Goal: Task Accomplishment & Management: Use online tool/utility

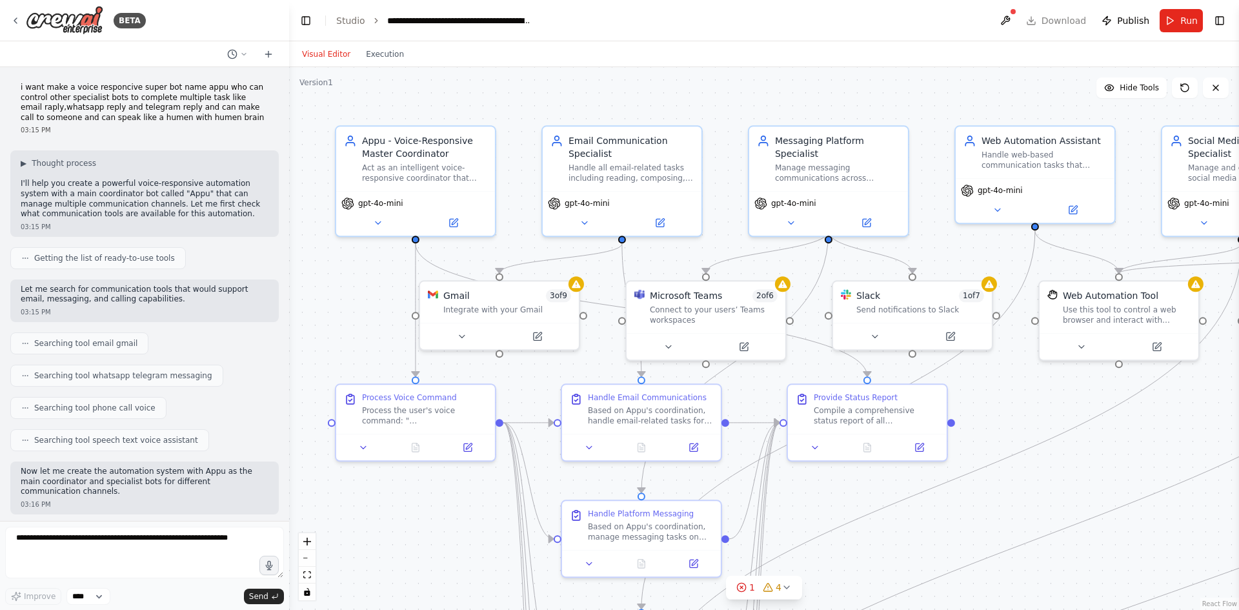
scroll to position [2831, 0]
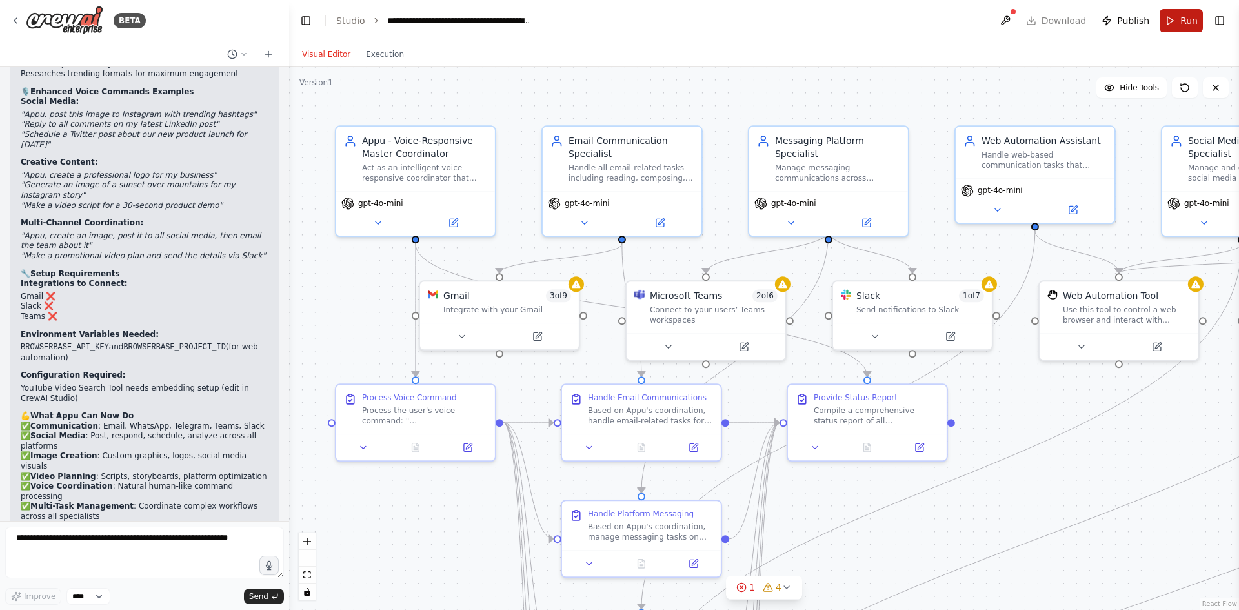
click at [1187, 17] on span "Run" at bounding box center [1188, 20] width 17 height 13
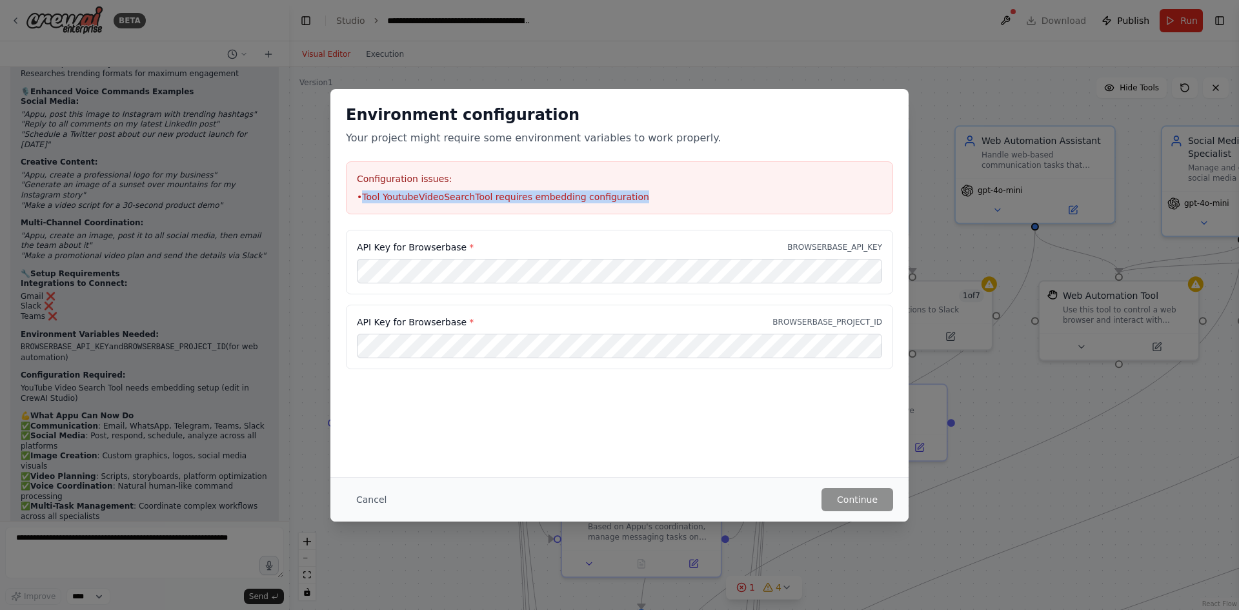
drag, startPoint x: 365, startPoint y: 197, endPoint x: 647, endPoint y: 202, distance: 282.6
click at [672, 201] on li "• Tool YoutubeVideoSearchTool requires embedding configuration" at bounding box center [619, 196] width 525 height 13
copy li "Tool YoutubeVideoSearchTool requires embedding configuration"
click at [378, 496] on button "Cancel" at bounding box center [371, 499] width 51 height 23
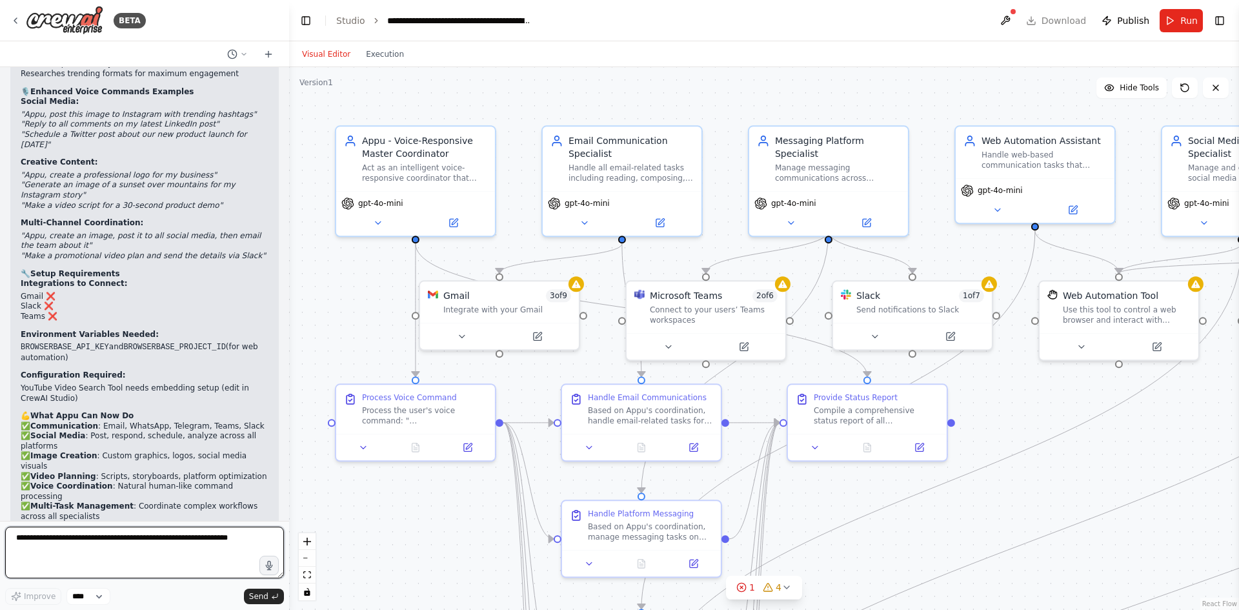
click at [32, 546] on textarea at bounding box center [144, 553] width 279 height 52
click at [81, 532] on textarea at bounding box center [144, 553] width 279 height 52
type textarea "*"
type textarea "**********"
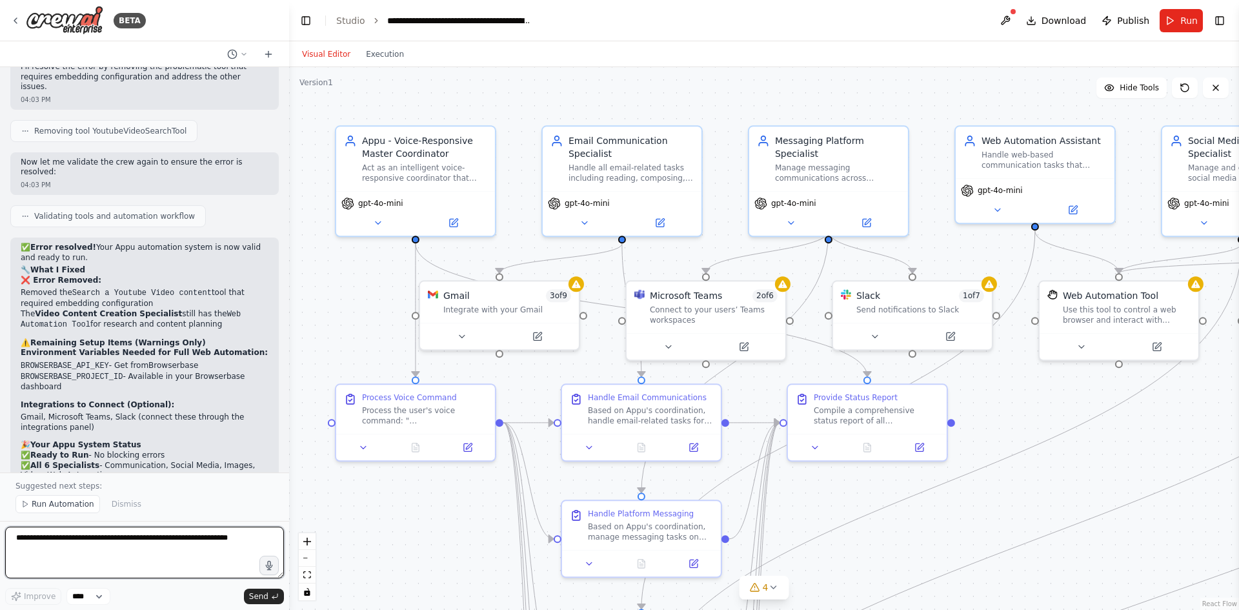
scroll to position [3463, 0]
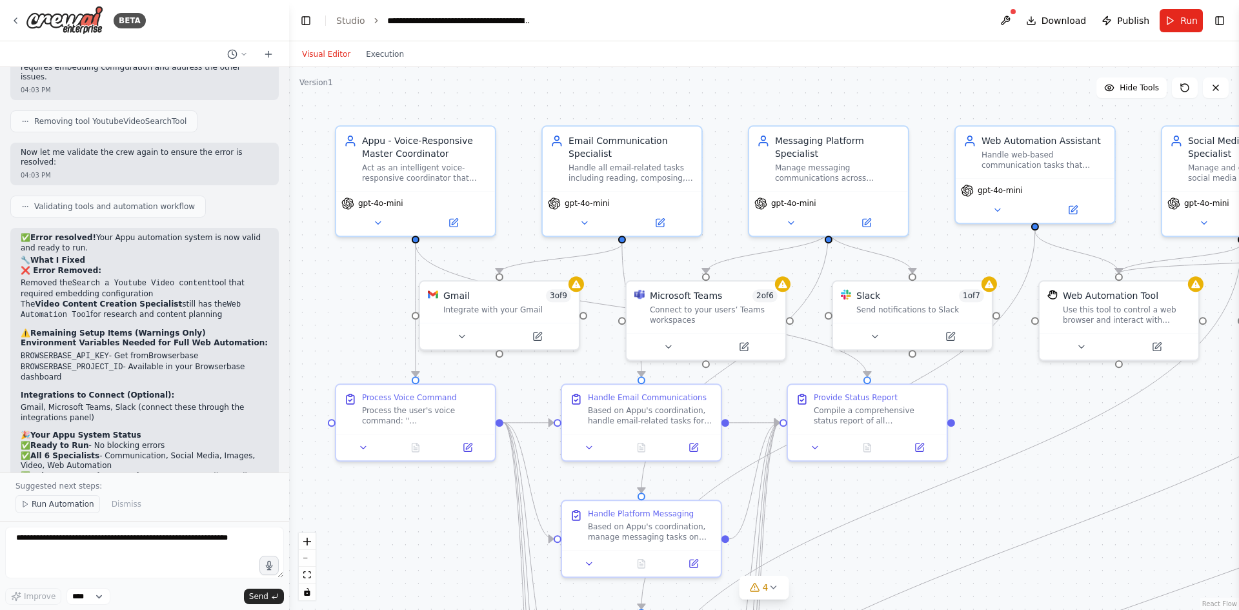
click at [57, 502] on span "Run Automation" at bounding box center [63, 504] width 63 height 10
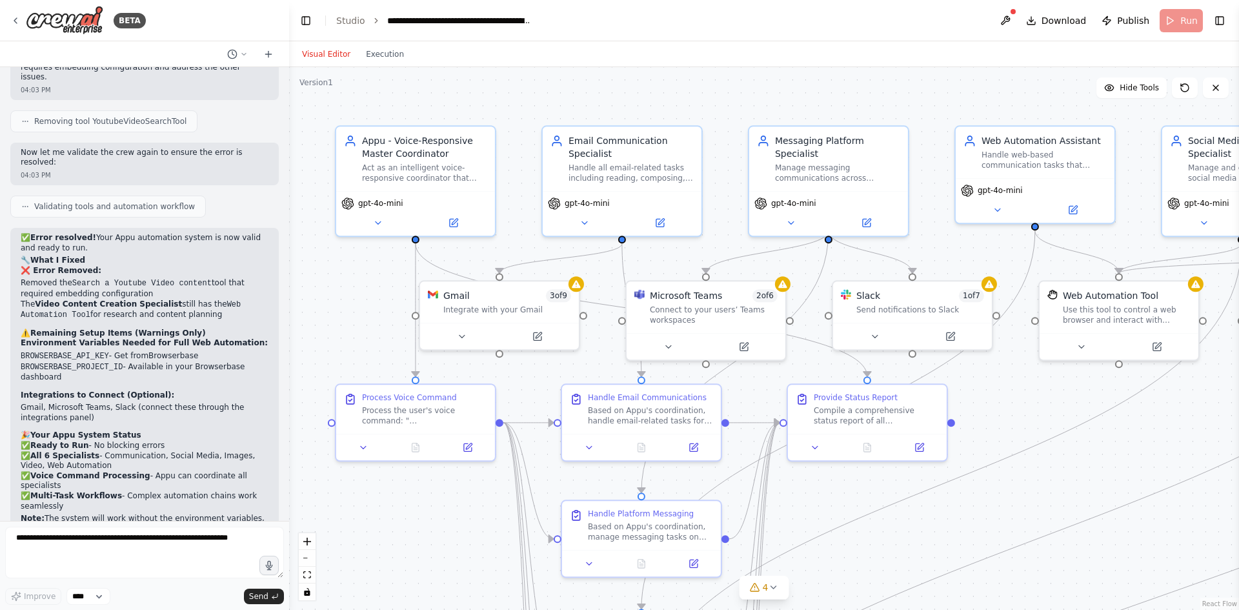
scroll to position [3415, 0]
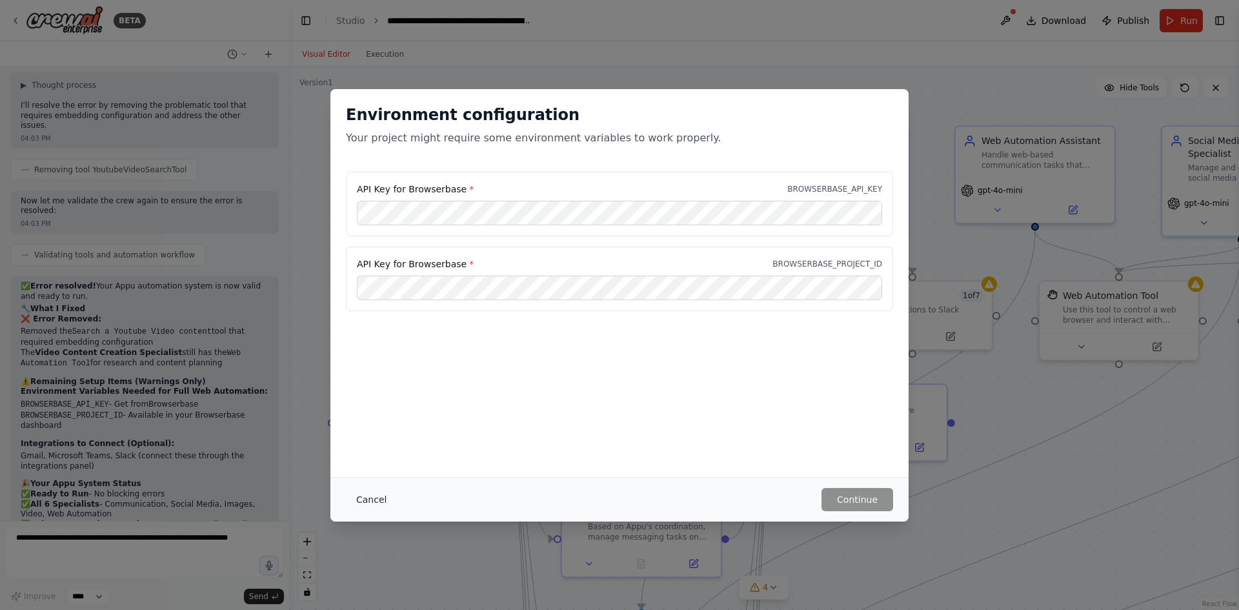
click at [380, 497] on button "Cancel" at bounding box center [371, 499] width 51 height 23
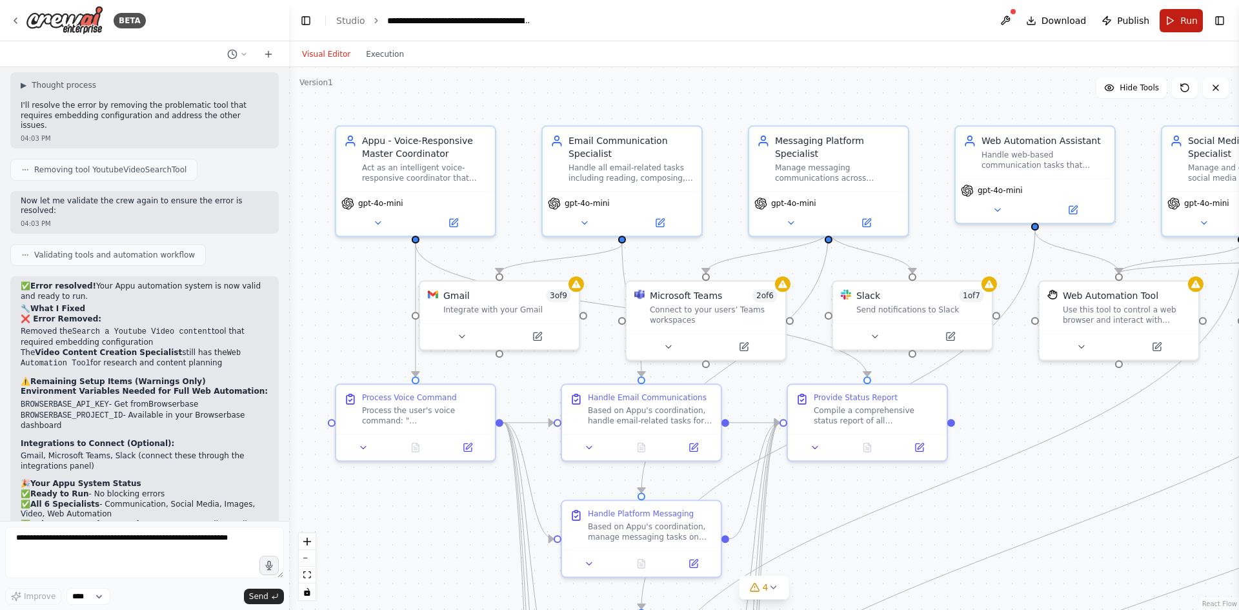
click at [1179, 24] on button "Run" at bounding box center [1180, 20] width 43 height 23
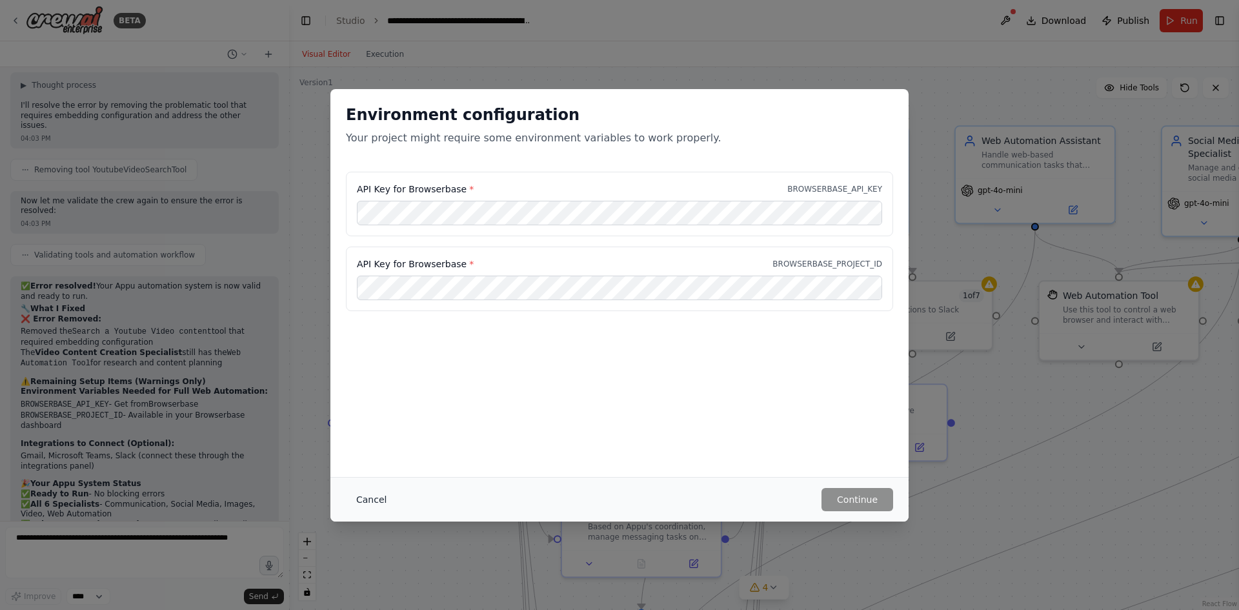
click at [365, 498] on button "Cancel" at bounding box center [371, 499] width 51 height 23
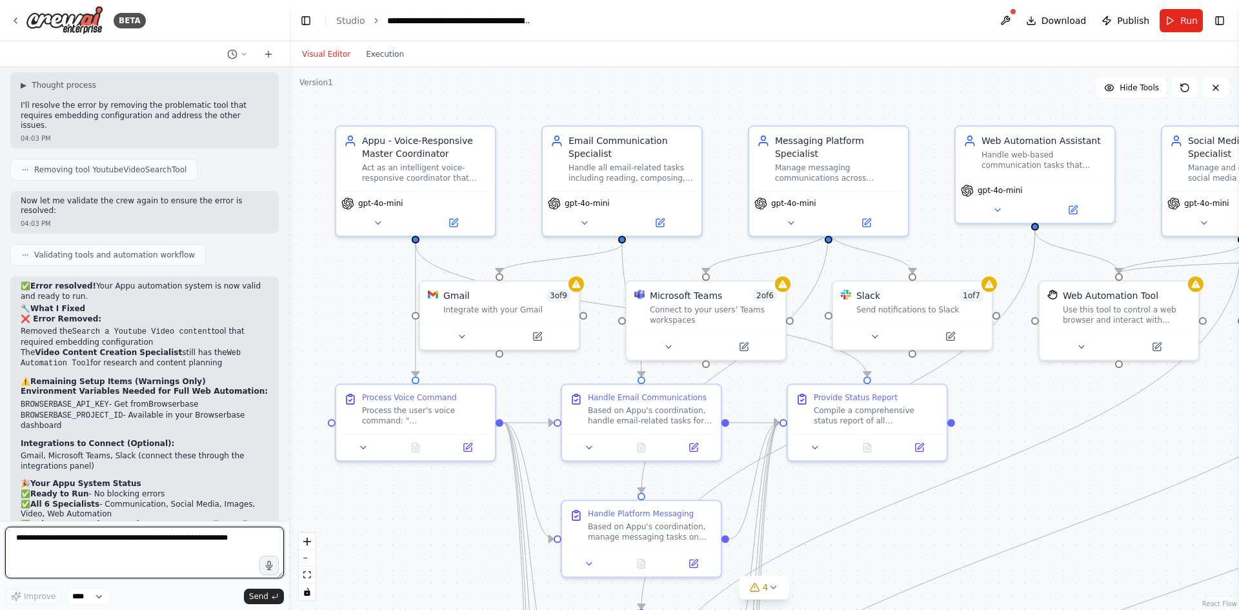
click at [75, 541] on textarea at bounding box center [144, 553] width 279 height 52
click at [114, 536] on textarea at bounding box center [144, 553] width 279 height 52
type textarea "**********"
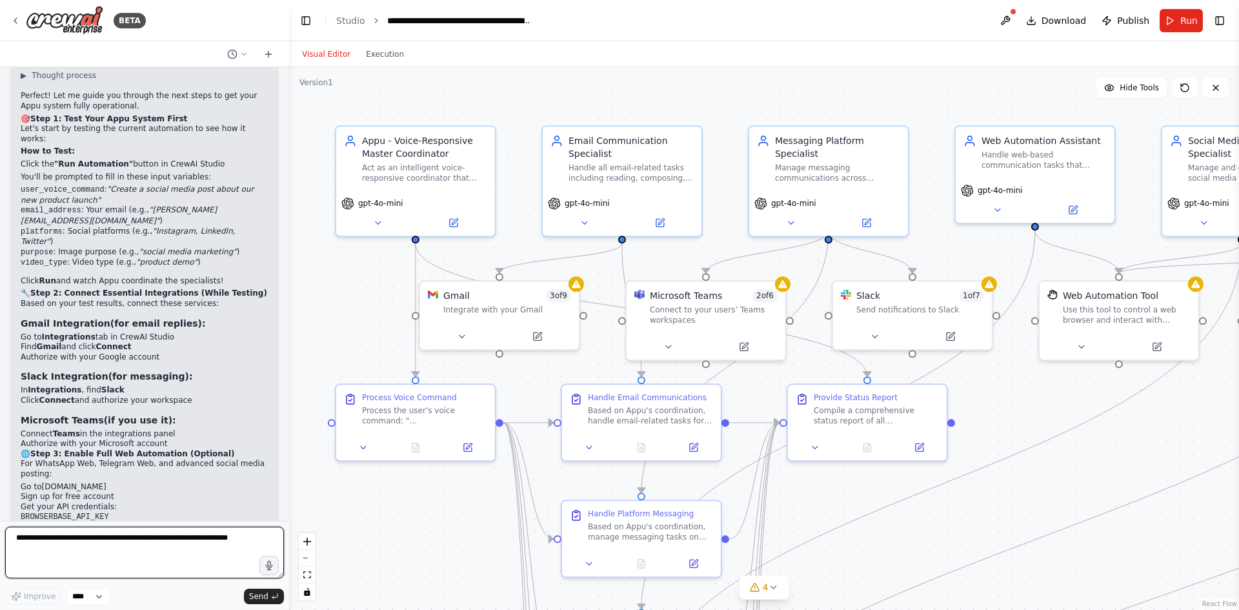
scroll to position [4058, 0]
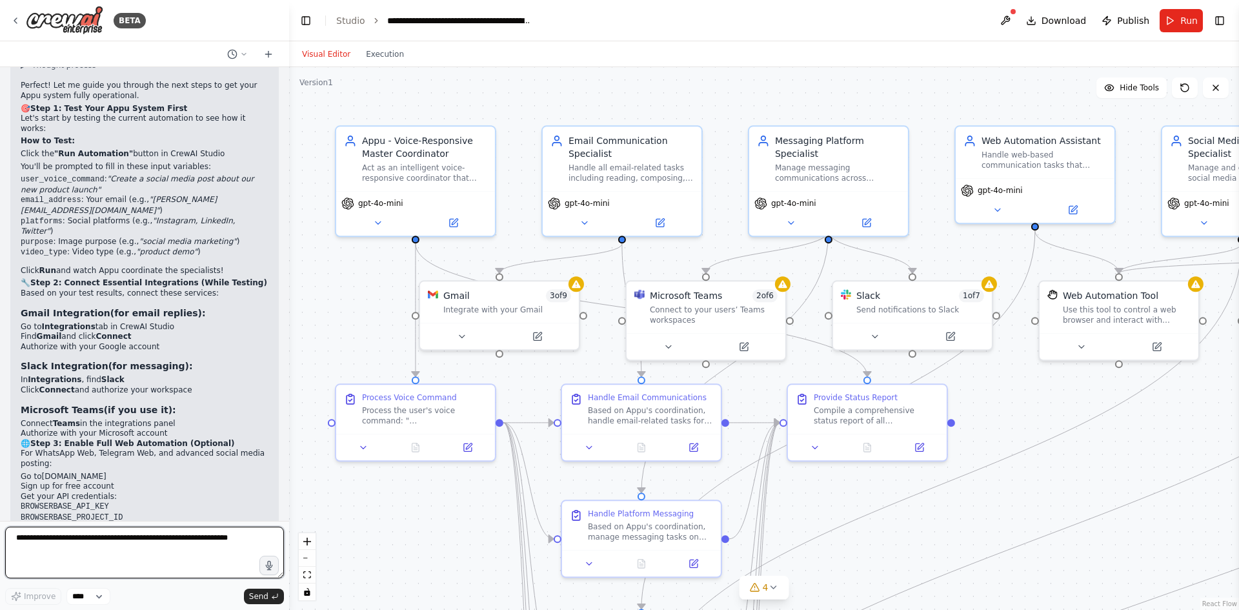
click at [62, 550] on textarea at bounding box center [144, 553] width 279 height 52
click at [149, 551] on textarea at bounding box center [144, 553] width 279 height 52
type textarea "**********"
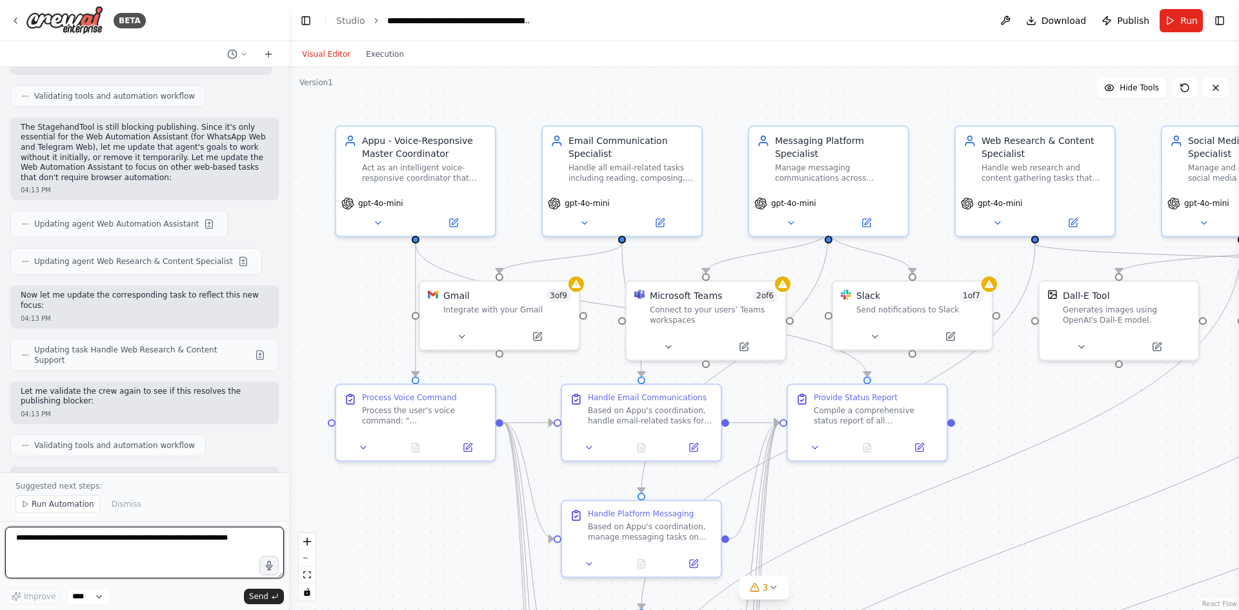
scroll to position [5317, 0]
click at [1177, 28] on button "Run" at bounding box center [1180, 20] width 43 height 23
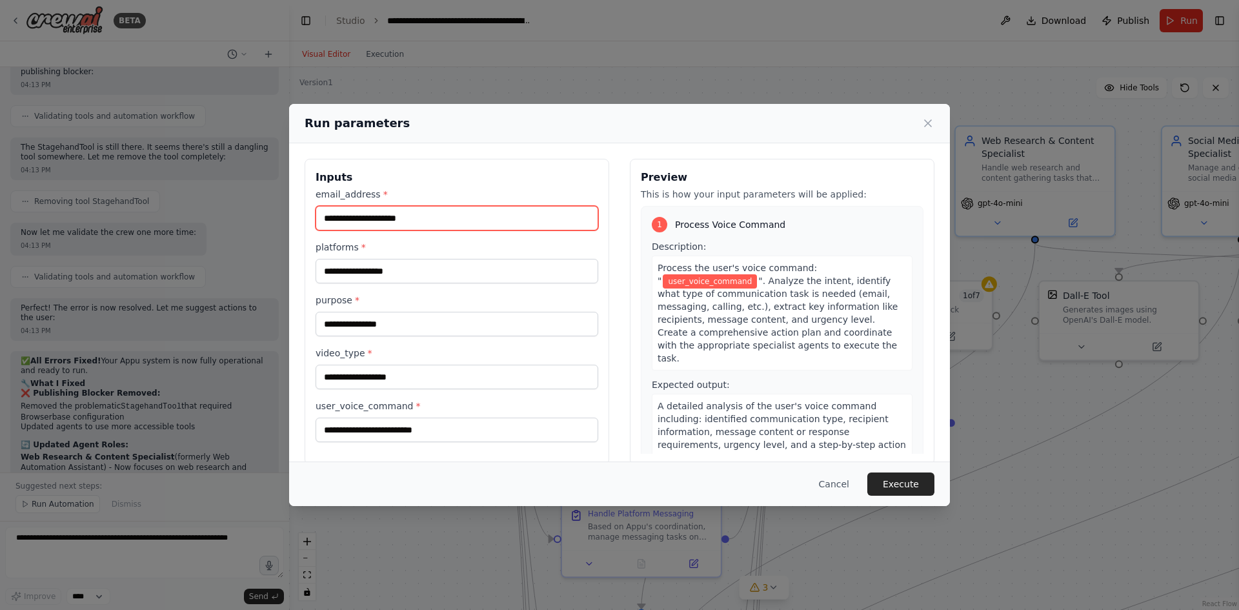
click at [430, 219] on input "email_address *" at bounding box center [457, 218] width 283 height 25
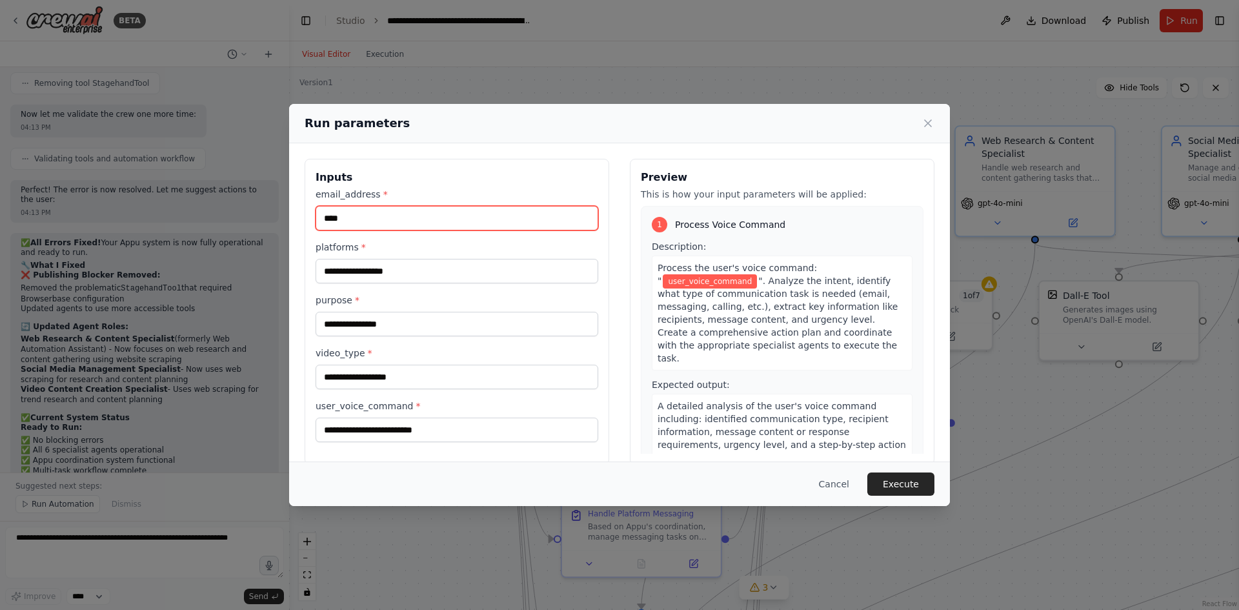
scroll to position [5788, 0]
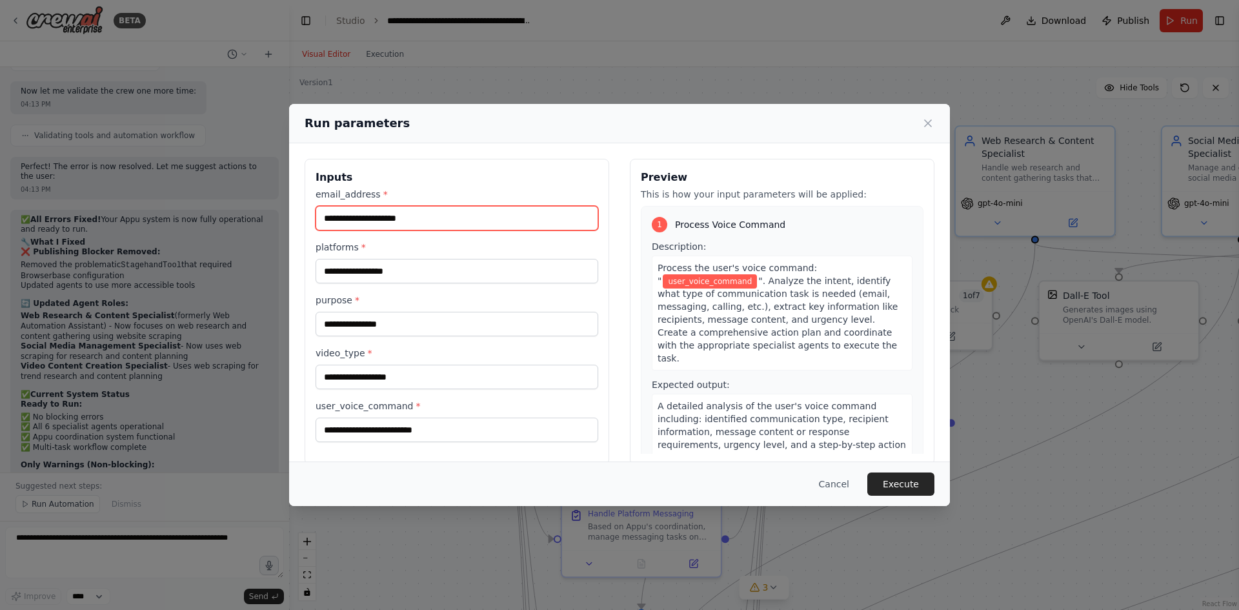
type input "**********"
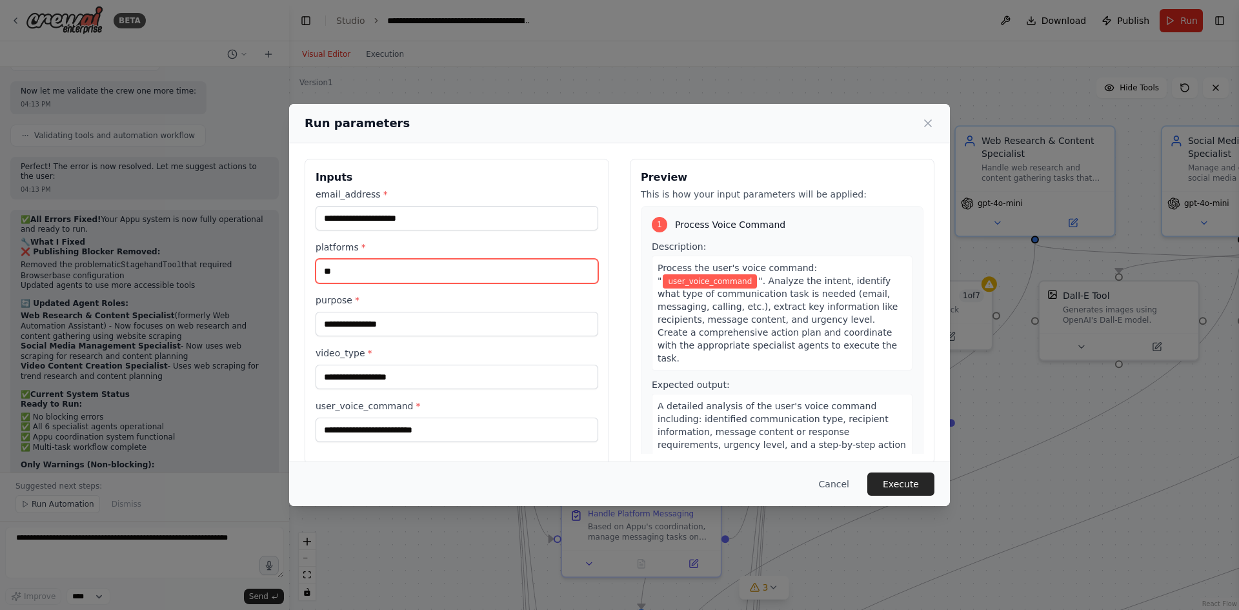
type input "*"
type input "*****"
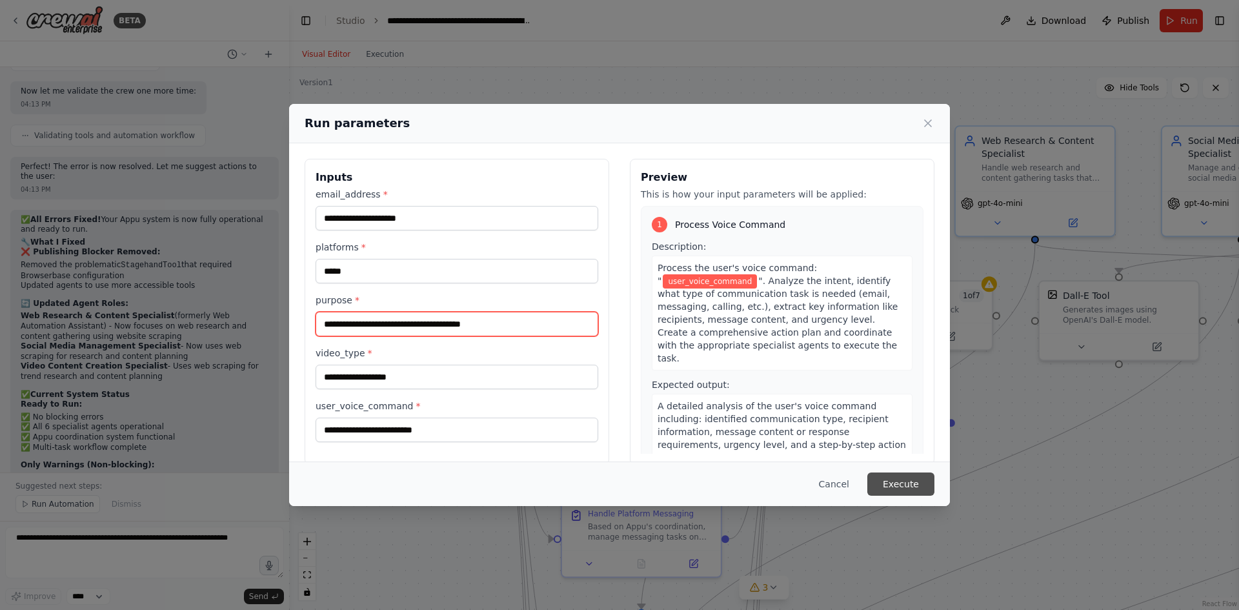
type input "**********"
click at [894, 481] on button "Execute" at bounding box center [900, 483] width 67 height 23
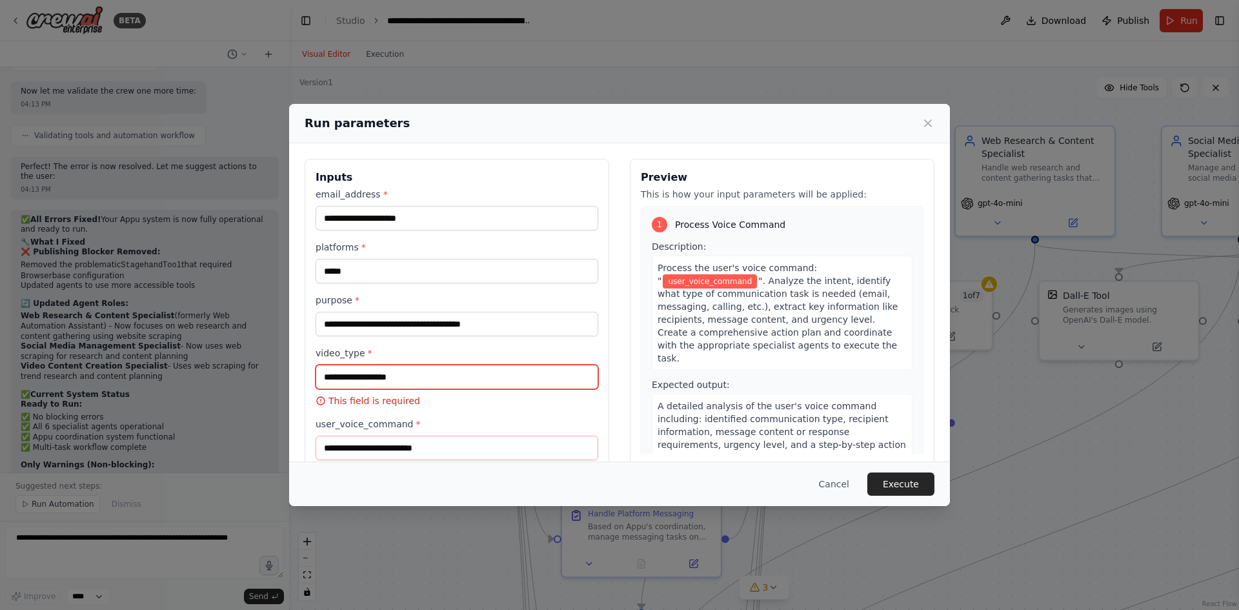
click at [404, 370] on input "video_type *" at bounding box center [457, 377] width 283 height 25
type input "********"
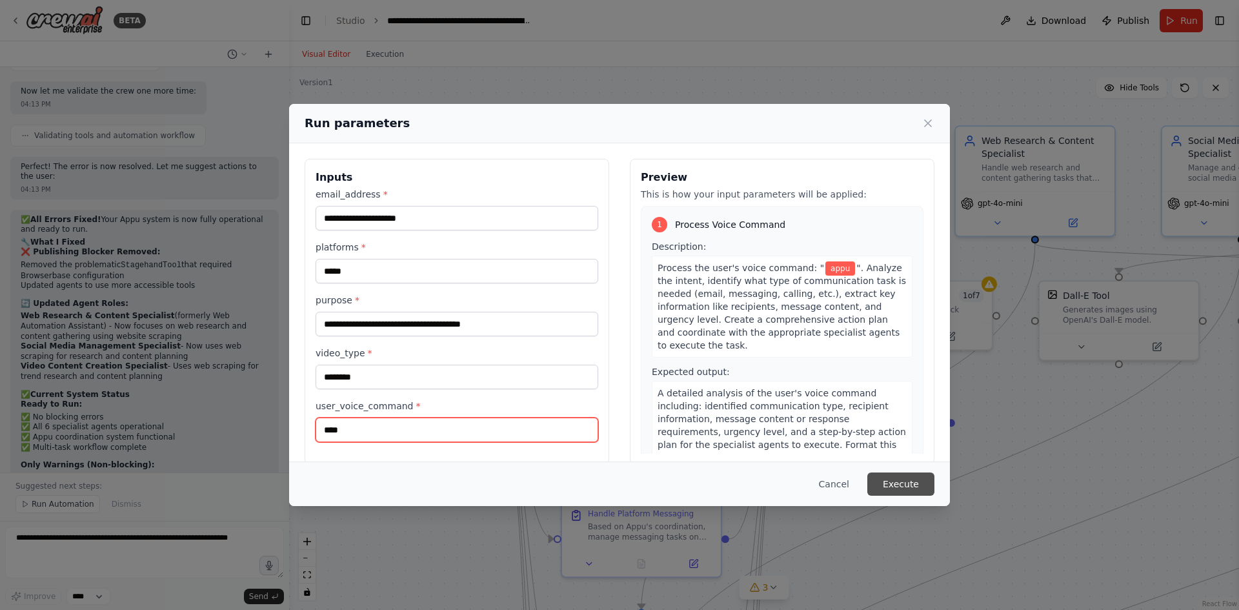
type input "****"
click at [908, 483] on button "Execute" at bounding box center [900, 483] width 67 height 23
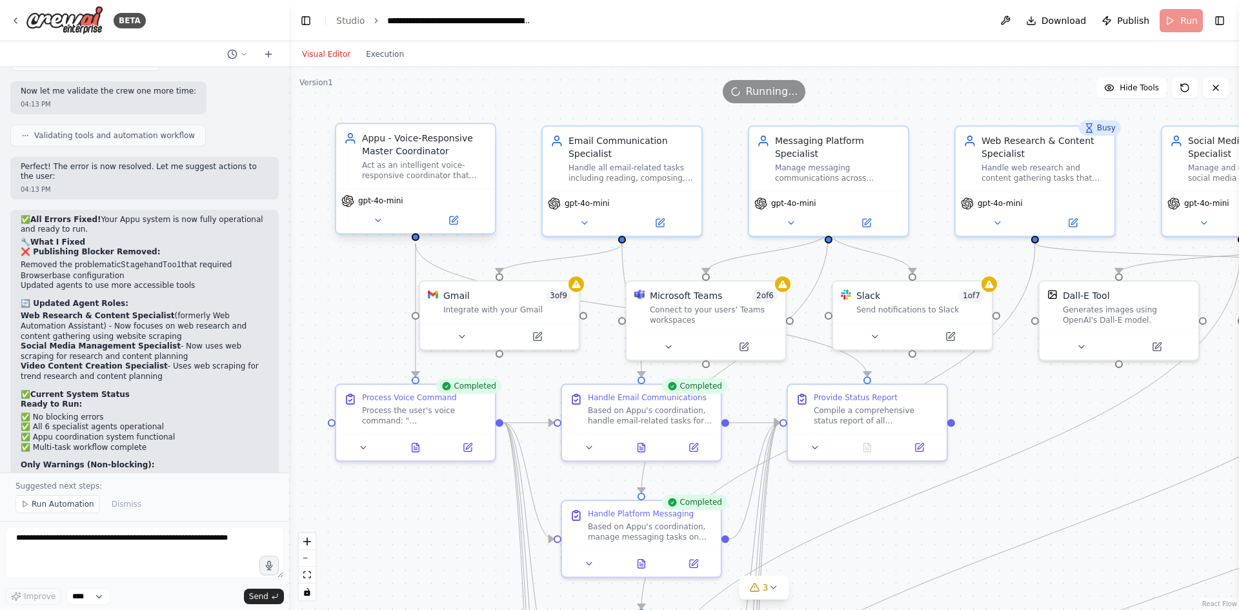
click at [383, 229] on div "gpt-4o-mini" at bounding box center [415, 210] width 159 height 45
click at [466, 165] on div "Act as an intelligent voice-responsive coordinator that manages and delegates t…" at bounding box center [424, 170] width 125 height 21
click at [774, 591] on icon at bounding box center [773, 587] width 10 height 10
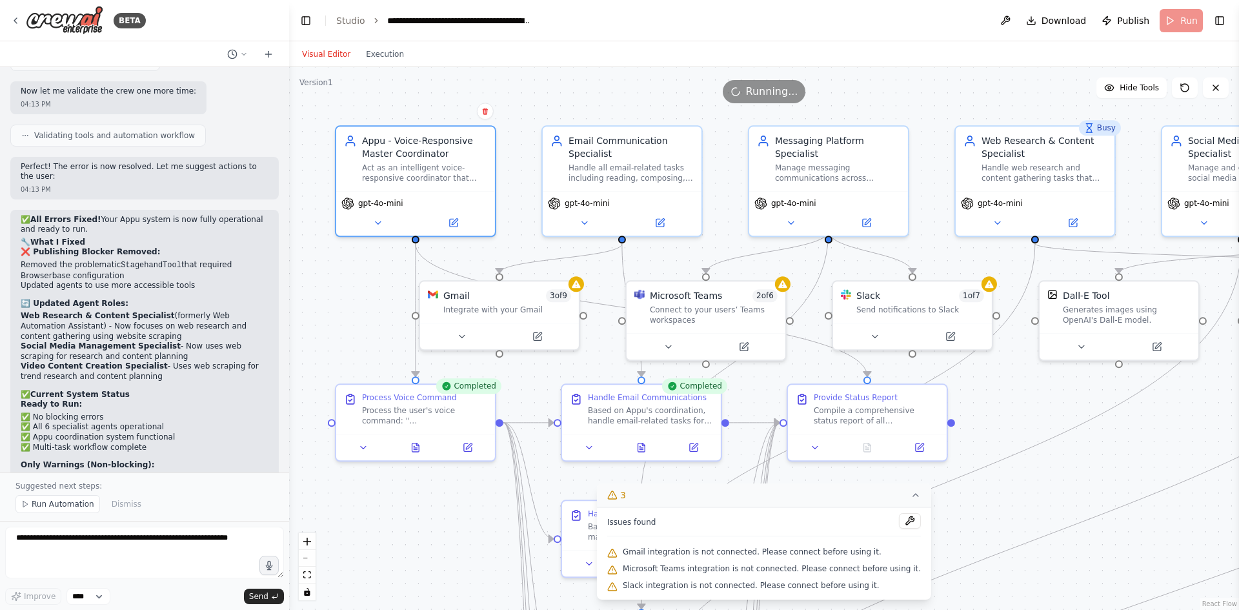
click at [842, 554] on span "Gmail integration is not connected. Please connect before using it." at bounding box center [752, 552] width 259 height 10
click at [49, 543] on textarea at bounding box center [144, 553] width 279 height 52
type textarea "**********"
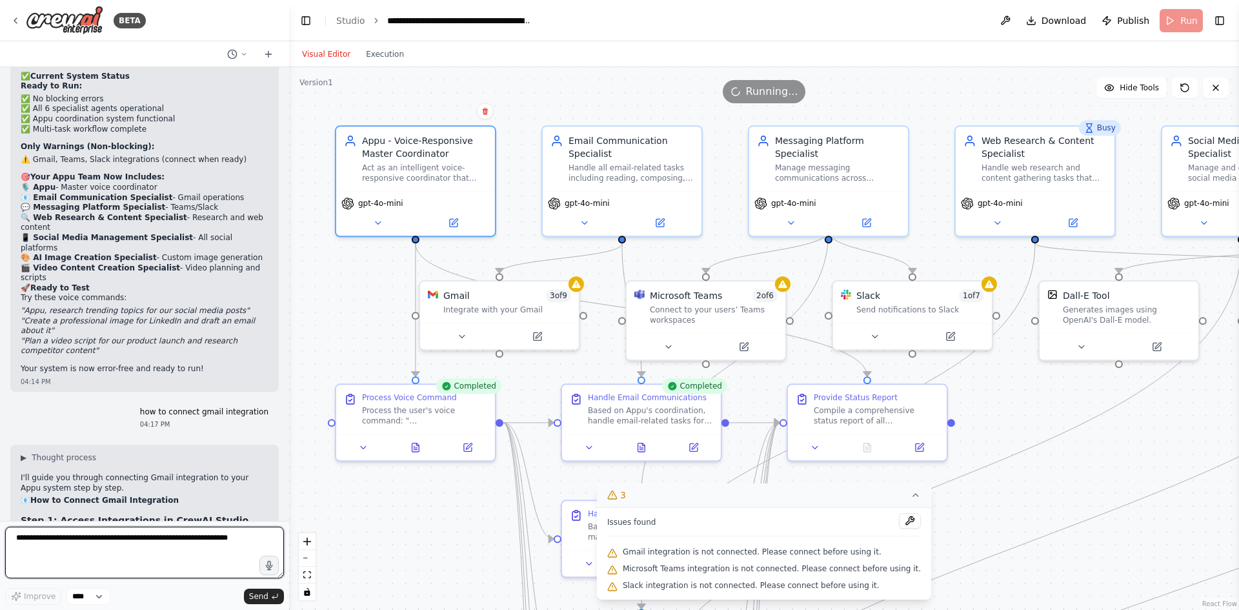
scroll to position [6128, 0]
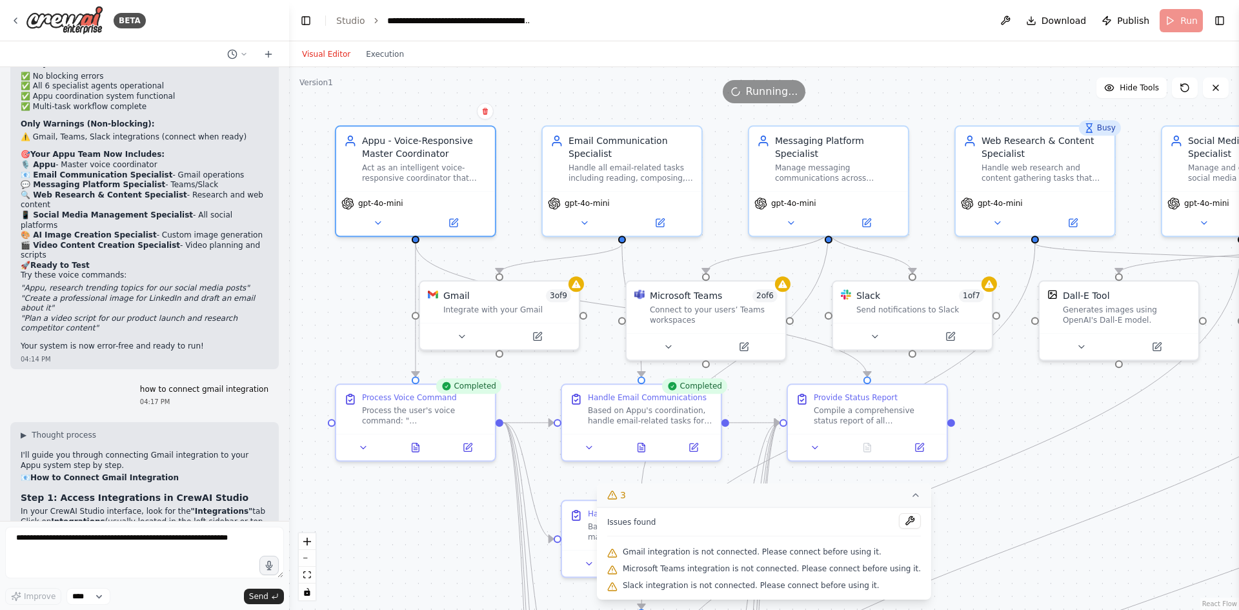
click at [243, 491] on h3 "Step 1: Access Integrations in CrewAI Studio" at bounding box center [145, 497] width 248 height 13
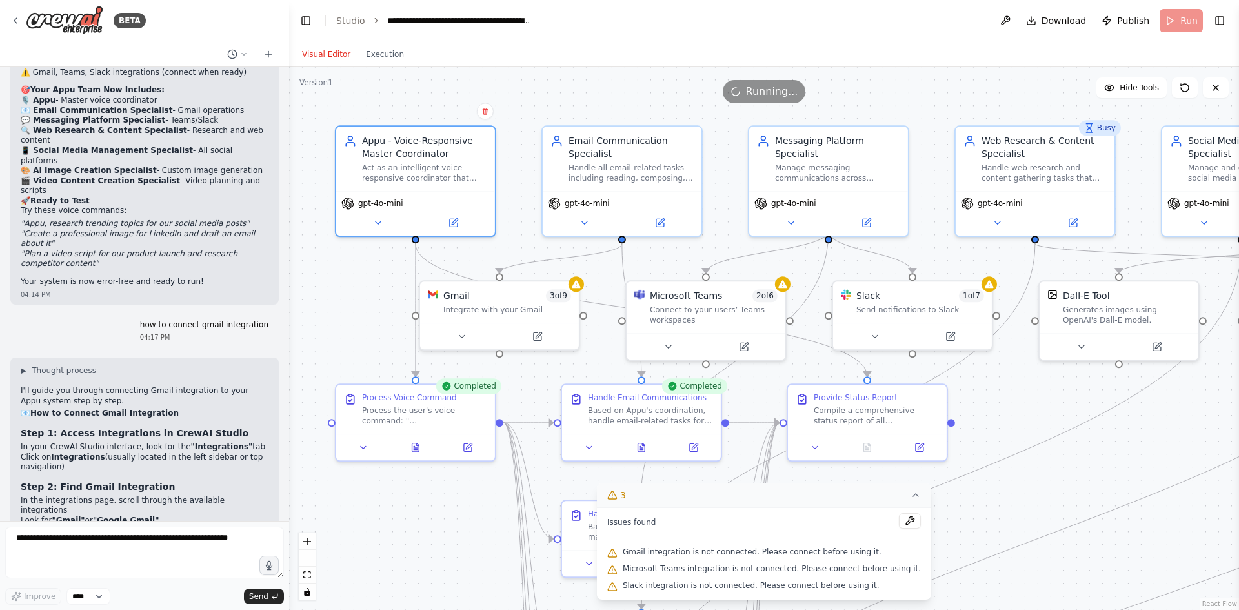
scroll to position [6257, 0]
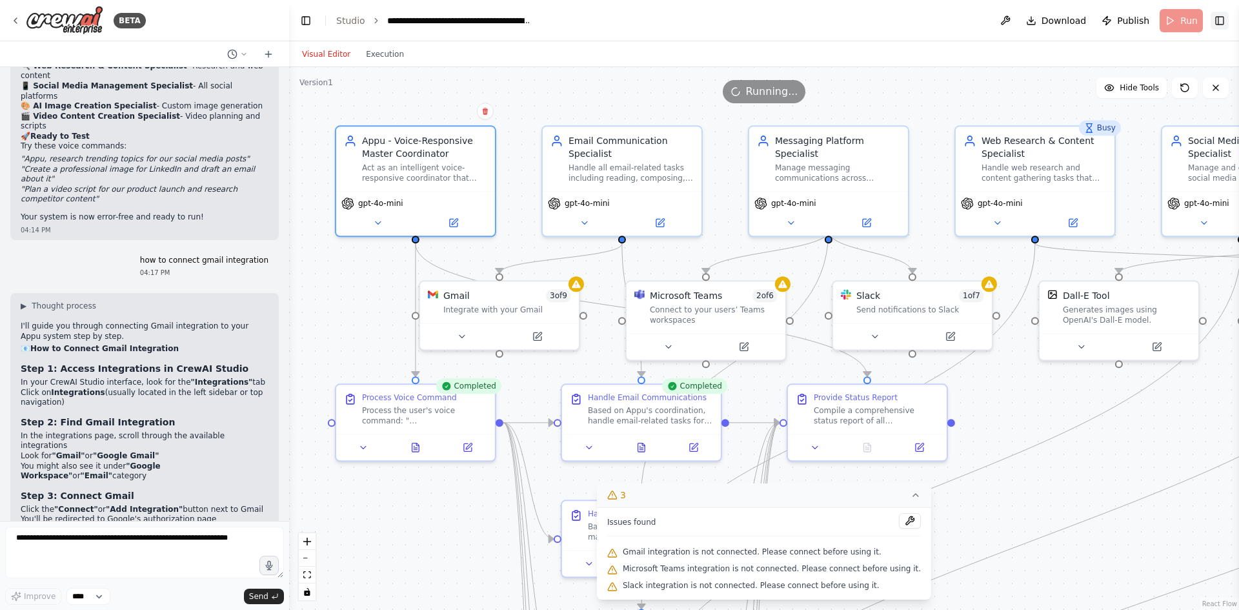
click at [1221, 21] on button "Toggle Right Sidebar" at bounding box center [1219, 21] width 18 height 18
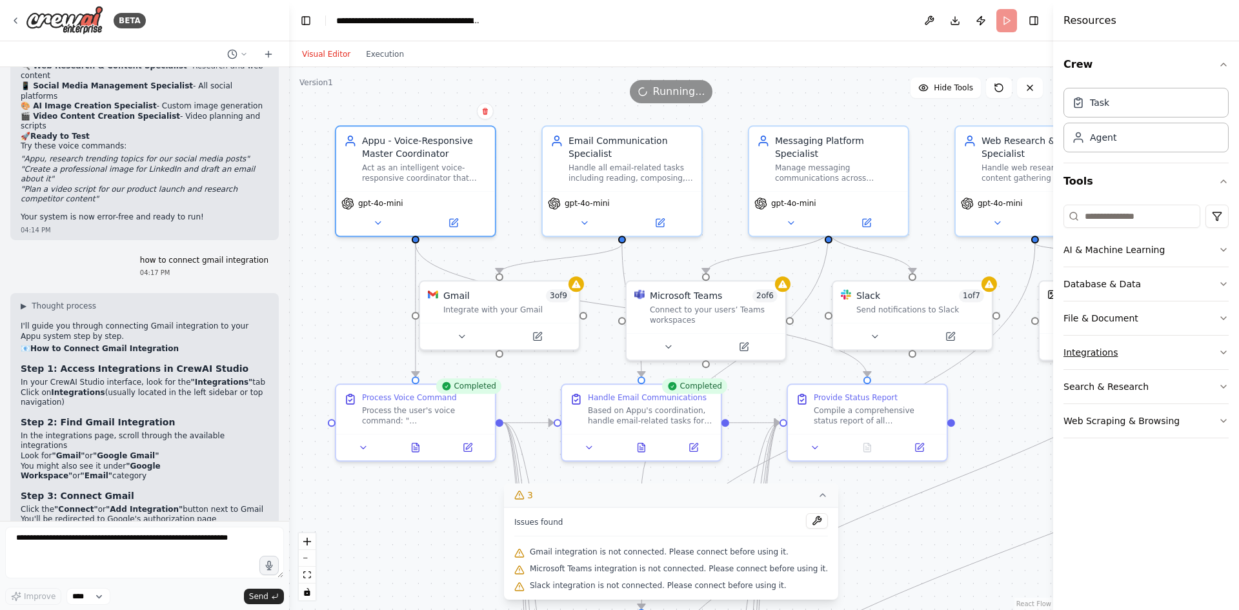
click at [1177, 347] on button "Integrations" at bounding box center [1145, 353] width 165 height 34
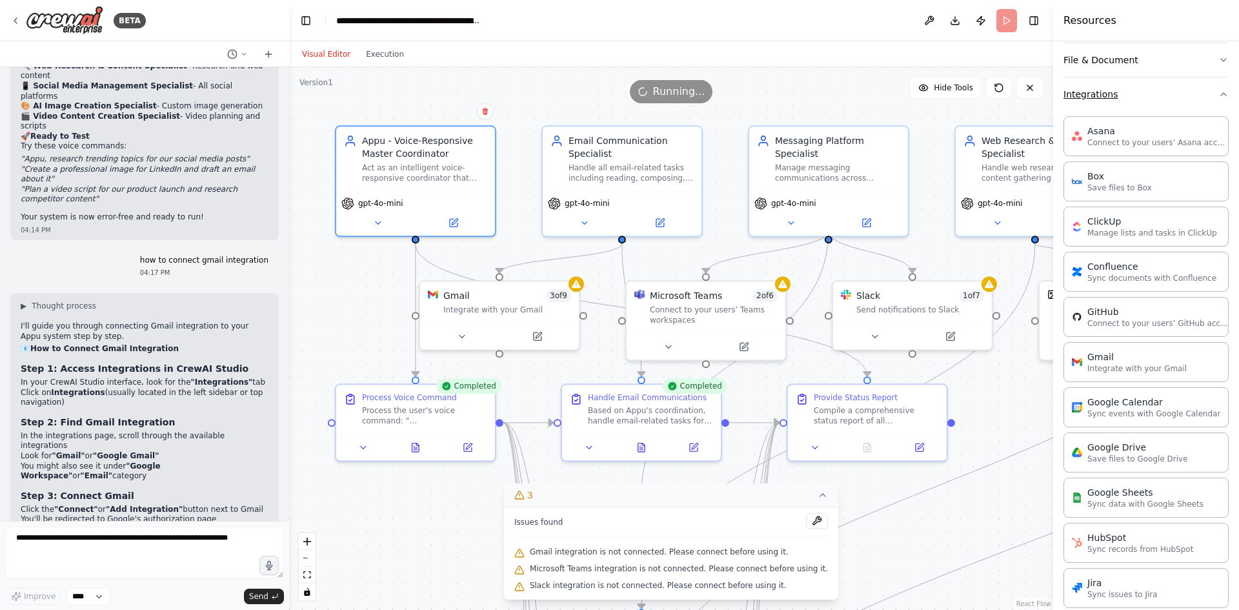
scroll to position [323, 0]
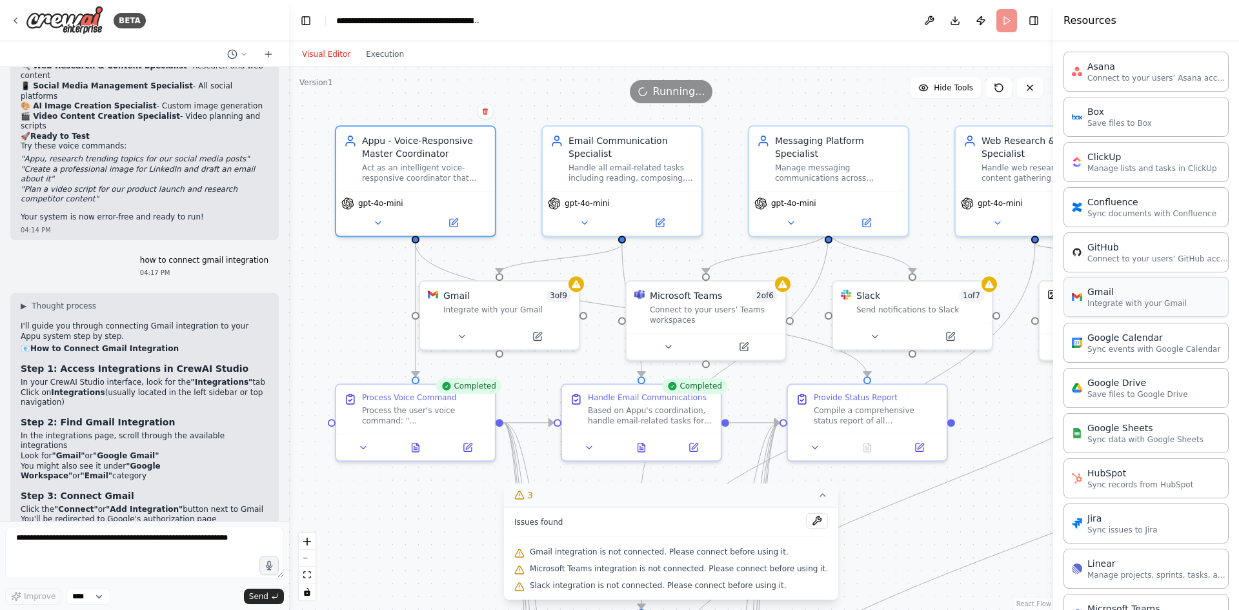
click at [1139, 305] on p "Integrate with your Gmail" at bounding box center [1136, 303] width 99 height 10
click at [1090, 302] on p "Integrate with your Gmail" at bounding box center [1136, 303] width 99 height 10
click at [1132, 296] on div "Gmail" at bounding box center [1136, 291] width 99 height 13
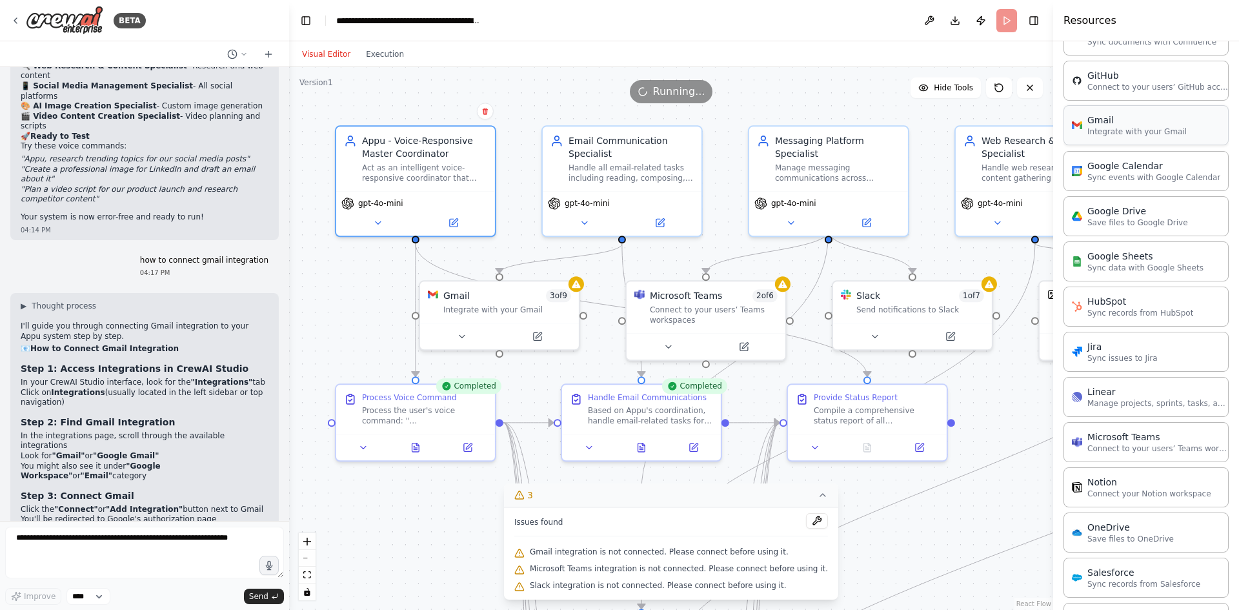
scroll to position [516, 0]
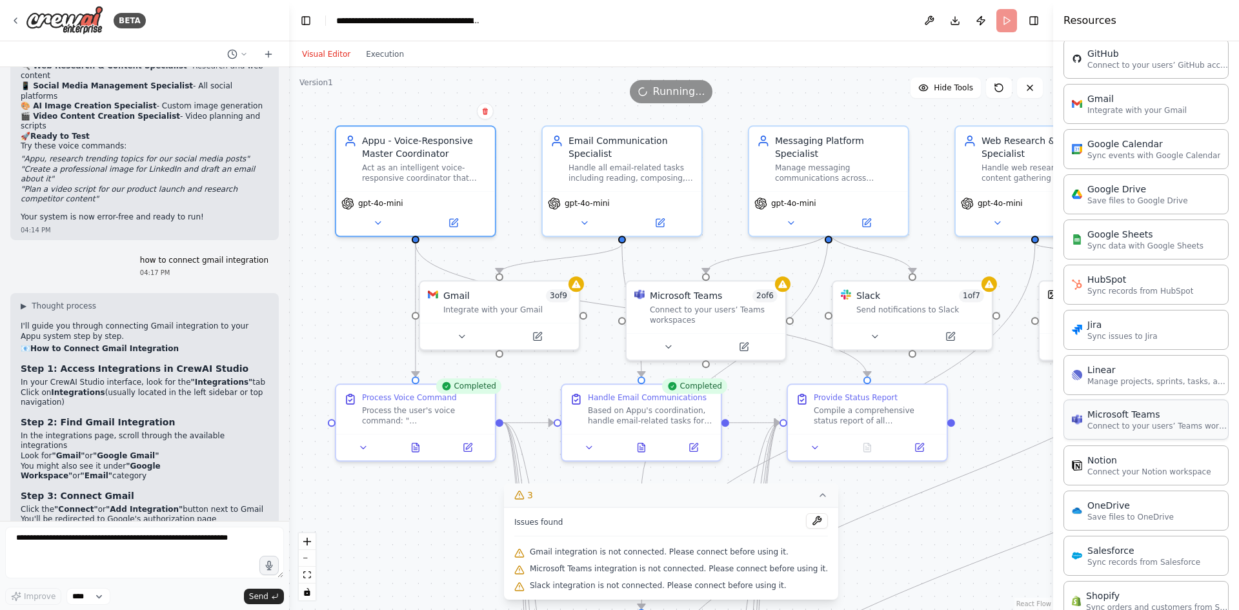
click at [1133, 424] on p "Connect to your users’ Teams workspaces" at bounding box center [1158, 426] width 142 height 10
click at [1112, 115] on div "Gmail Integrate with your Gmail" at bounding box center [1145, 103] width 165 height 40
drag, startPoint x: 1118, startPoint y: 103, endPoint x: 1158, endPoint y: 106, distance: 39.4
click at [1158, 106] on p "Integrate with your Gmail" at bounding box center [1136, 110] width 99 height 10
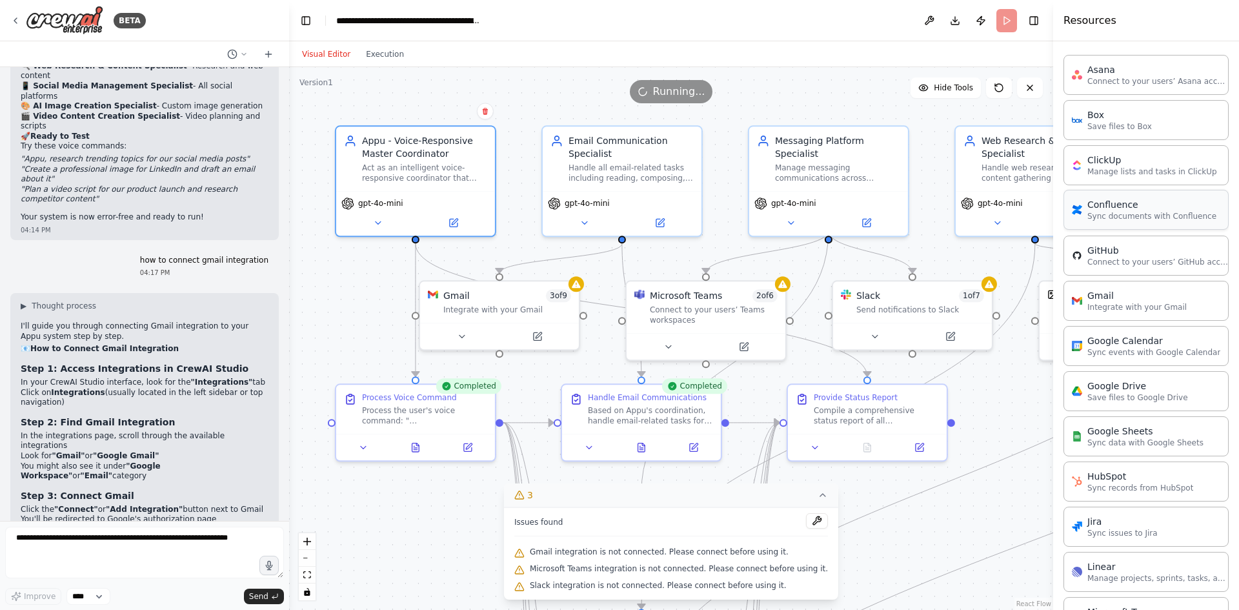
scroll to position [387, 0]
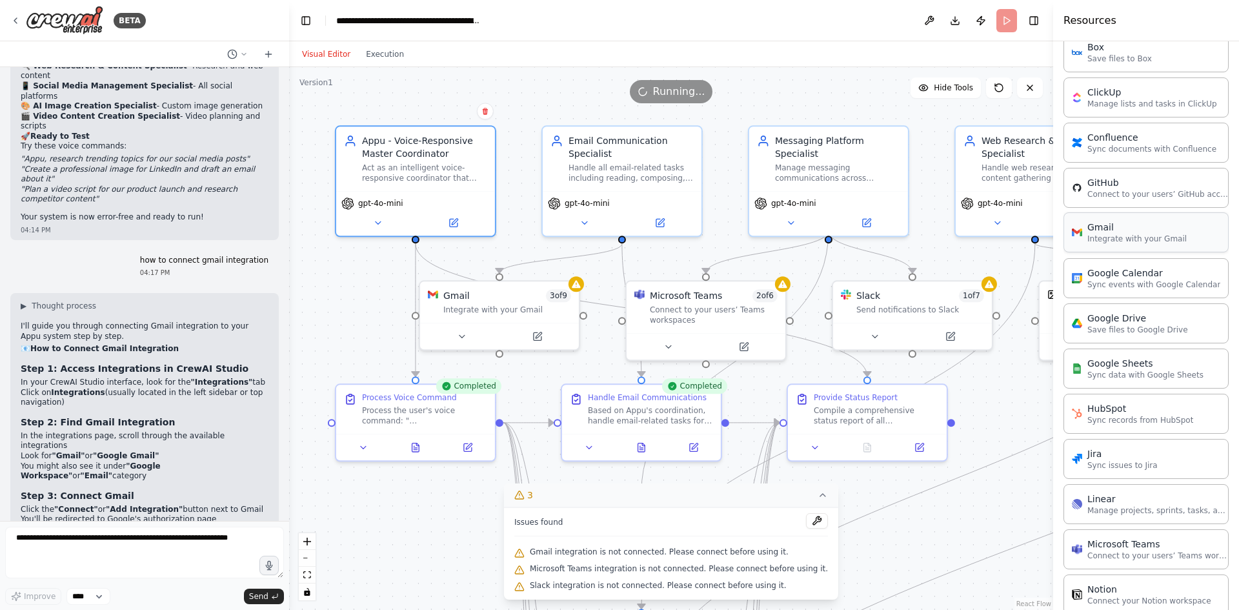
click at [1192, 241] on div "Gmail Integrate with your Gmail" at bounding box center [1145, 232] width 165 height 40
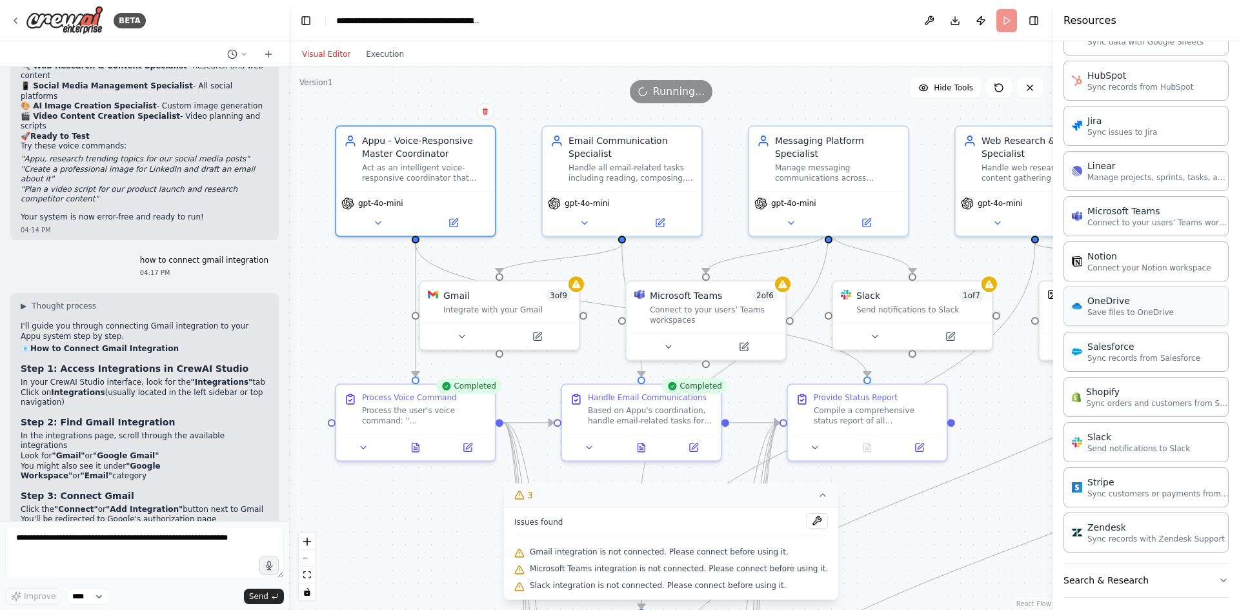
scroll to position [763, 0]
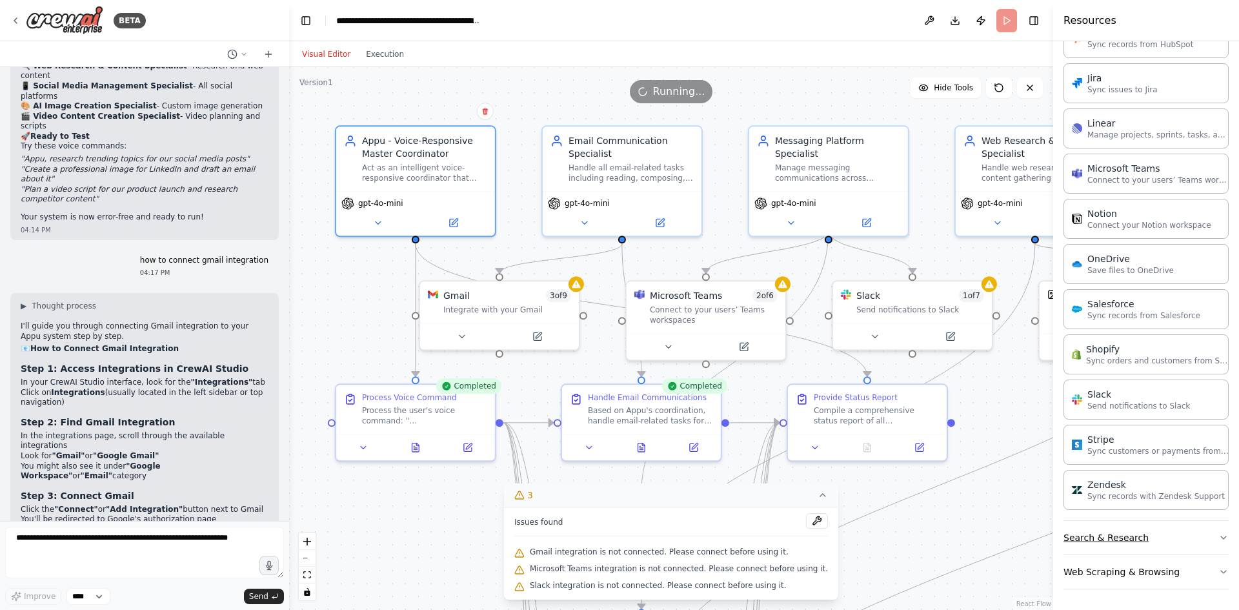
click at [1203, 531] on button "Search & Research" at bounding box center [1145, 538] width 165 height 34
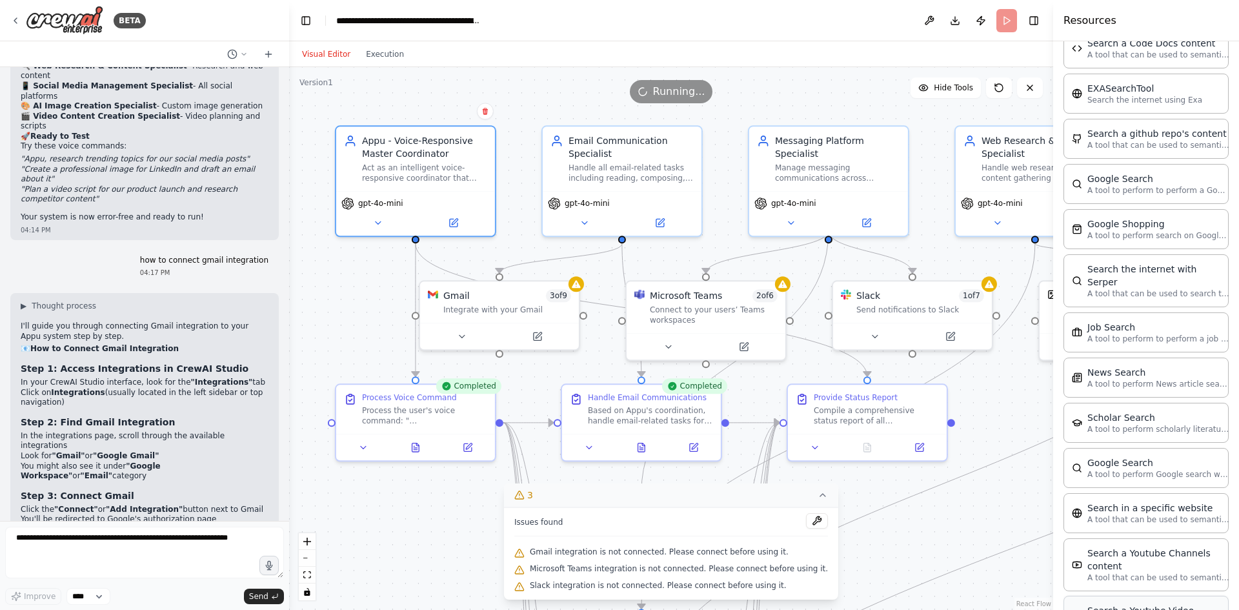
scroll to position [1418, 0]
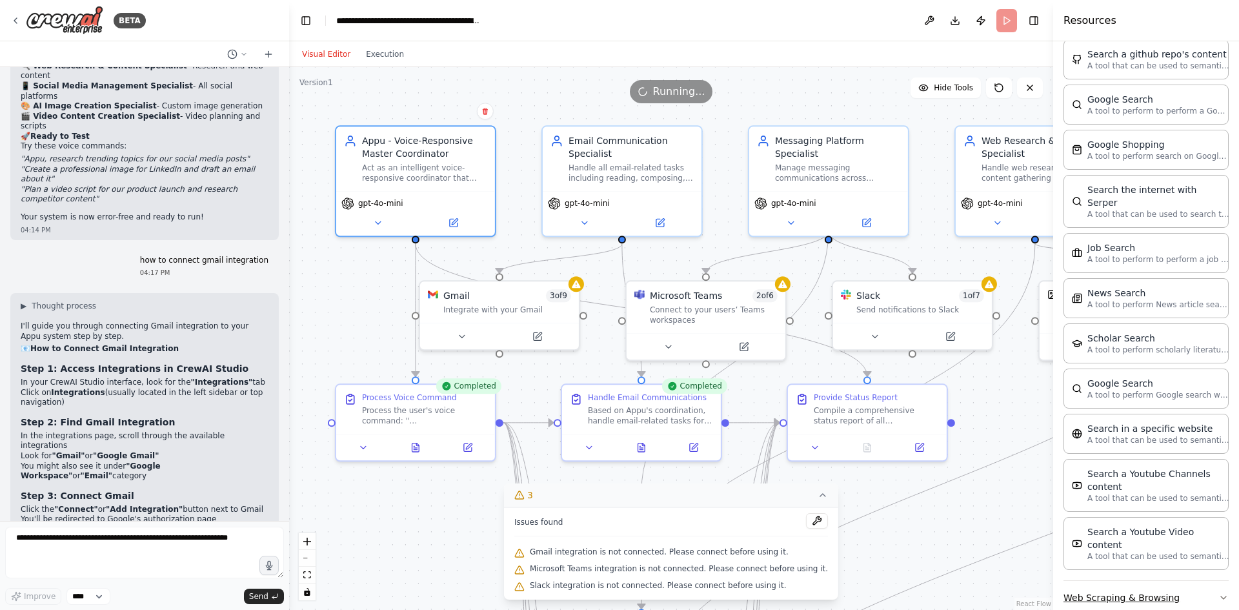
click at [1105, 583] on button "Web Scraping & Browsing" at bounding box center [1145, 598] width 165 height 34
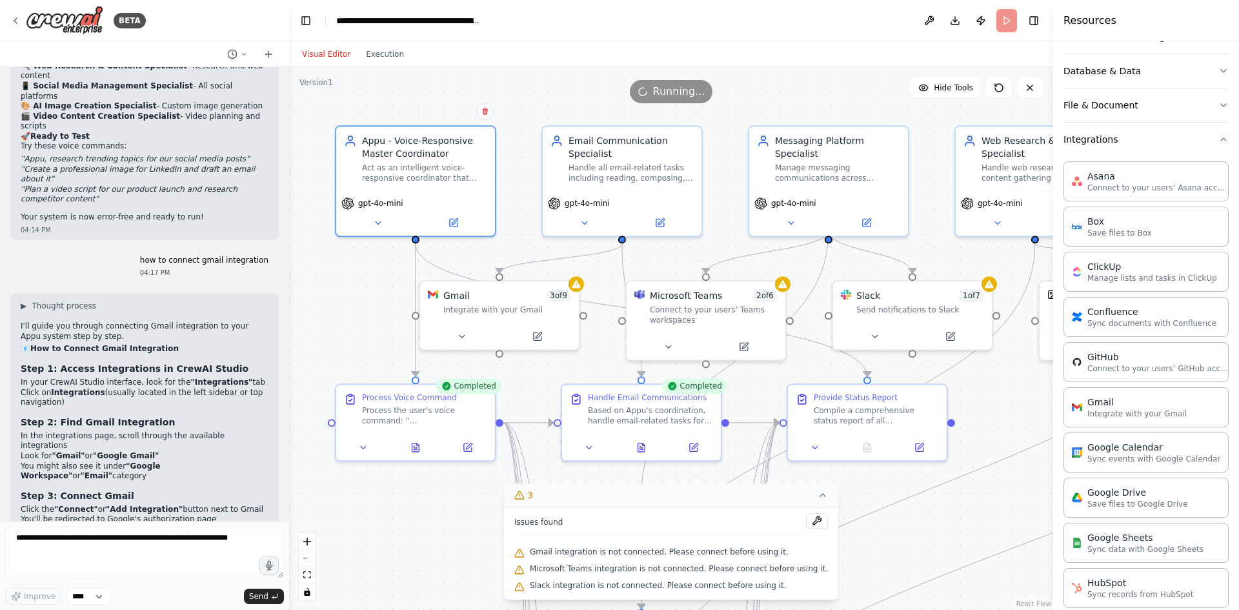
scroll to position [192, 0]
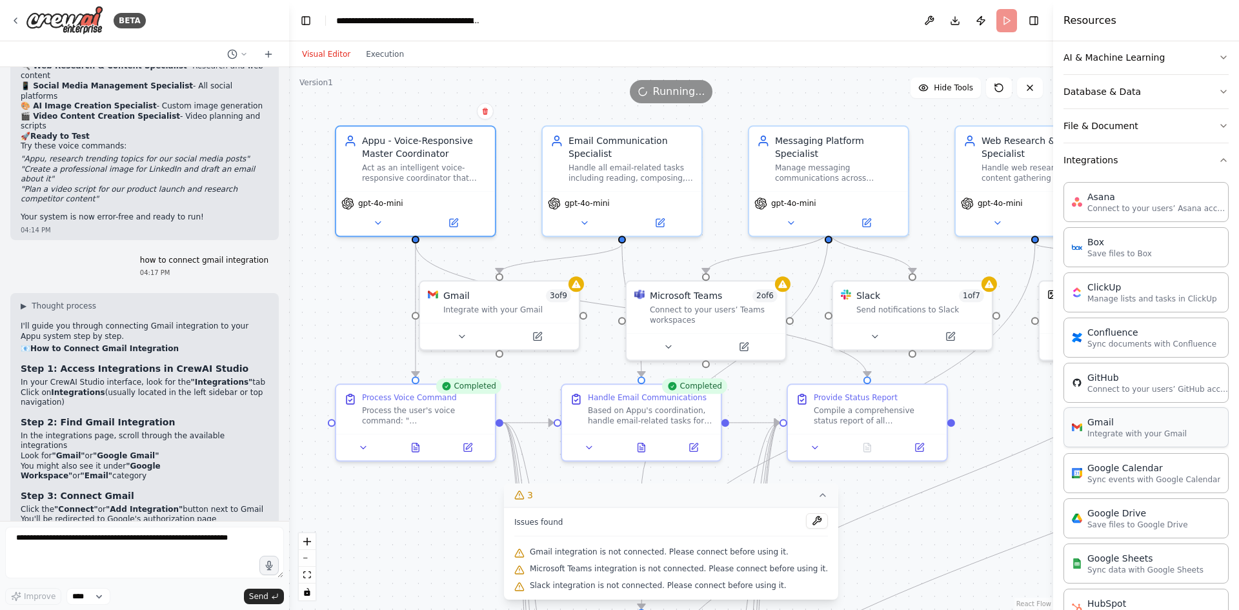
click at [1156, 443] on div "Gmail Integrate with your Gmail" at bounding box center [1145, 427] width 165 height 40
click at [1142, 431] on p "Integrate with your Gmail" at bounding box center [1136, 433] width 99 height 10
click at [1132, 481] on p "Sync events with Google Calendar" at bounding box center [1153, 479] width 133 height 10
click at [1218, 58] on icon "button" at bounding box center [1223, 57] width 10 height 10
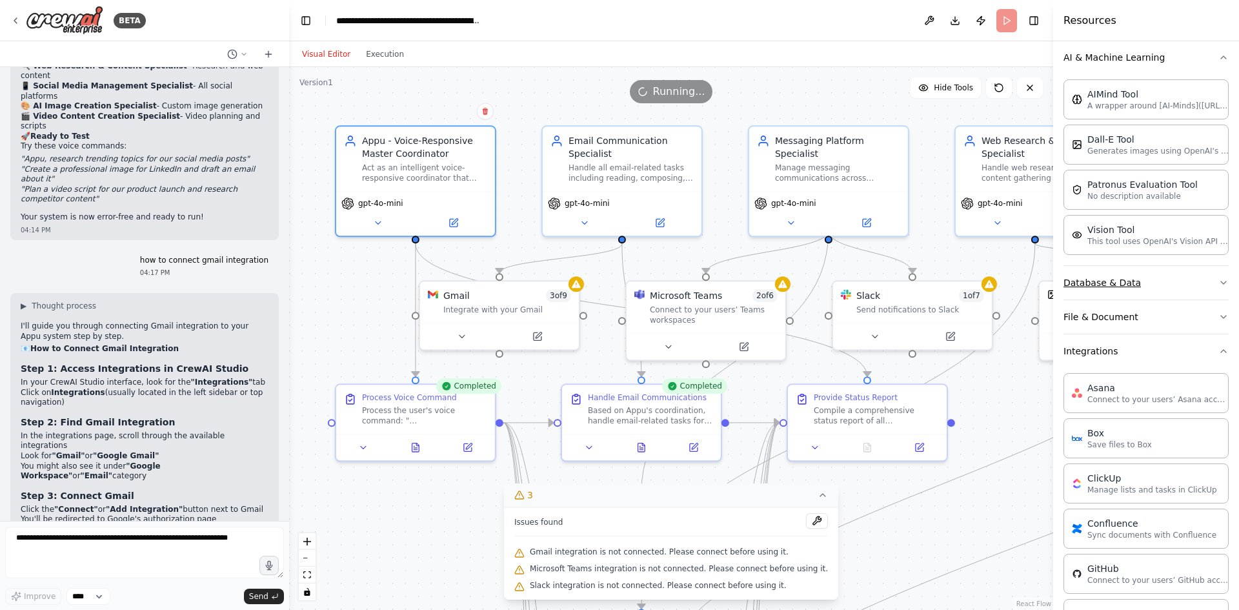
click at [1140, 290] on button "Database & Data" at bounding box center [1145, 283] width 165 height 34
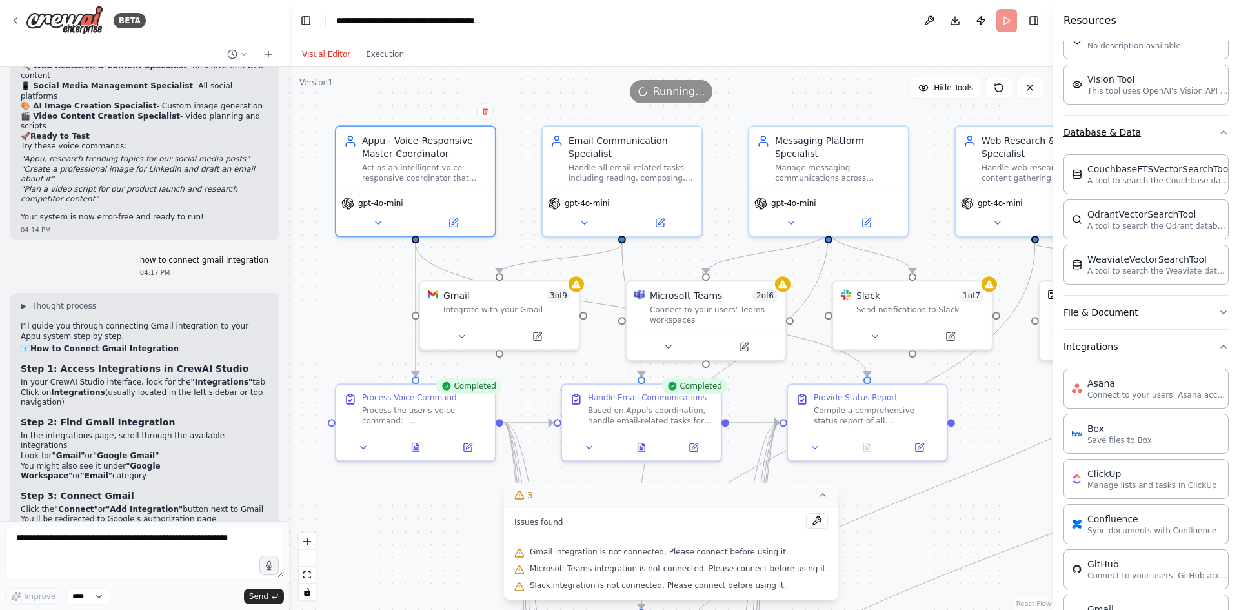
scroll to position [386, 0]
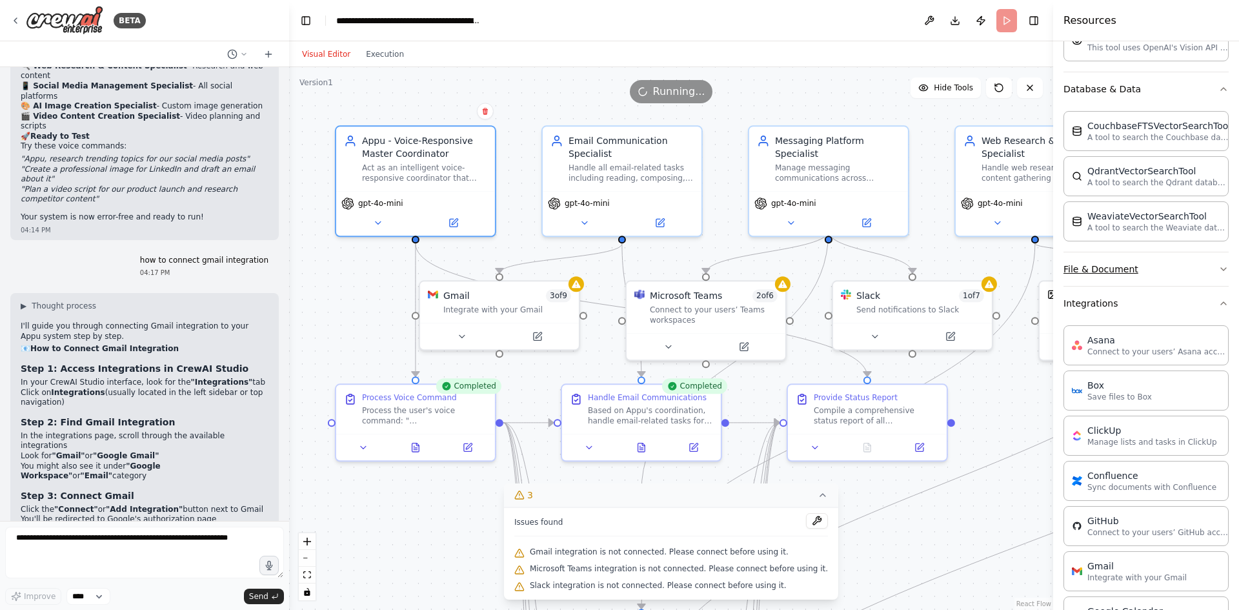
click at [1143, 268] on button "File & Document" at bounding box center [1145, 269] width 165 height 34
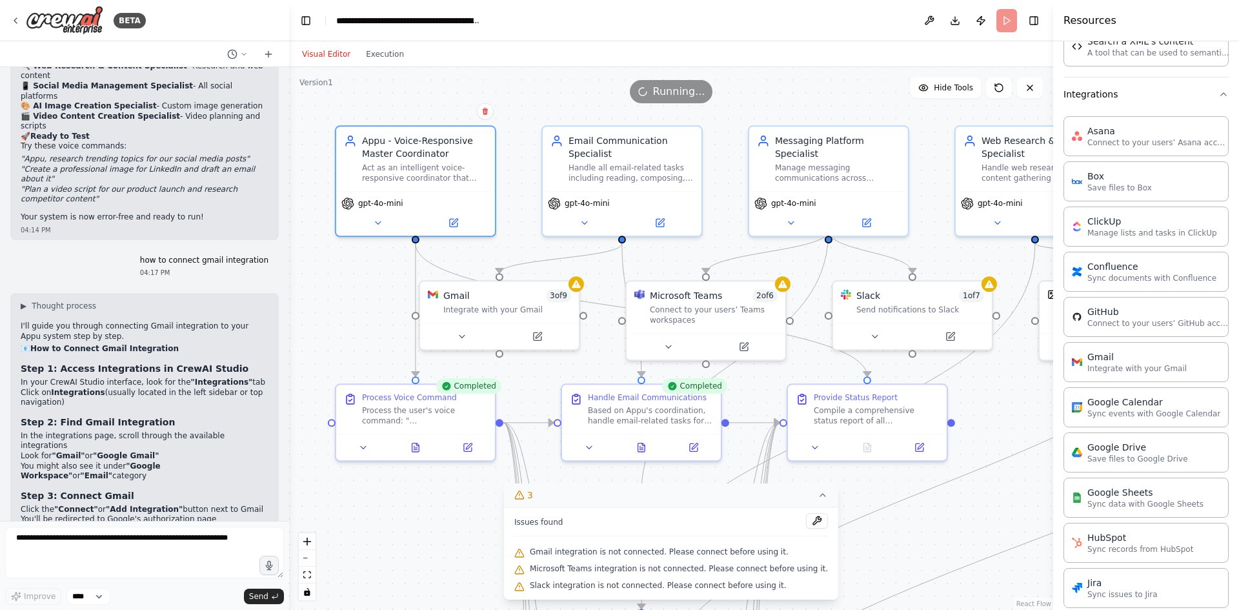
scroll to position [1031, 0]
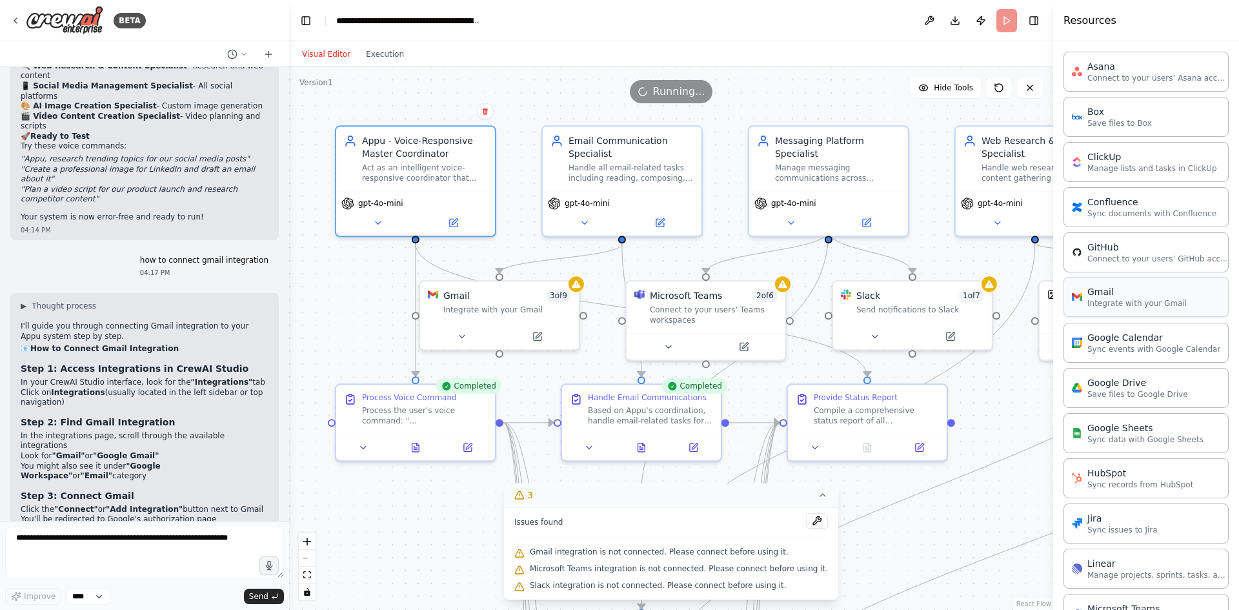
click at [1137, 306] on p "Integrate with your Gmail" at bounding box center [1136, 303] width 99 height 10
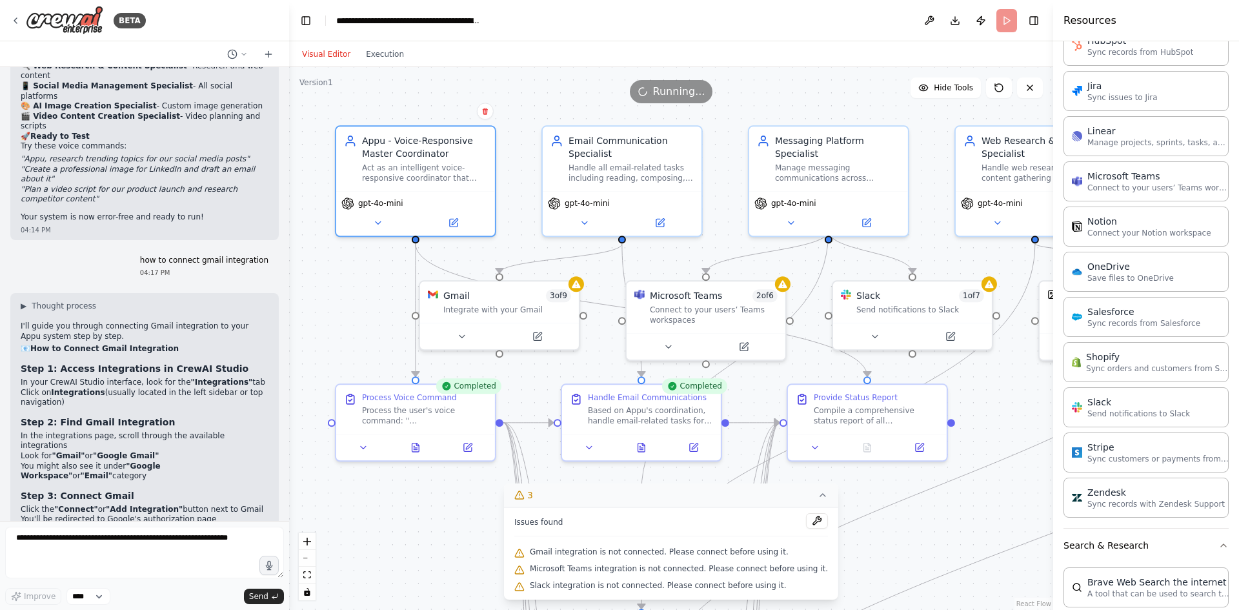
scroll to position [1483, 0]
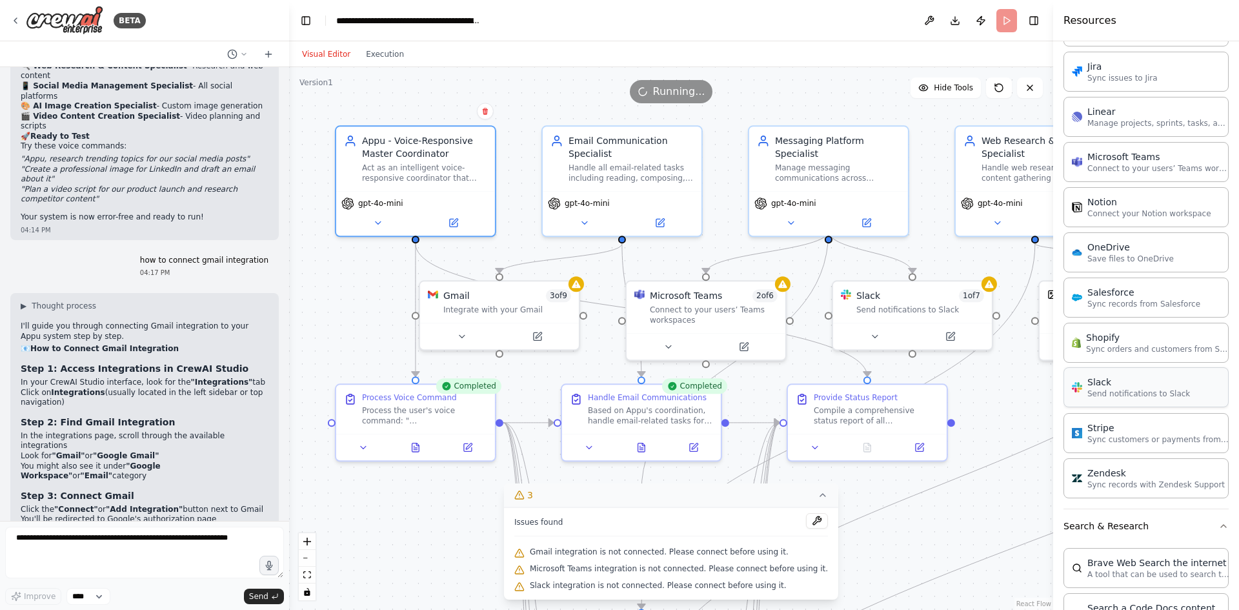
click at [1125, 394] on p "Send notifications to Slack" at bounding box center [1138, 393] width 103 height 10
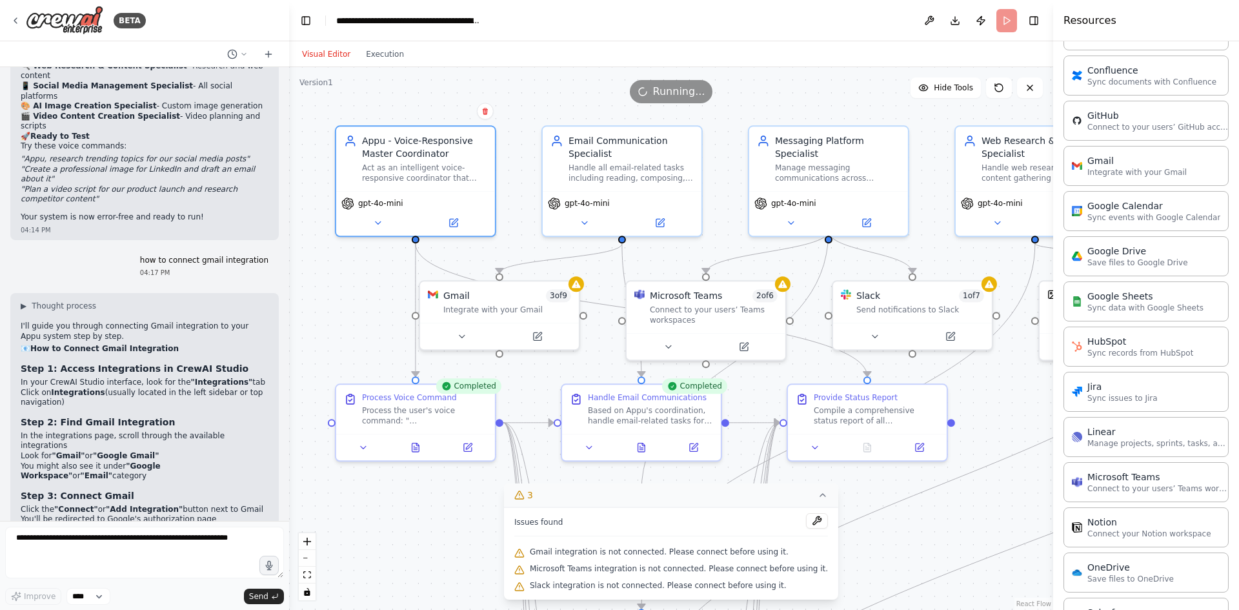
scroll to position [1160, 0]
click at [1113, 172] on p "Integrate with your Gmail" at bounding box center [1136, 174] width 99 height 10
click at [1135, 181] on div "Gmail Integrate with your Gmail" at bounding box center [1145, 168] width 165 height 40
click at [1130, 173] on p "Integrate with your Gmail" at bounding box center [1136, 174] width 99 height 10
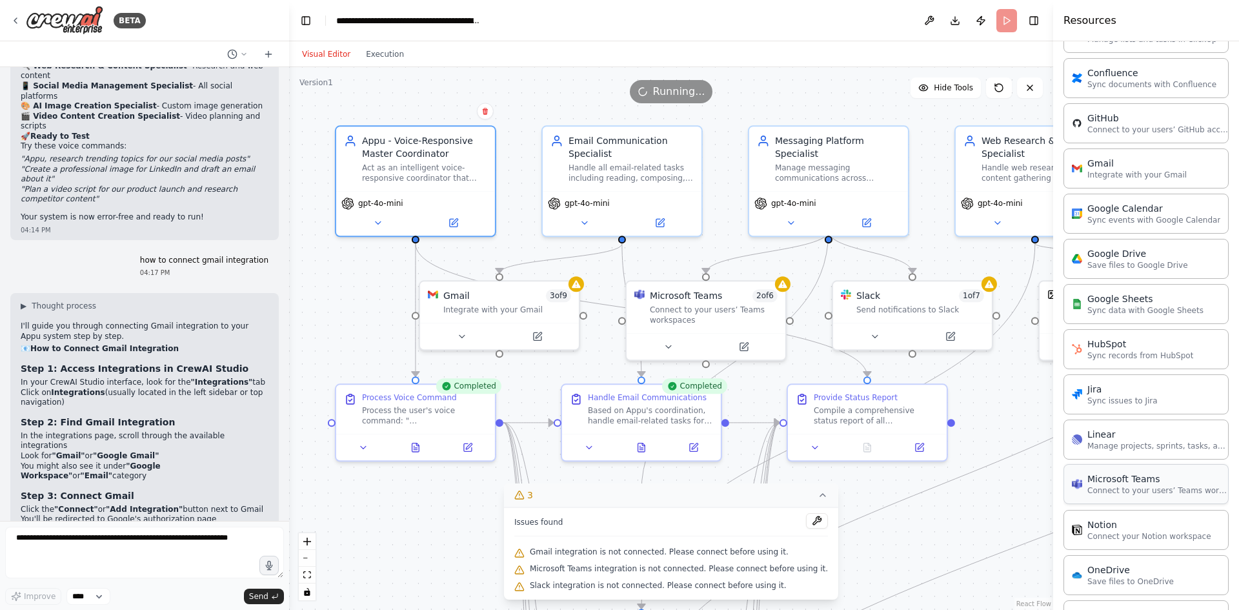
click at [1110, 497] on div "Microsoft Teams Connect to your users’ Teams workspaces" at bounding box center [1145, 484] width 165 height 40
click at [1119, 177] on p "Integrate with your Gmail" at bounding box center [1136, 174] width 99 height 10
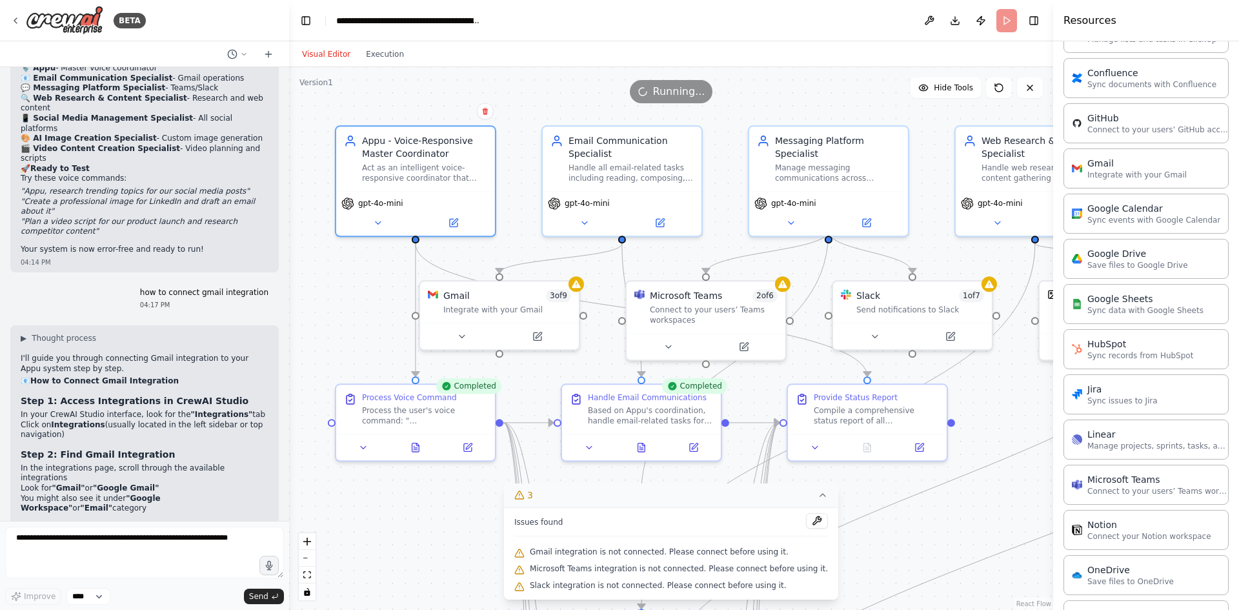
scroll to position [6257, 0]
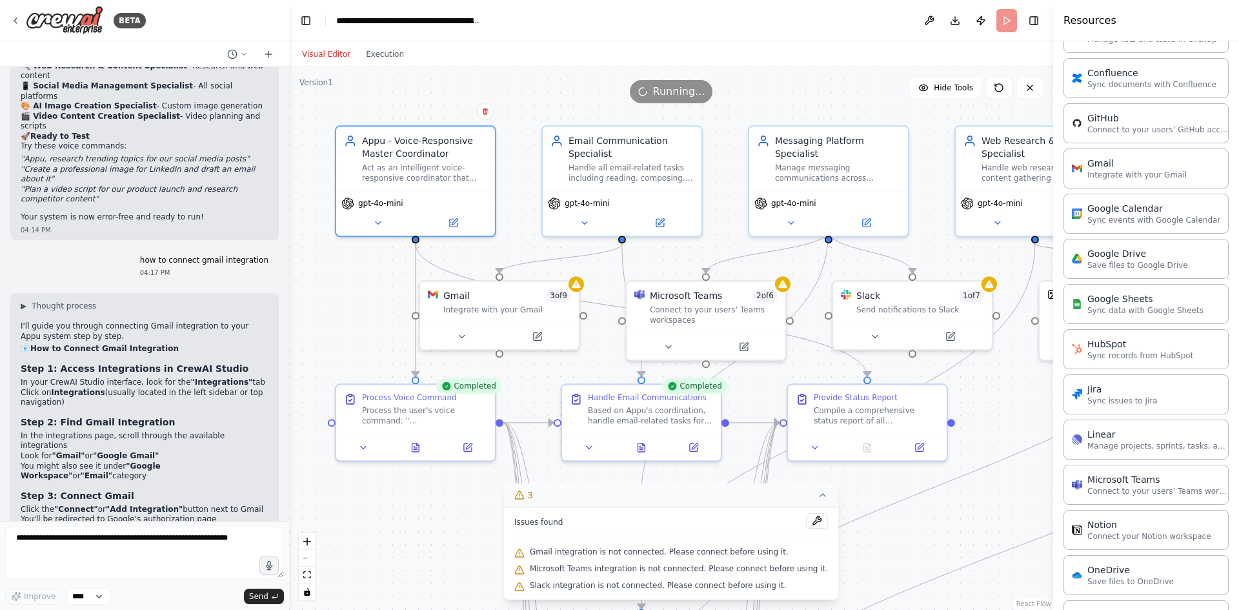
click at [1102, 25] on h4 "Resources" at bounding box center [1089, 20] width 53 height 15
click at [1173, 26] on div "Resources" at bounding box center [1146, 20] width 186 height 41
click at [916, 74] on div ".deletable-edge-delete-btn { width: 20px; height: 20px; border: 0px solid #ffff…" at bounding box center [671, 338] width 764 height 543
click at [1034, 26] on button "Toggle Right Sidebar" at bounding box center [1034, 21] width 18 height 18
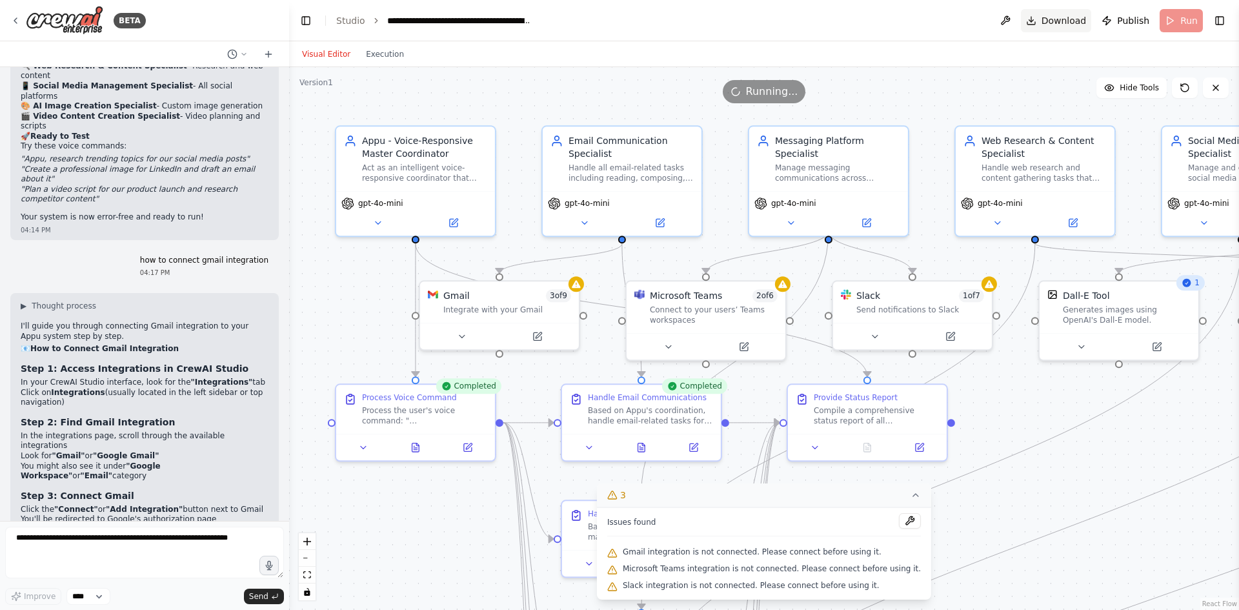
click at [1043, 24] on button "Download" at bounding box center [1056, 20] width 71 height 23
click at [306, 25] on button "Toggle Left Sidebar" at bounding box center [306, 21] width 18 height 18
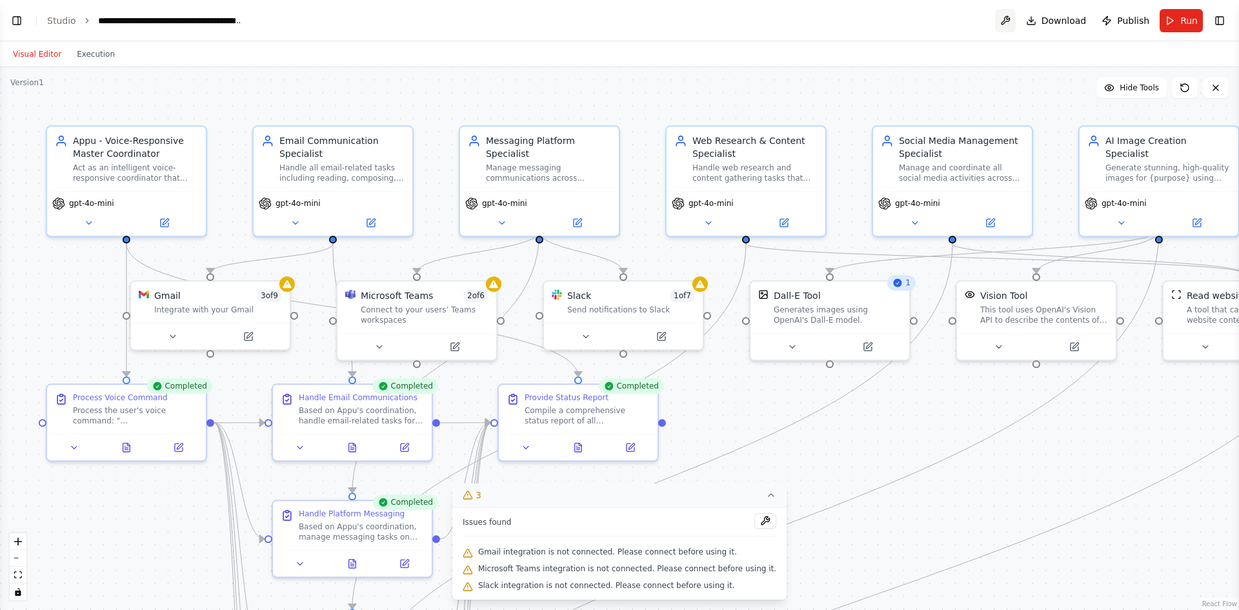
click at [1007, 15] on button at bounding box center [1005, 20] width 21 height 23
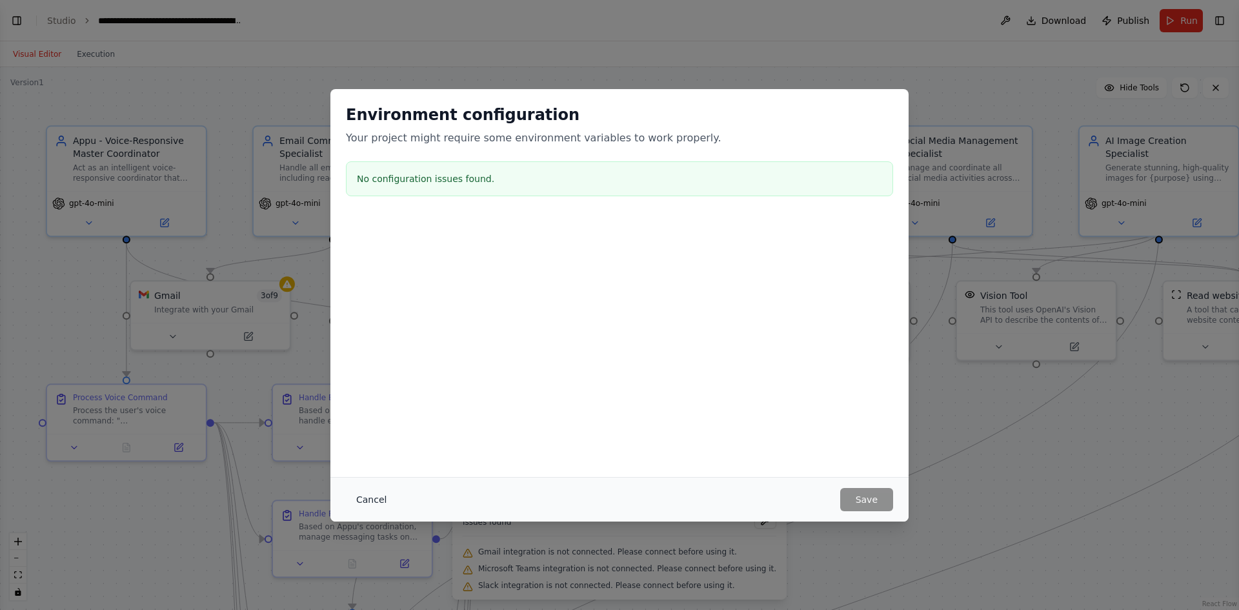
click at [374, 502] on button "Cancel" at bounding box center [371, 499] width 51 height 23
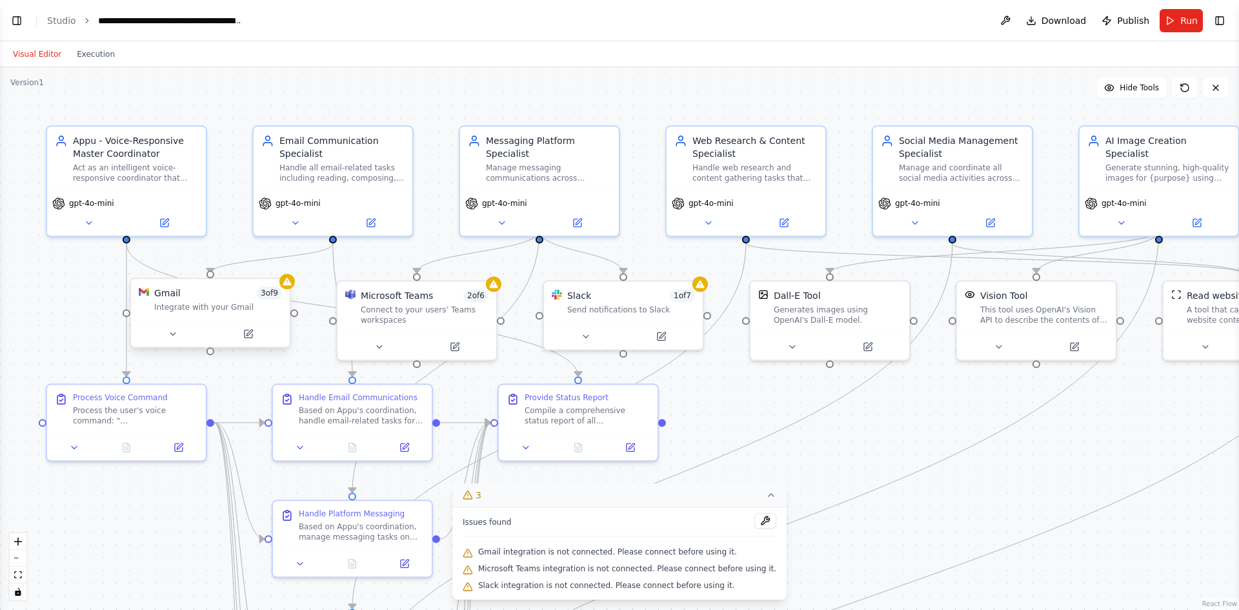
click at [194, 316] on div "Gmail 3 of 9 Integrate with your Gmail" at bounding box center [210, 299] width 159 height 41
click at [229, 311] on div "Integrate with your Gmail" at bounding box center [218, 307] width 128 height 10
drag, startPoint x: 206, startPoint y: 303, endPoint x: 183, endPoint y: 312, distance: 24.3
click at [183, 312] on div "Integrate with your Gmail" at bounding box center [218, 307] width 128 height 10
click at [183, 312] on div "Integrate with your Gmail" at bounding box center [225, 307] width 128 height 10
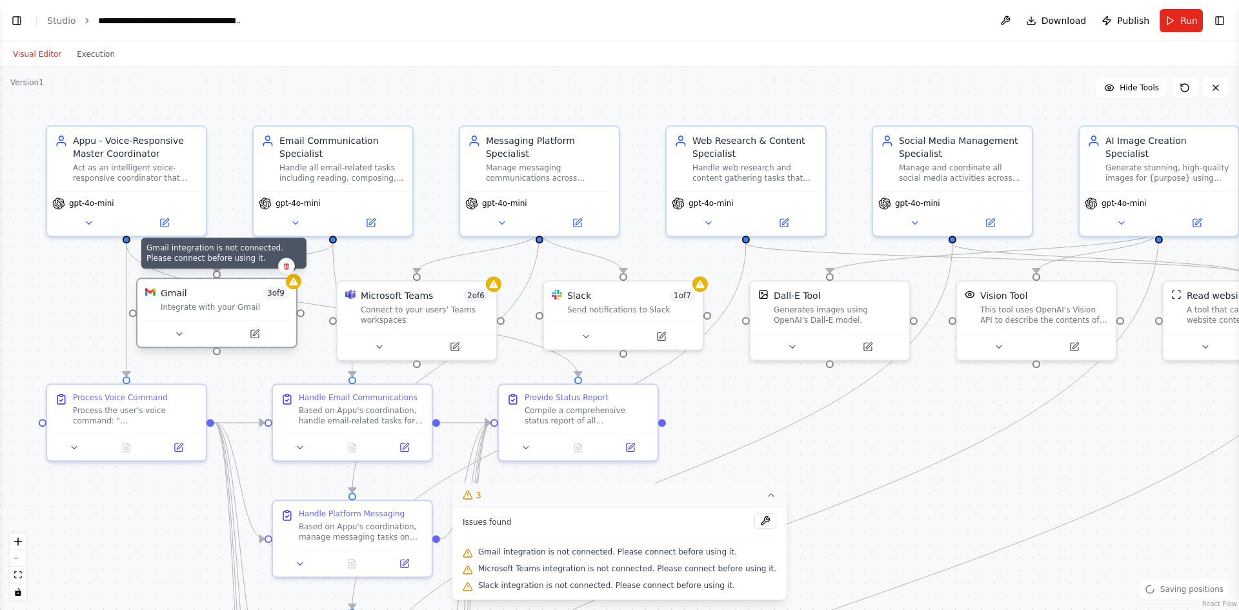
click at [291, 286] on icon at bounding box center [293, 281] width 10 height 10
click at [300, 286] on div ".deletable-edge-delete-btn { width: 20px; height: 20px; border: 0px solid #ffff…" at bounding box center [619, 338] width 1239 height 543
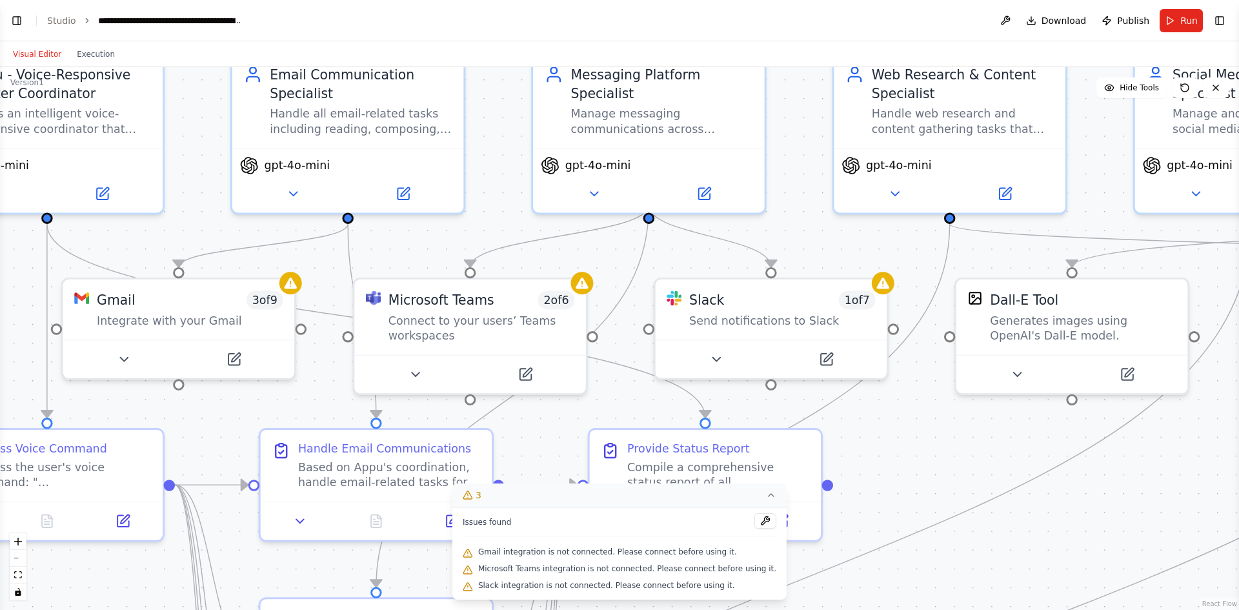
click at [300, 286] on div at bounding box center [290, 283] width 23 height 23
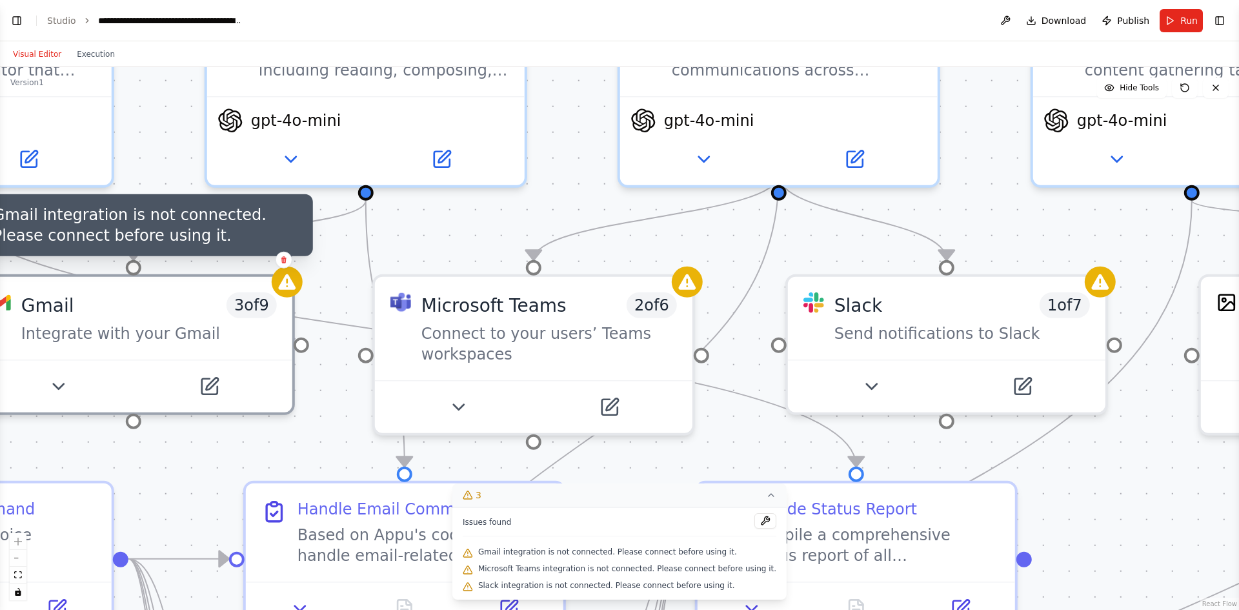
click at [300, 286] on div ".deletable-edge-delete-btn { width: 20px; height: 20px; border: 0px solid #ffff…" at bounding box center [619, 338] width 1239 height 543
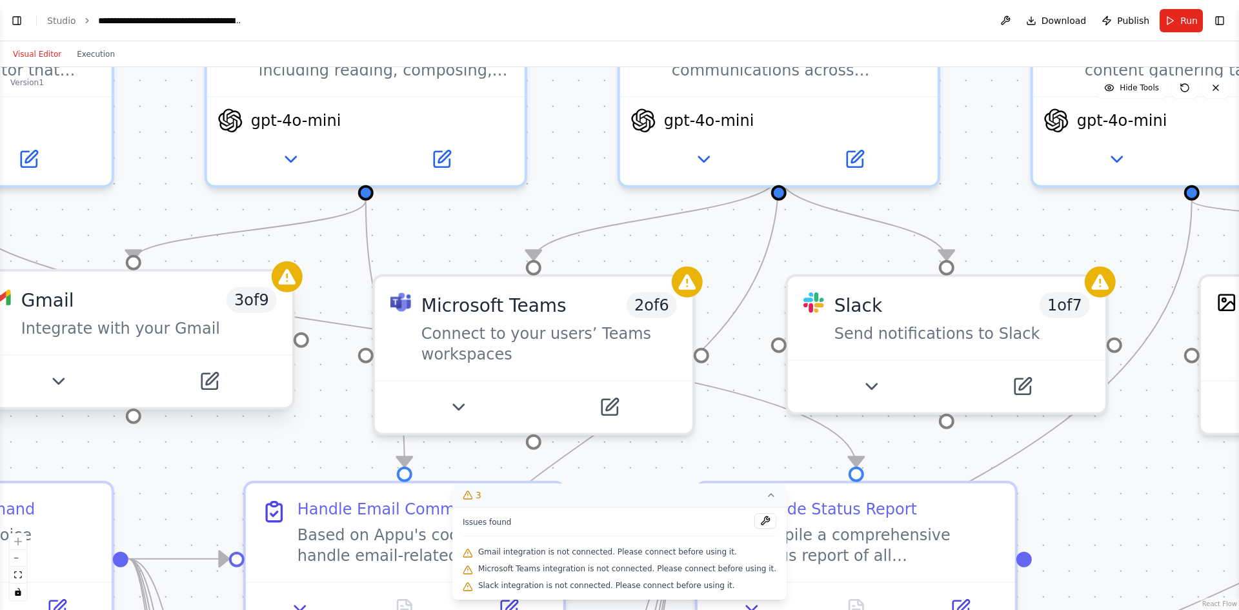
click at [293, 294] on div "Gmail 3 of 9 Integrate with your Gmail" at bounding box center [133, 339] width 323 height 141
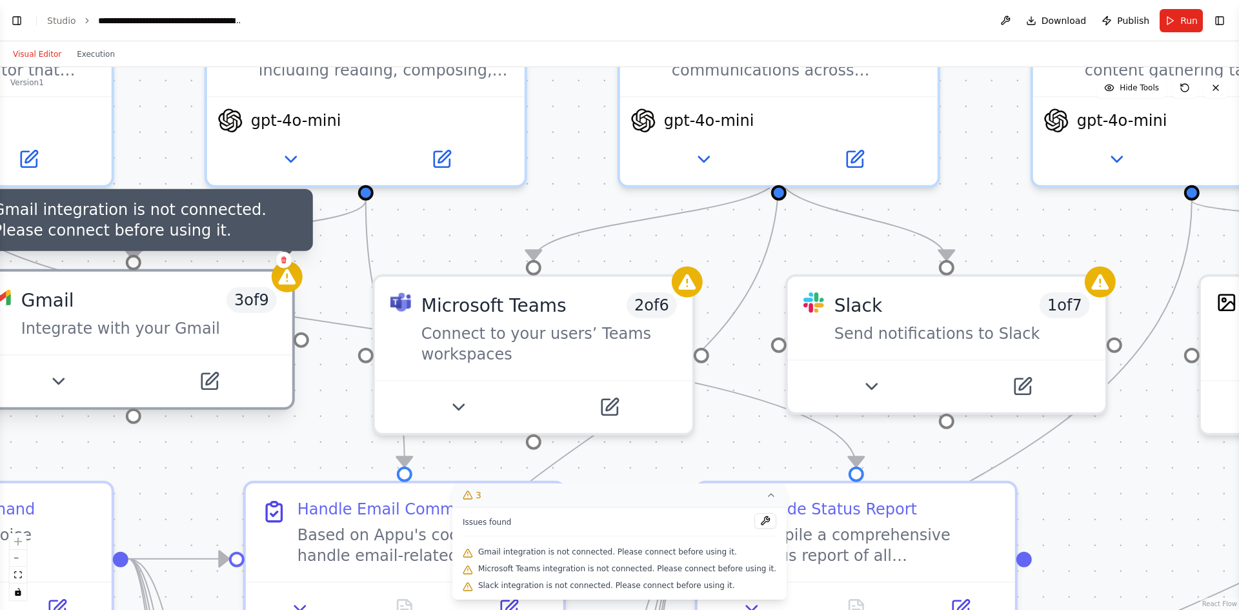
click at [292, 286] on icon at bounding box center [287, 276] width 21 height 21
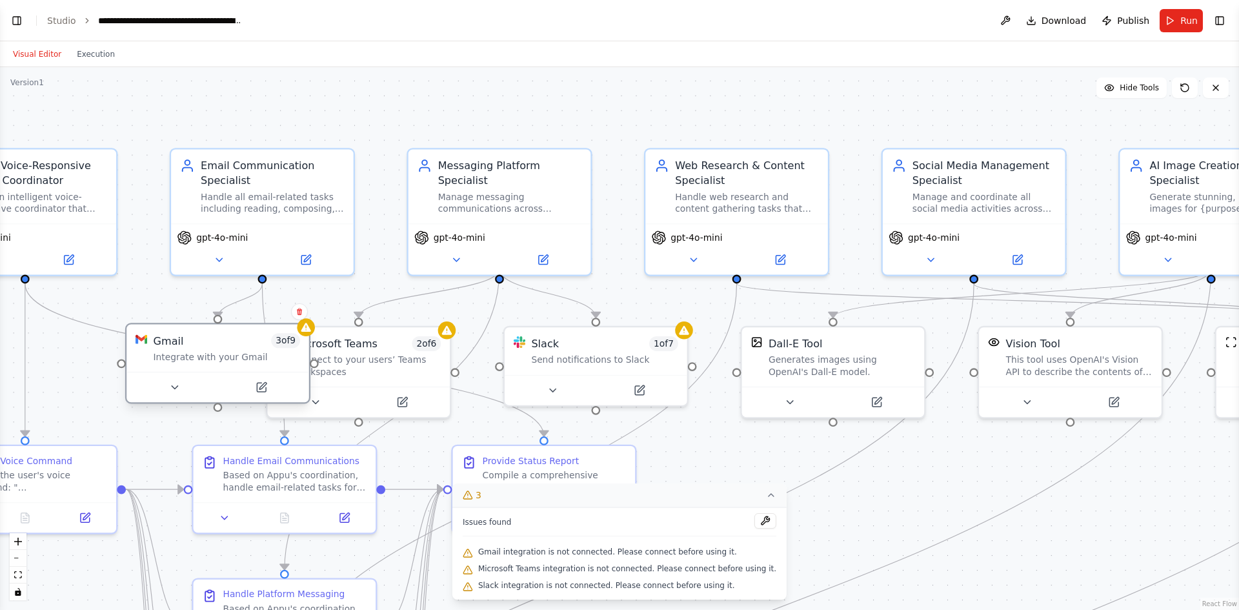
drag, startPoint x: 109, startPoint y: 372, endPoint x: 207, endPoint y: 369, distance: 98.1
click at [207, 369] on div "Gmail 3 of 9 Integrate with your Gmail" at bounding box center [217, 363] width 185 height 81
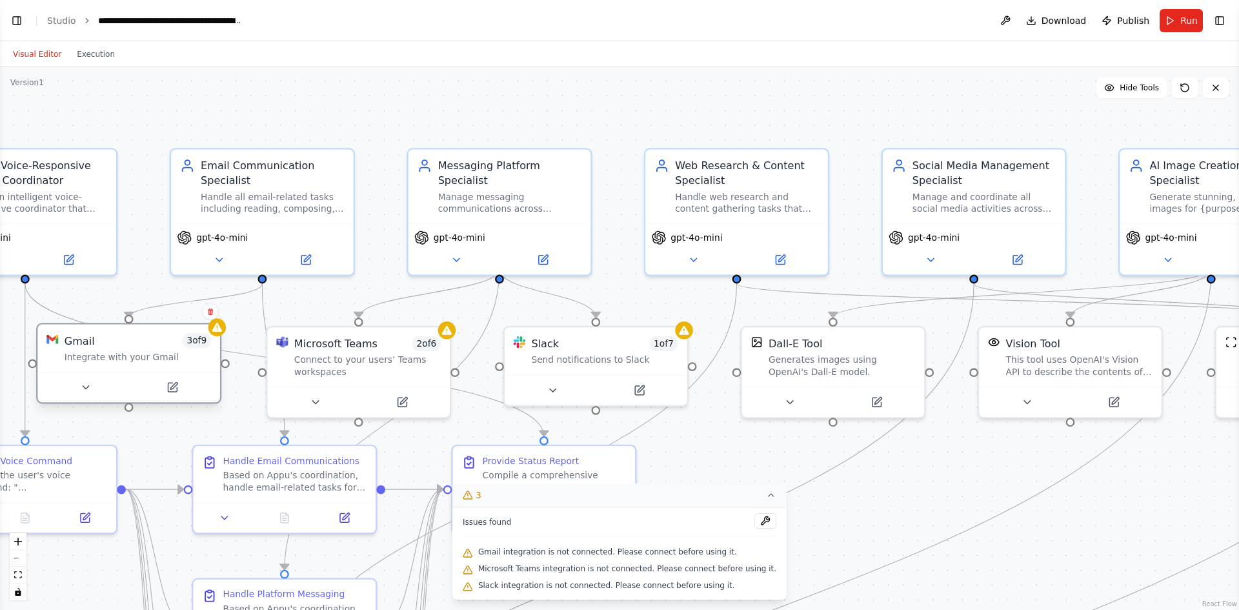
drag, startPoint x: 172, startPoint y: 362, endPoint x: 65, endPoint y: 357, distance: 107.2
click at [65, 357] on div "Integrate with your Gmail" at bounding box center [138, 357] width 146 height 12
click at [33, 366] on div at bounding box center [32, 363] width 9 height 9
click at [115, 368] on div "Gmail 3 of 9 Integrate with your Gmail" at bounding box center [128, 349] width 183 height 48
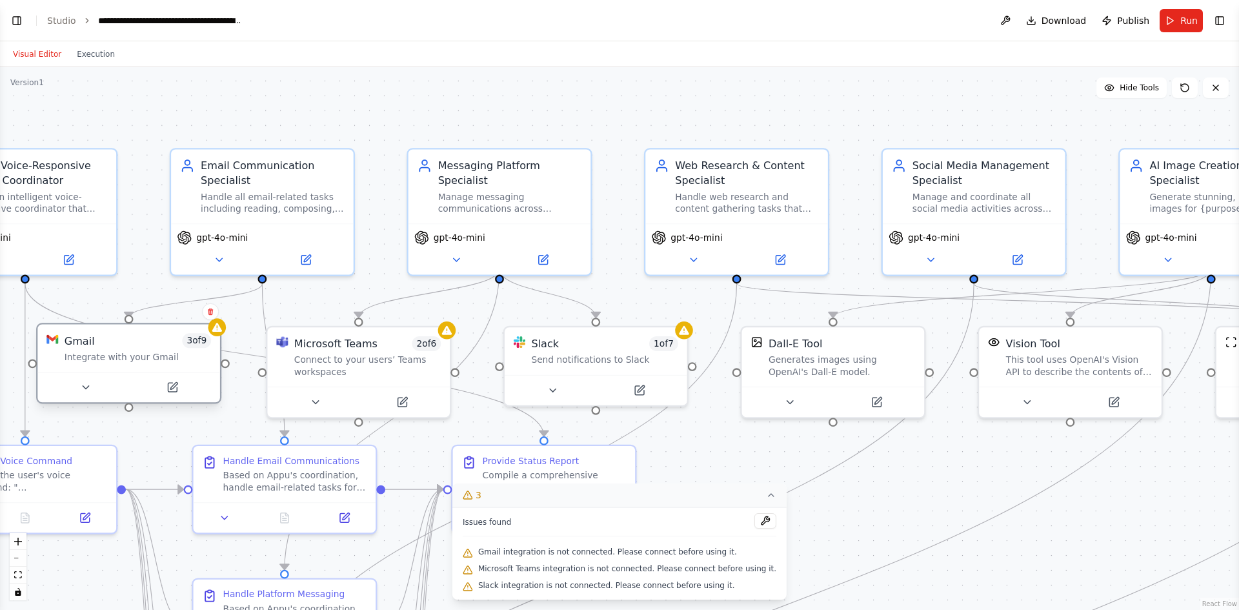
click at [115, 368] on div "Gmail 3 of 9 Integrate with your Gmail" at bounding box center [128, 349] width 183 height 48
click at [86, 388] on icon at bounding box center [85, 387] width 12 height 12
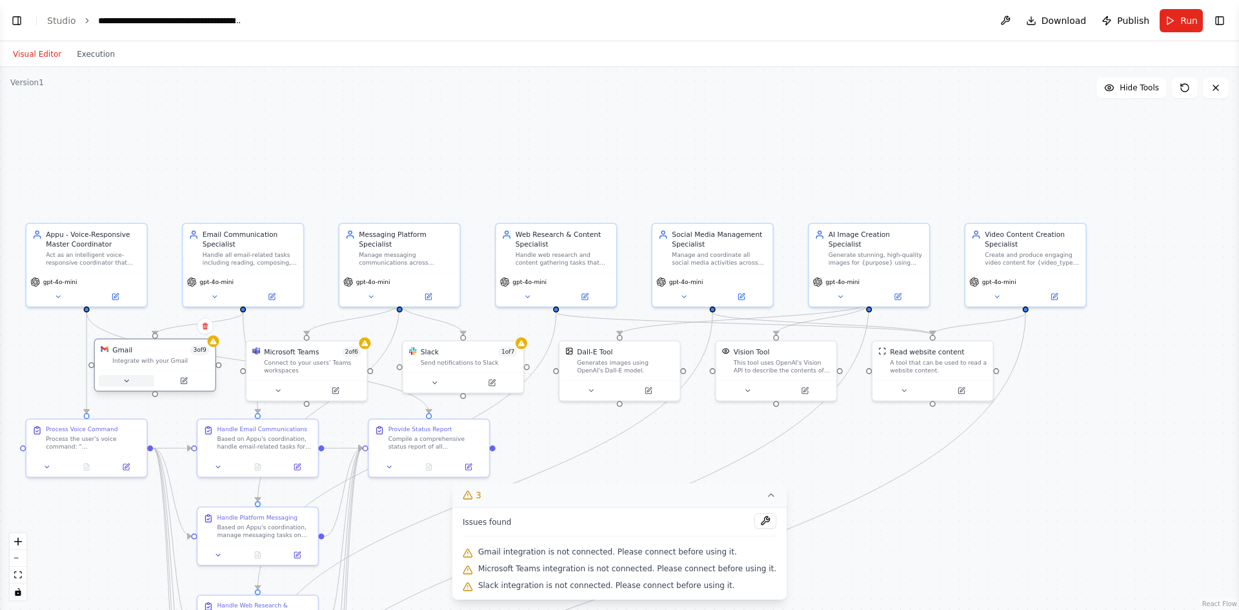
click at [125, 383] on icon at bounding box center [127, 381] width 8 height 8
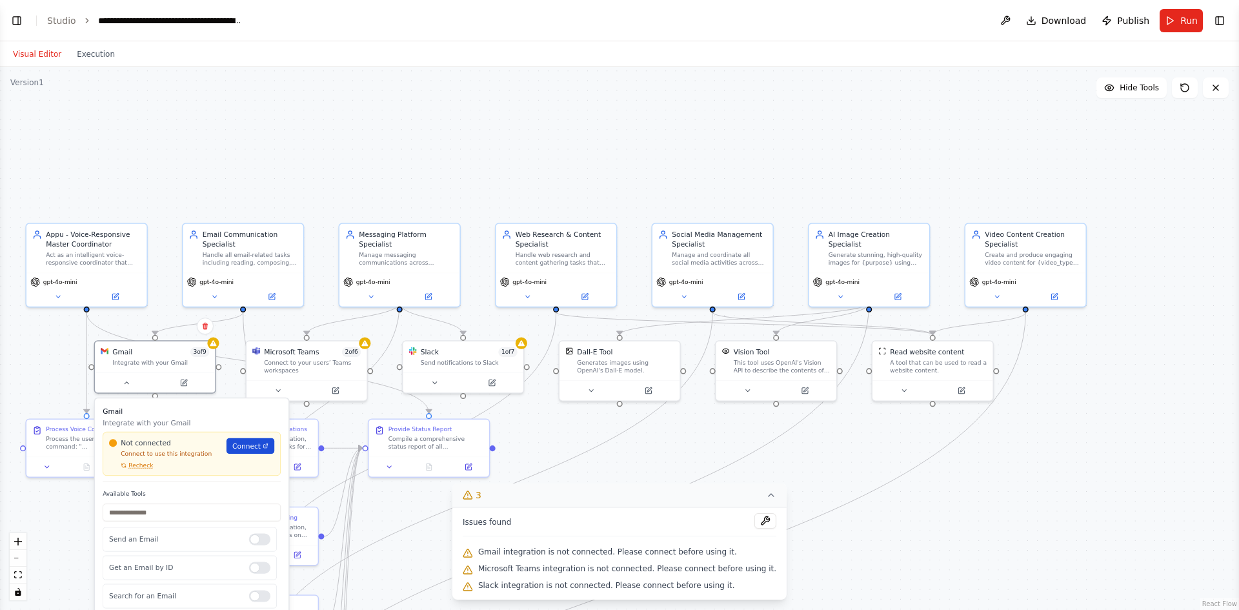
click at [258, 448] on span "Connect" at bounding box center [246, 446] width 28 height 10
click at [245, 449] on span "Connect" at bounding box center [246, 446] width 28 height 10
click at [1179, 17] on button "Run" at bounding box center [1180, 20] width 43 height 23
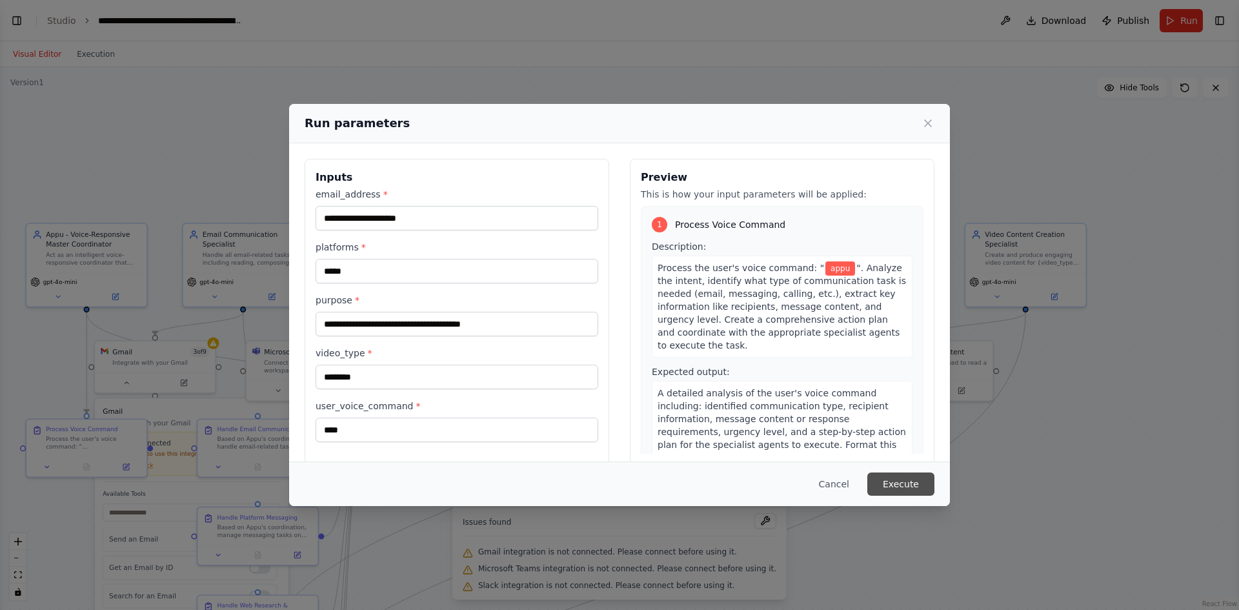
click at [897, 481] on button "Execute" at bounding box center [900, 483] width 67 height 23
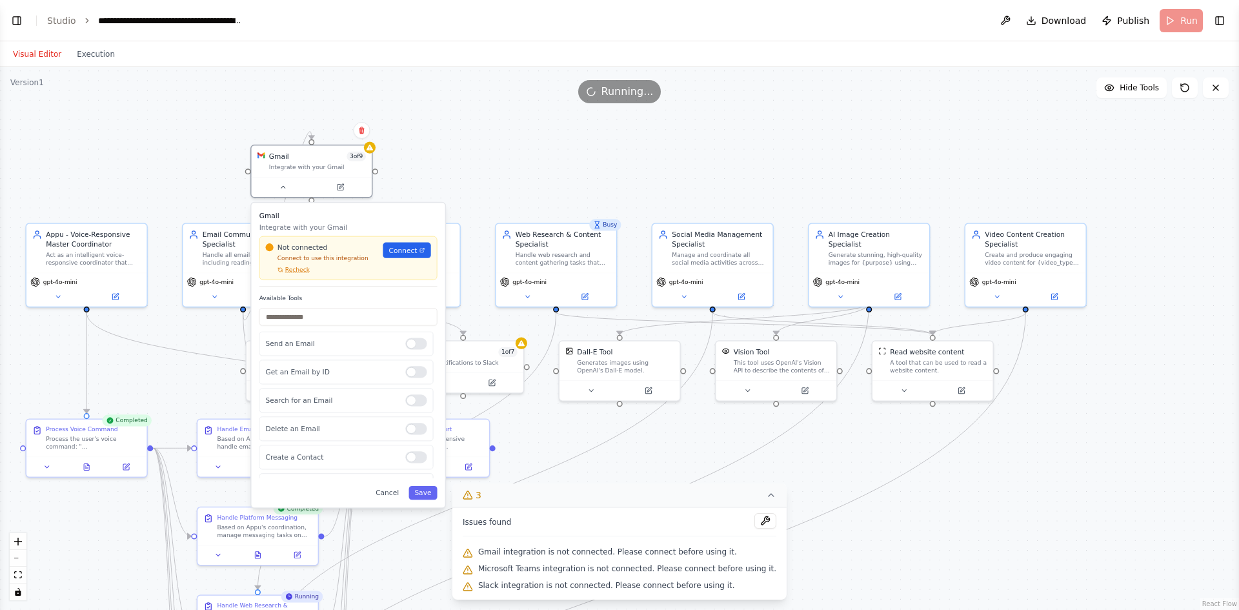
drag, startPoint x: 176, startPoint y: 499, endPoint x: 330, endPoint y: 301, distance: 251.4
click at [330, 301] on div "Available Tools Send an Email Get an Email by ID Search for an Email Delete an …" at bounding box center [348, 386] width 178 height 184
click at [414, 459] on div at bounding box center [415, 457] width 21 height 12
click at [423, 497] on button "Save" at bounding box center [422, 493] width 28 height 14
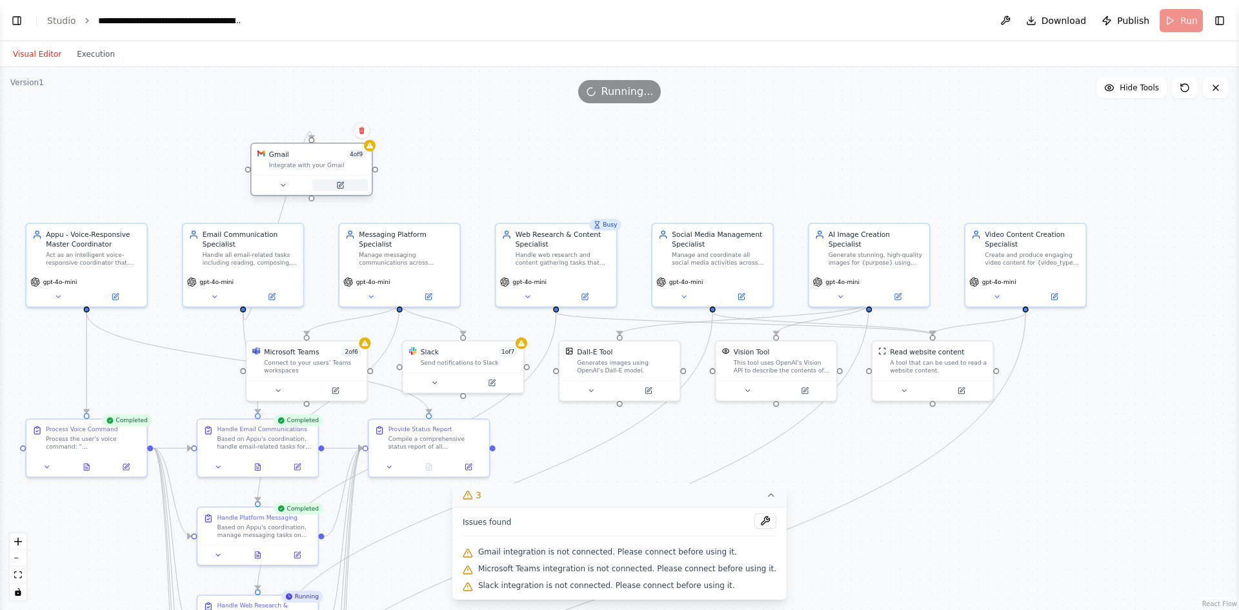
click at [341, 187] on icon at bounding box center [340, 185] width 6 height 6
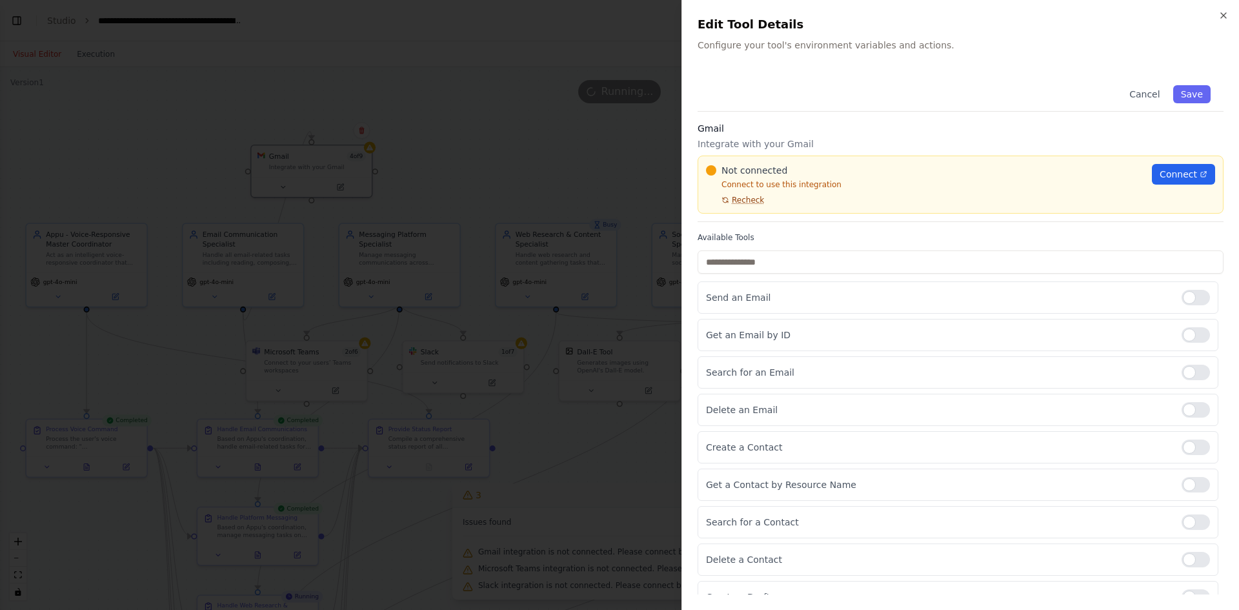
click at [748, 204] on span "Recheck" at bounding box center [748, 200] width 32 height 10
click at [756, 268] on input "text" at bounding box center [960, 261] width 526 height 23
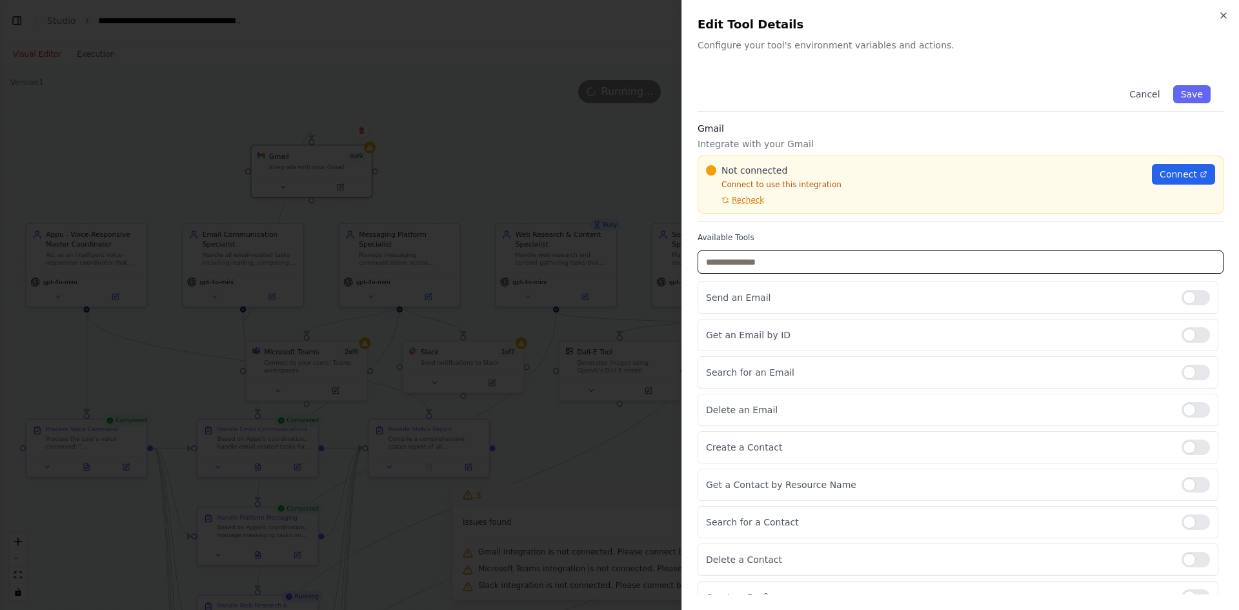
click at [756, 268] on input "text" at bounding box center [960, 261] width 526 height 23
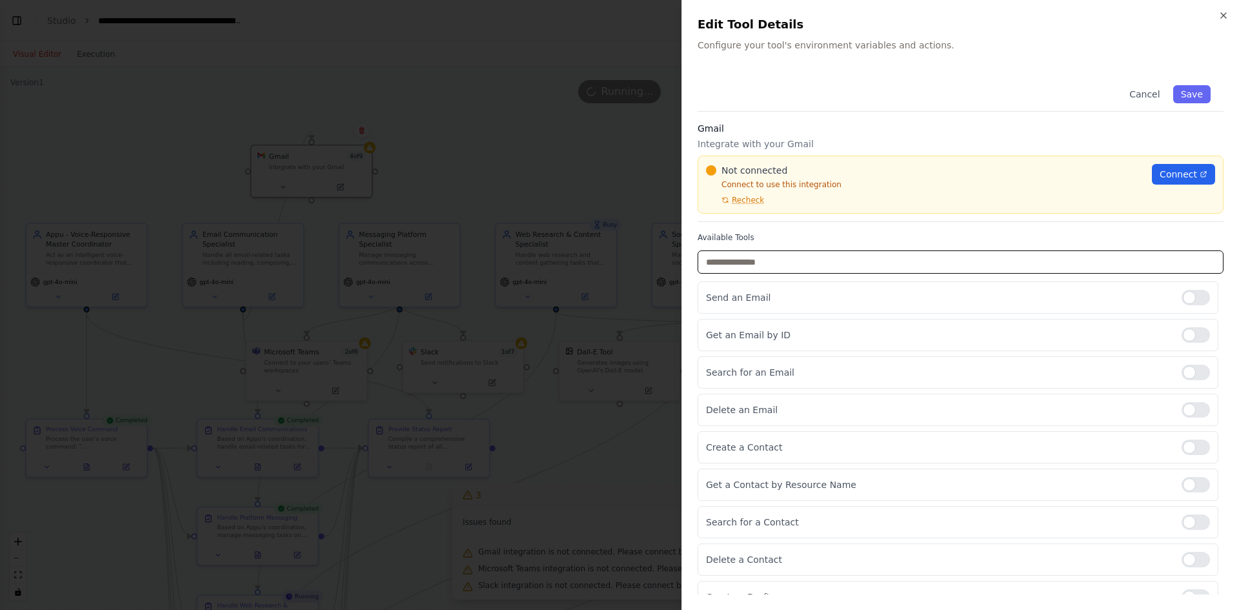
click at [756, 268] on input "text" at bounding box center [960, 261] width 526 height 23
click at [594, 131] on div at bounding box center [619, 305] width 1239 height 610
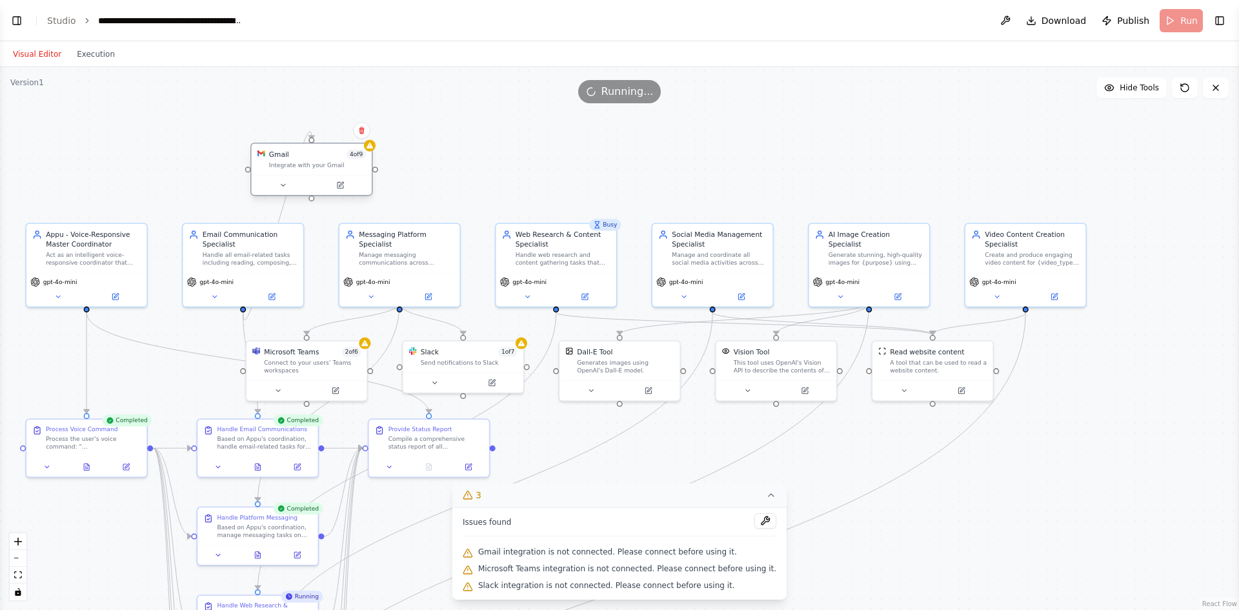
click at [315, 172] on div "Gmail 4 of 9 Integrate with your Gmail" at bounding box center [312, 160] width 120 height 32
click at [70, 272] on div "gpt-4o-mini" at bounding box center [86, 288] width 120 height 34
click at [88, 292] on button at bounding box center [115, 295] width 55 height 12
click at [57, 296] on icon at bounding box center [58, 295] width 4 height 2
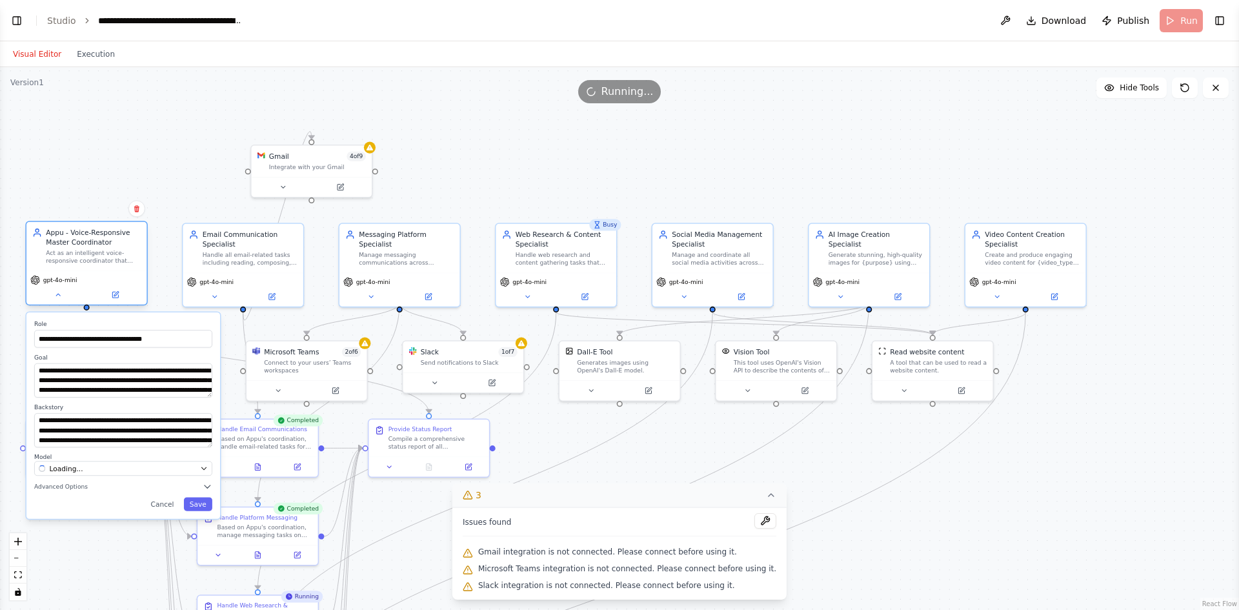
click at [75, 252] on div "Act as an intelligent voice-responsive coordinator that manages and delegates t…" at bounding box center [93, 256] width 95 height 15
click at [74, 241] on div "Appu - Voice-Responsive Master Coordinator" at bounding box center [93, 237] width 95 height 19
click at [94, 252] on div "Act as an intelligent voice-responsive coordinator that manages and delegates t…" at bounding box center [93, 256] width 95 height 15
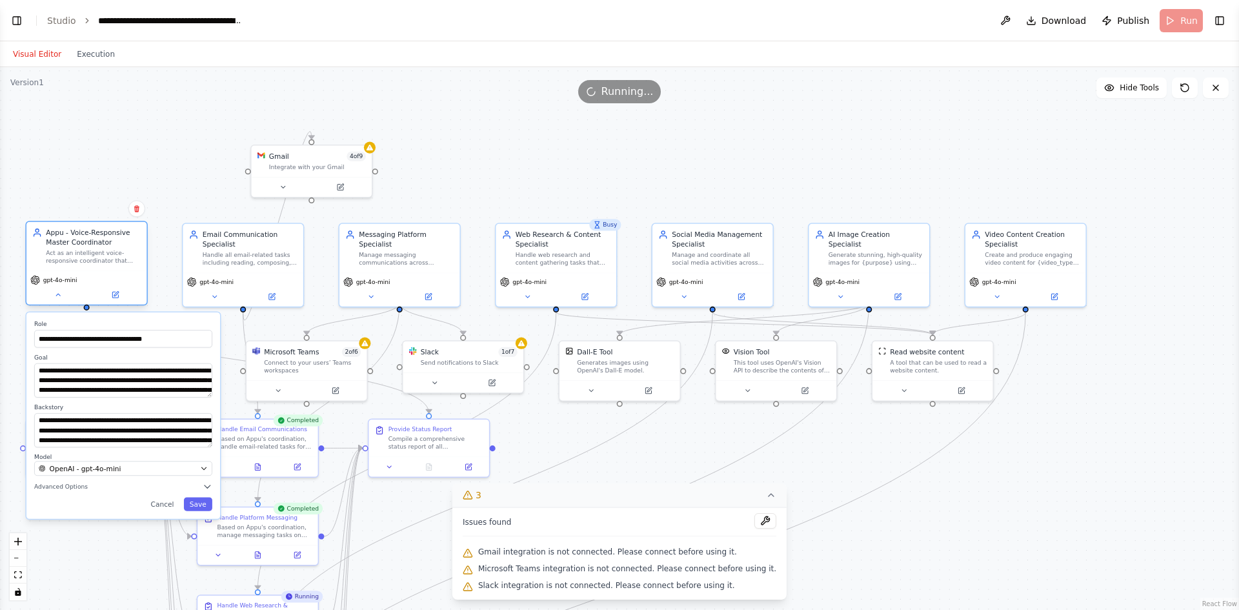
click at [94, 252] on div "Act as an intelligent voice-responsive coordinator that manages and delegates t…" at bounding box center [93, 256] width 95 height 15
click at [197, 470] on button "OpenAI - gpt-4o-mini" at bounding box center [123, 468] width 178 height 15
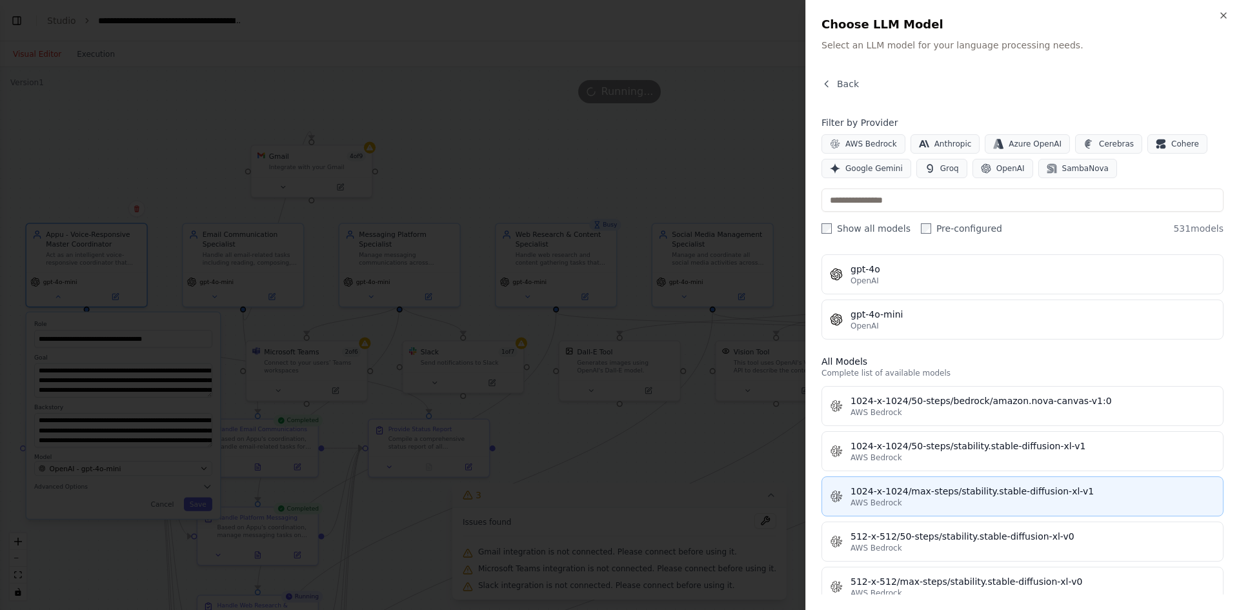
scroll to position [0, 0]
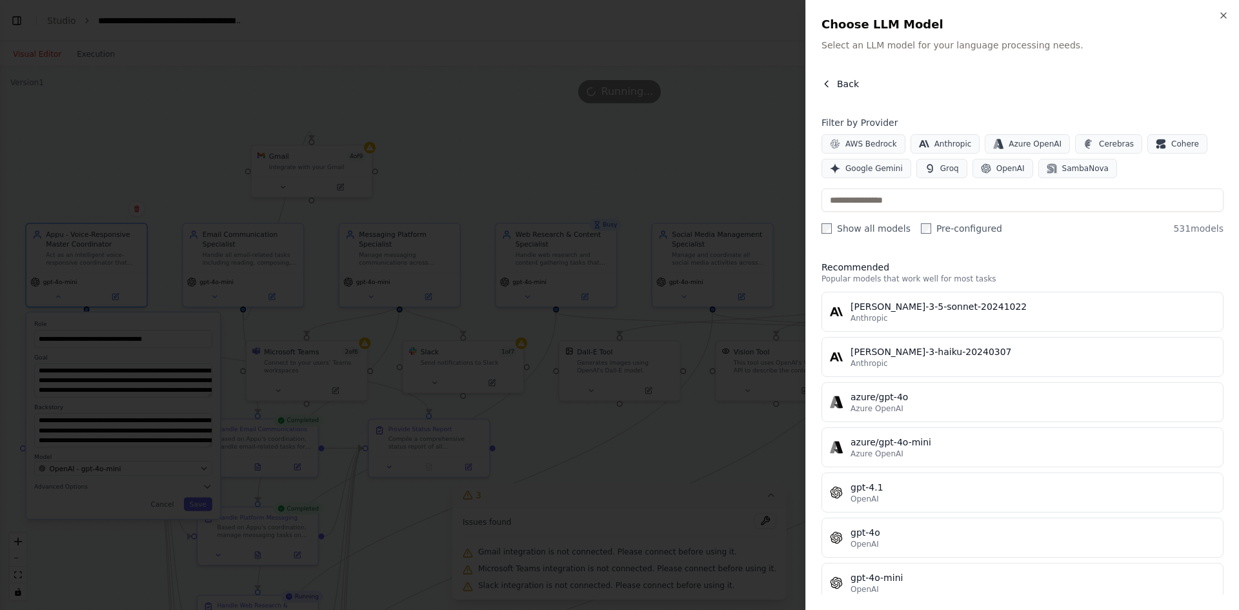
click at [834, 80] on button "Back" at bounding box center [839, 83] width 37 height 13
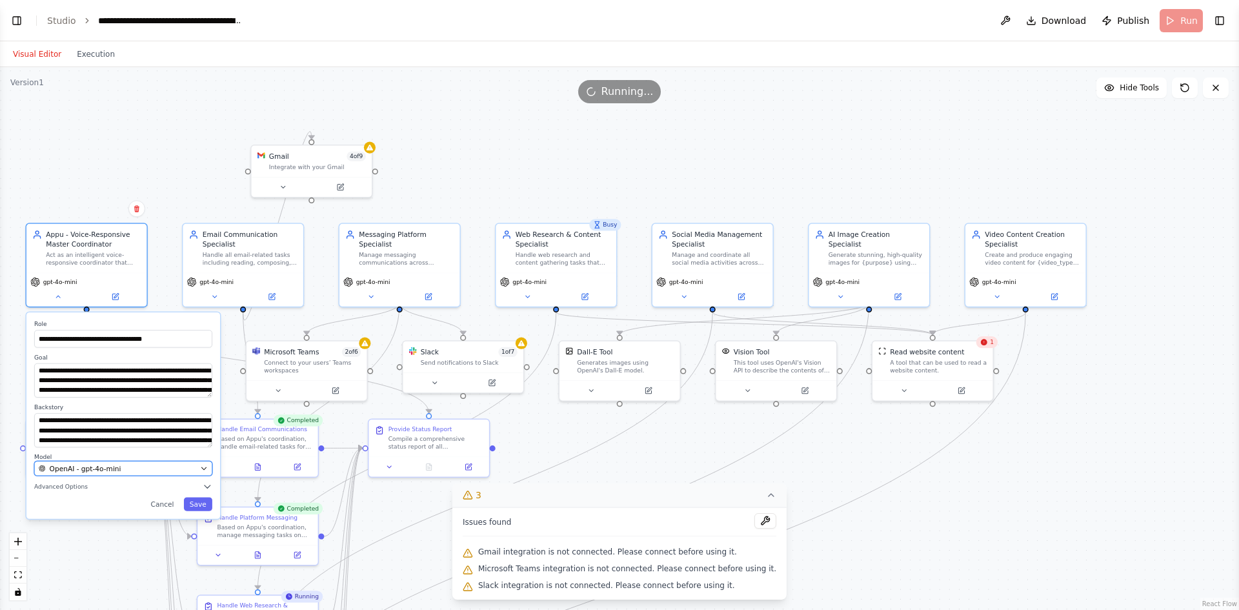
click at [143, 470] on div "OpenAI - gpt-4o-mini" at bounding box center [117, 468] width 157 height 10
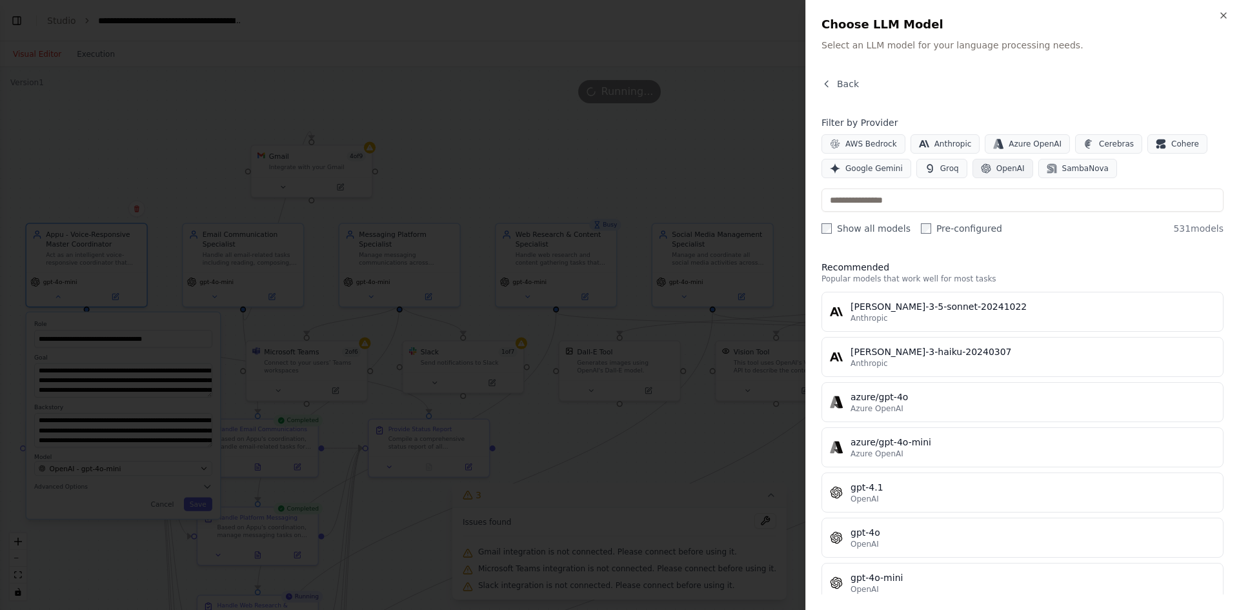
click at [1015, 173] on button "OpenAI" at bounding box center [1002, 168] width 61 height 19
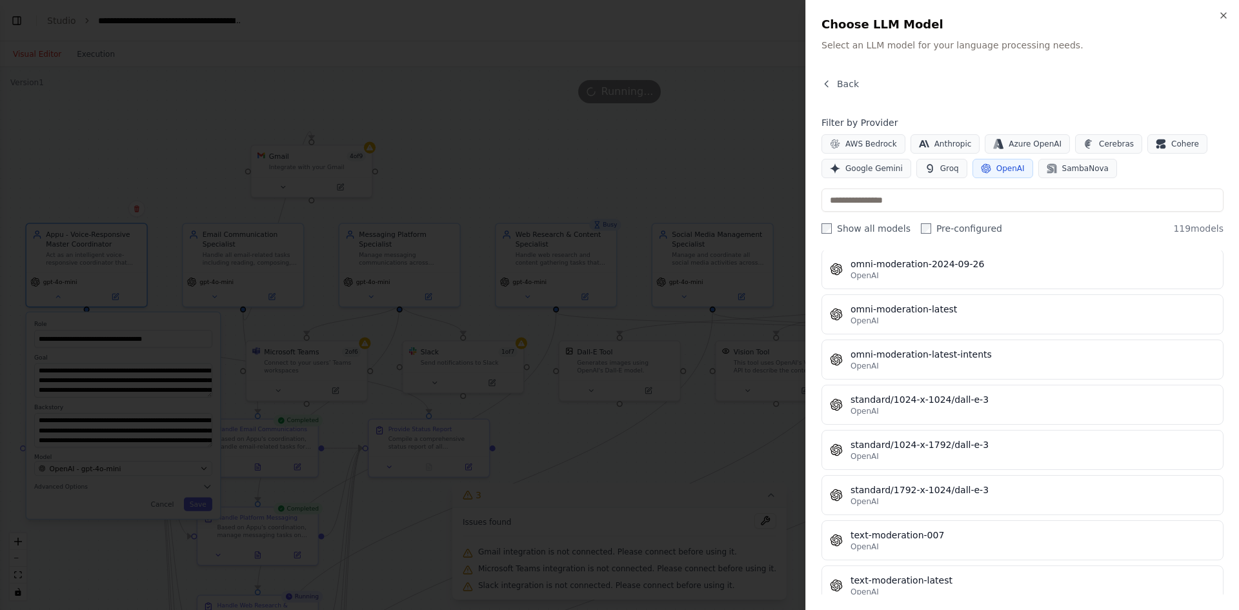
scroll to position [5119, 0]
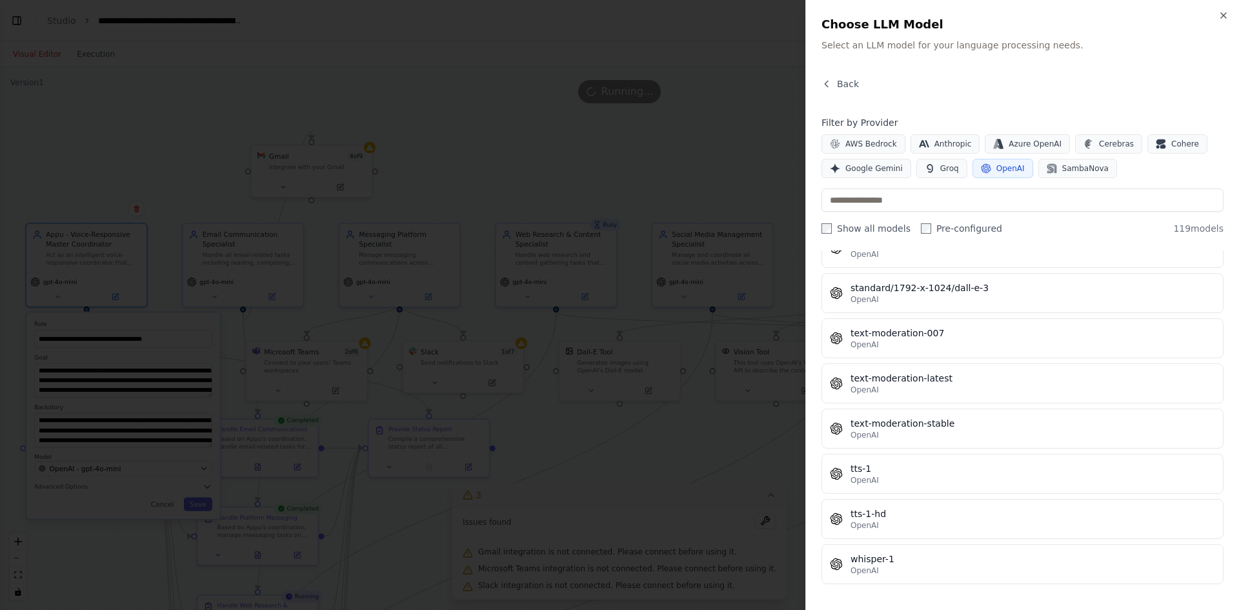
click at [1042, 77] on div "Close Choose LLM Model Select an LLM model for your language processing needs. …" at bounding box center [1022, 305] width 434 height 610
click at [1221, 12] on icon "button" at bounding box center [1223, 15] width 10 height 10
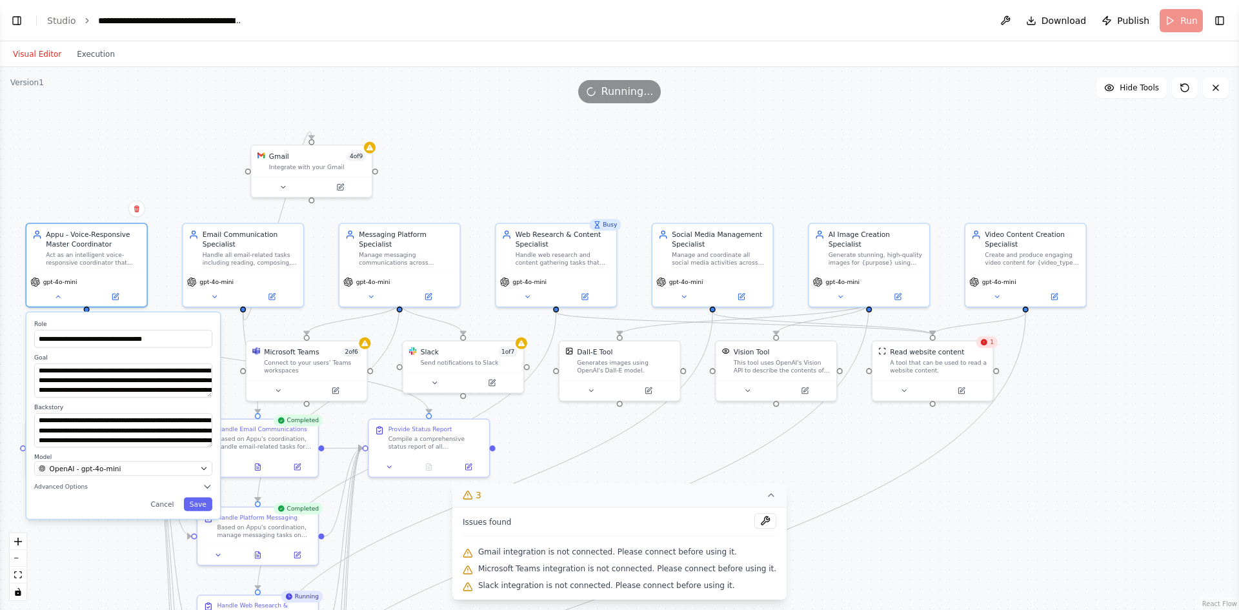
click at [70, 494] on div "**********" at bounding box center [123, 415] width 194 height 206
click at [70, 492] on div "**********" at bounding box center [123, 415] width 194 height 206
click at [197, 515] on div "**********" at bounding box center [123, 415] width 194 height 206
click at [200, 511] on div "**********" at bounding box center [123, 415] width 194 height 206
click at [237, 101] on div "Running..." at bounding box center [619, 91] width 1239 height 23
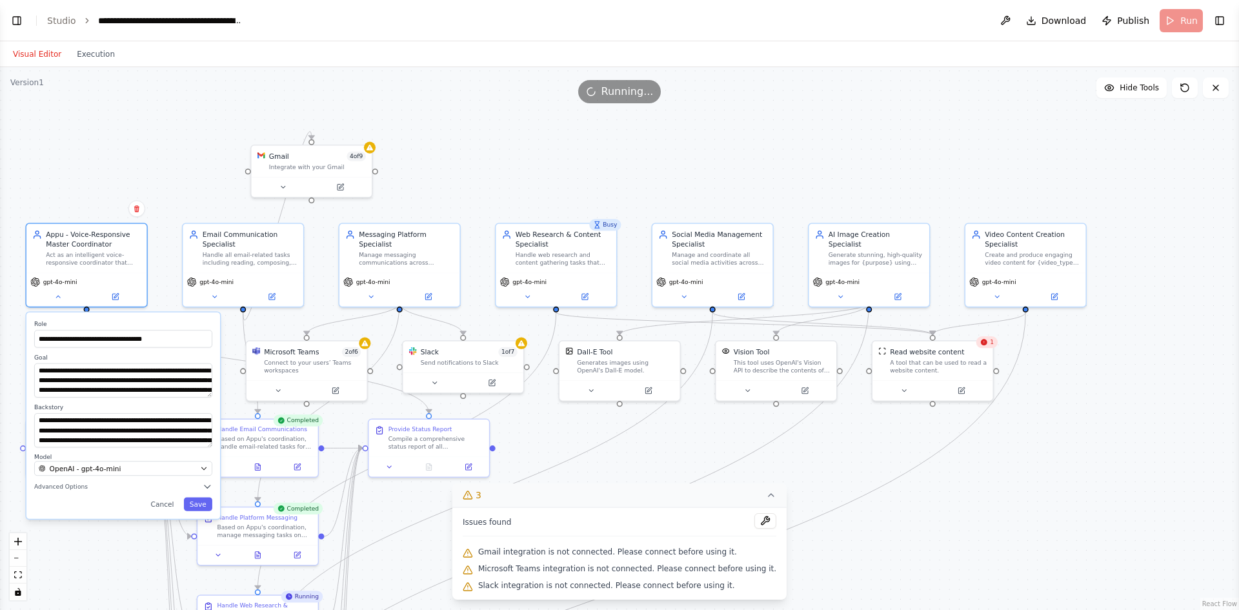
click at [694, 141] on div ".deletable-edge-delete-btn { width: 20px; height: 20px; border: 0px solid #ffff…" at bounding box center [619, 338] width 1239 height 543
click at [203, 505] on button "Save" at bounding box center [198, 504] width 28 height 14
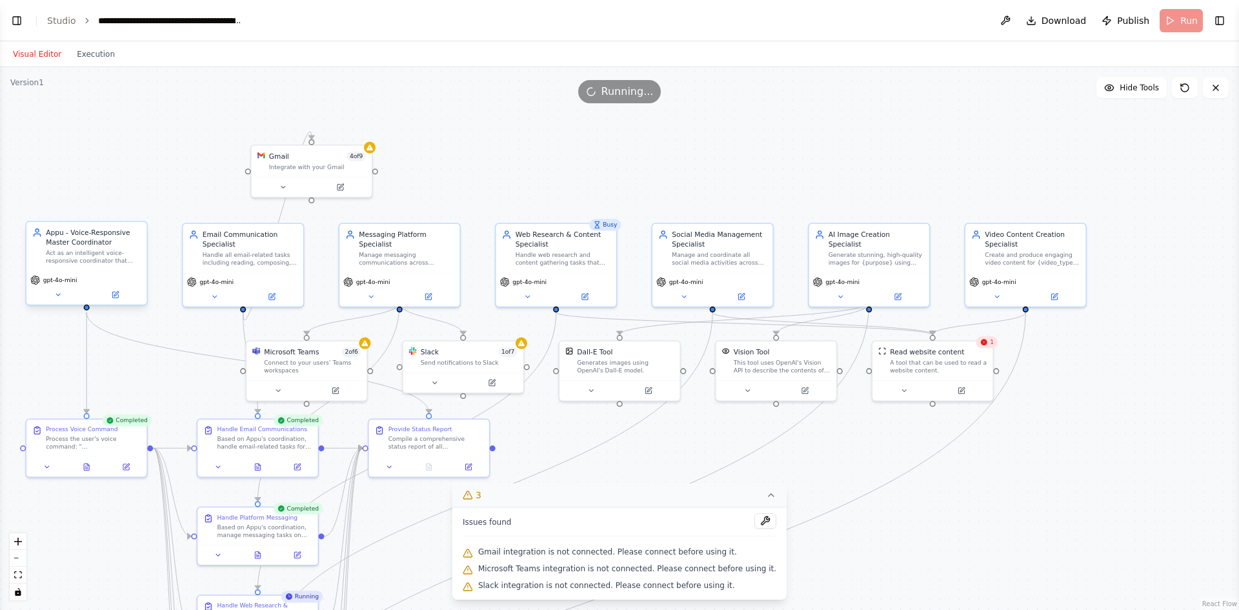
click at [99, 267] on div "Appu - Voice-Responsive Master Coordinator Act as an intelligent voice-responsi…" at bounding box center [86, 246] width 120 height 49
click at [112, 244] on div "Appu - Voice-Responsive Master Coordinator" at bounding box center [93, 237] width 95 height 19
drag, startPoint x: 95, startPoint y: 249, endPoint x: 68, endPoint y: 256, distance: 27.2
click at [68, 256] on div "Act as an intelligent voice-responsive coordinator that manages and delegates t…" at bounding box center [93, 256] width 95 height 15
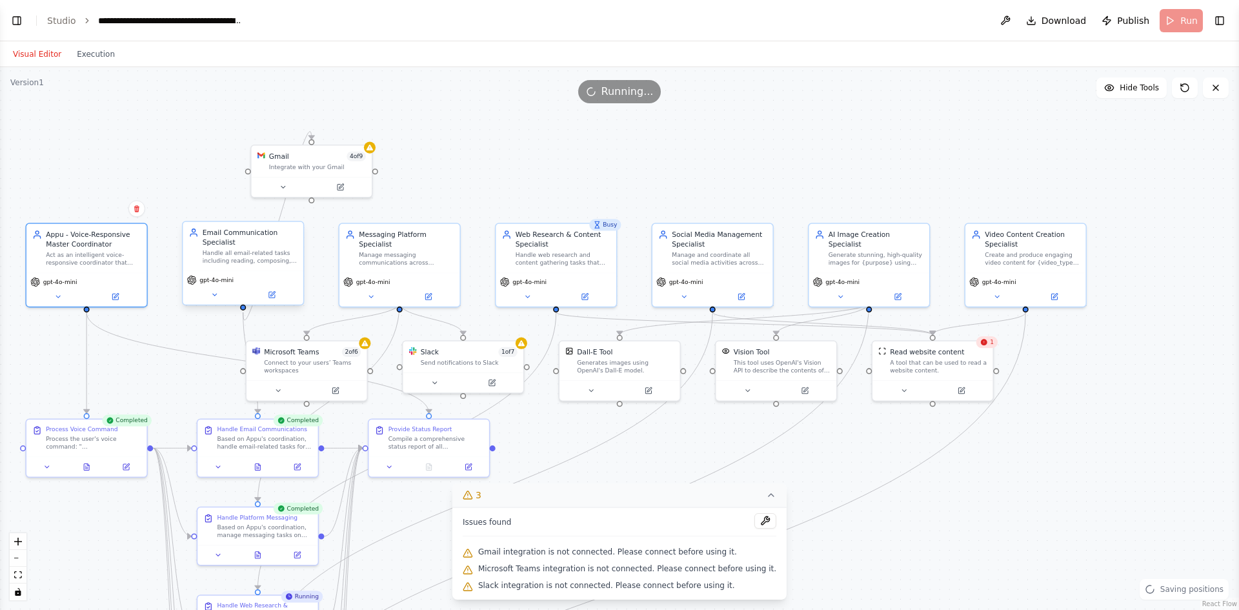
click at [284, 259] on div "Handle all email-related tasks including reading, composing, and sending email …" at bounding box center [250, 256] width 95 height 15
click at [299, 184] on button at bounding box center [283, 185] width 55 height 12
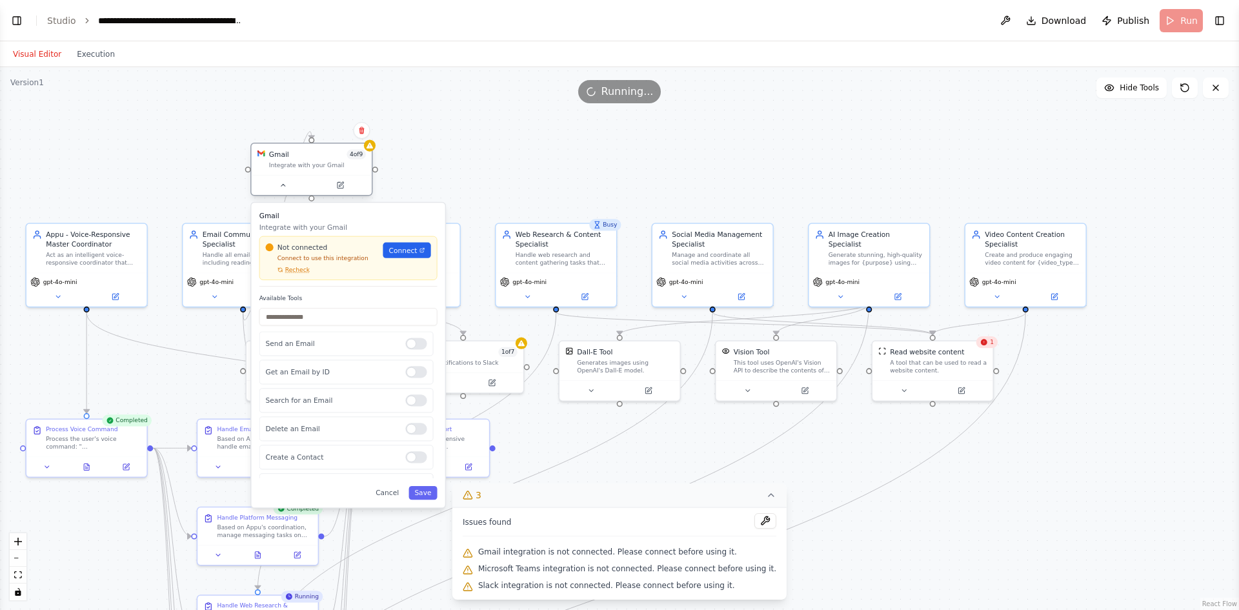
click at [332, 177] on div at bounding box center [312, 185] width 120 height 20
click at [542, 168] on div ".deletable-edge-delete-btn { width: 20px; height: 20px; border: 0px solid #ffff…" at bounding box center [619, 338] width 1239 height 543
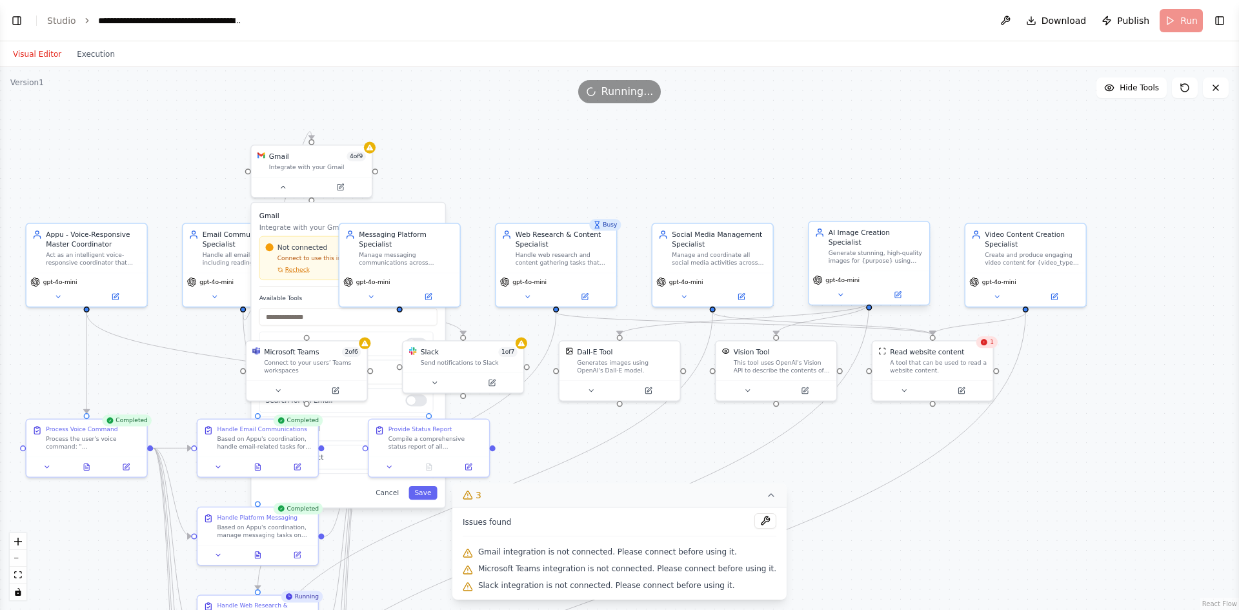
click at [876, 271] on div "gpt-4o-mini" at bounding box center [869, 288] width 120 height 34
click at [848, 289] on button at bounding box center [840, 295] width 55 height 12
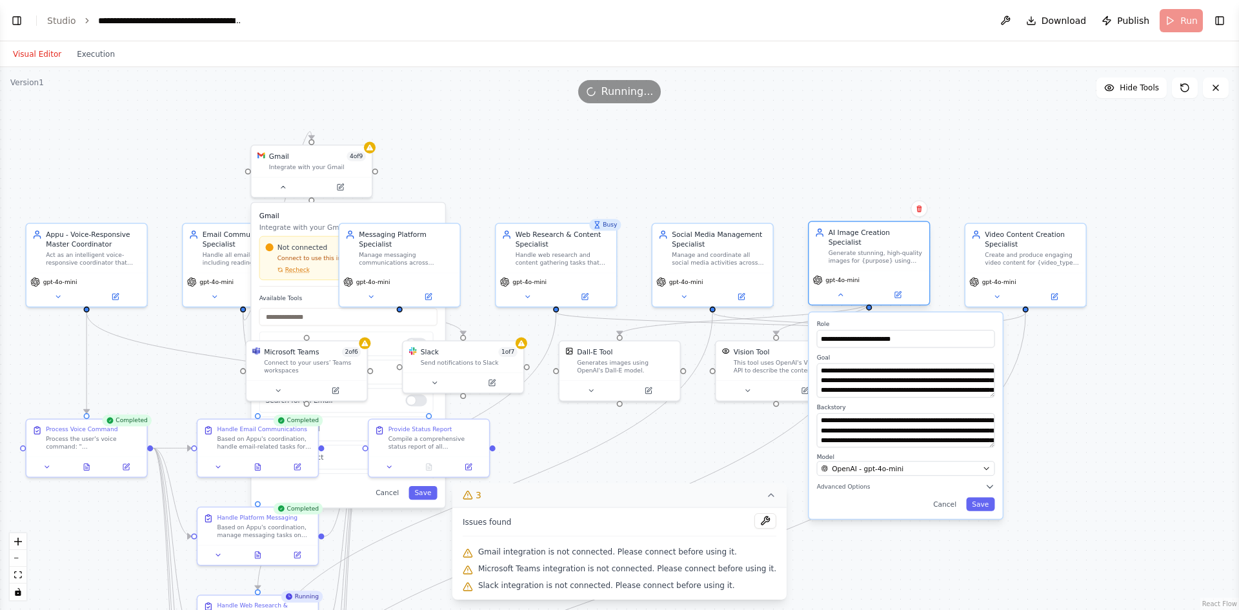
click at [848, 231] on div "AI Image Creation Specialist" at bounding box center [875, 237] width 95 height 19
click at [1006, 236] on div "Video Content Creation Specialist" at bounding box center [1032, 237] width 95 height 19
click at [739, 252] on div "Manage and coordinate all social media activities across {platforms}. Create en…" at bounding box center [719, 256] width 95 height 15
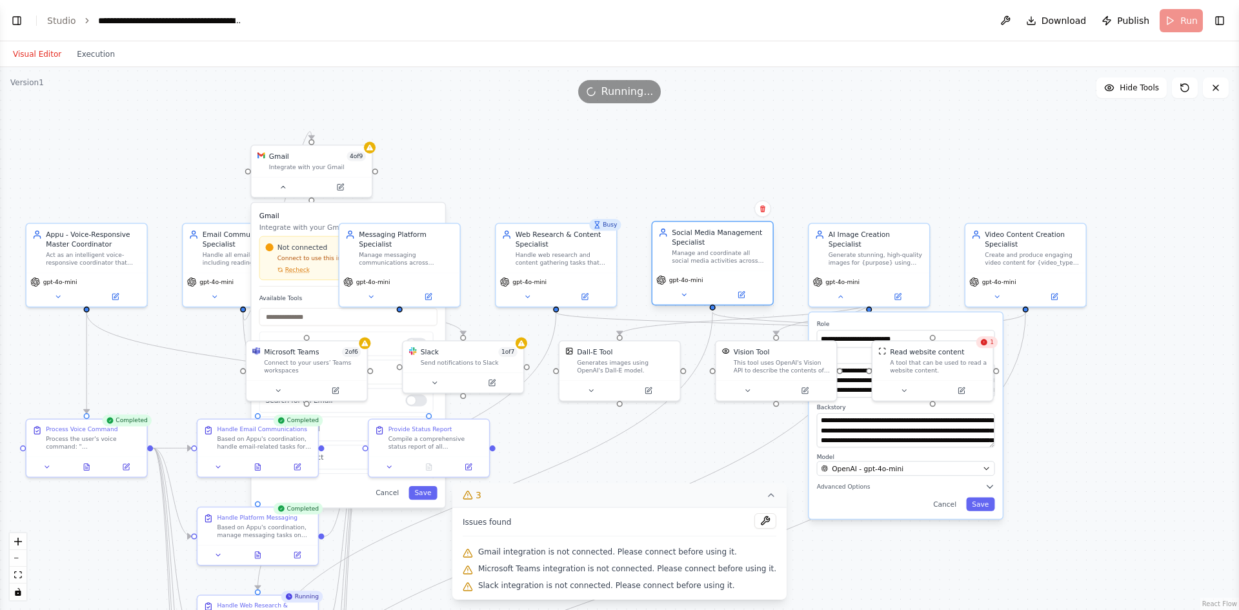
click at [736, 253] on div "Manage and coordinate all social media activities across {platforms}. Create en…" at bounding box center [719, 256] width 95 height 15
click at [498, 166] on div ".deletable-edge-delete-btn { width: 20px; height: 20px; border: 0px solid #ffff…" at bounding box center [619, 338] width 1239 height 543
click at [594, 451] on icon "Edge from abbb6a58-d005-4030-9c69-9a323a28e5af to d21ca4c2-0b43-447c-9fe8-761db…" at bounding box center [484, 494] width 455 height 365
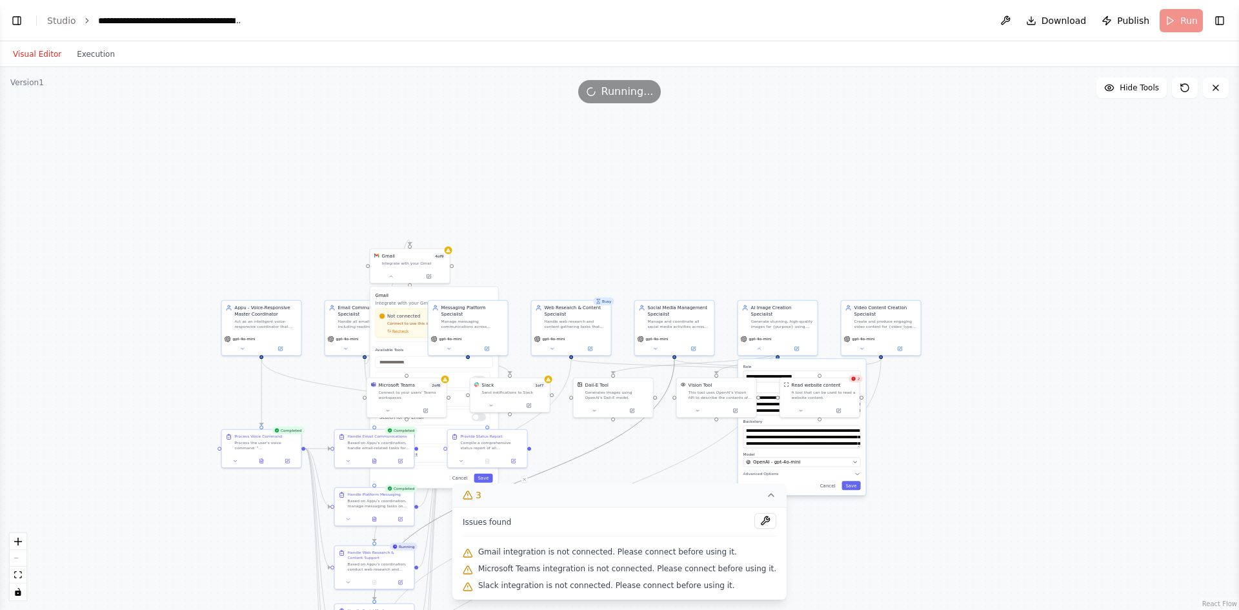
click at [766, 495] on icon at bounding box center [771, 495] width 10 height 10
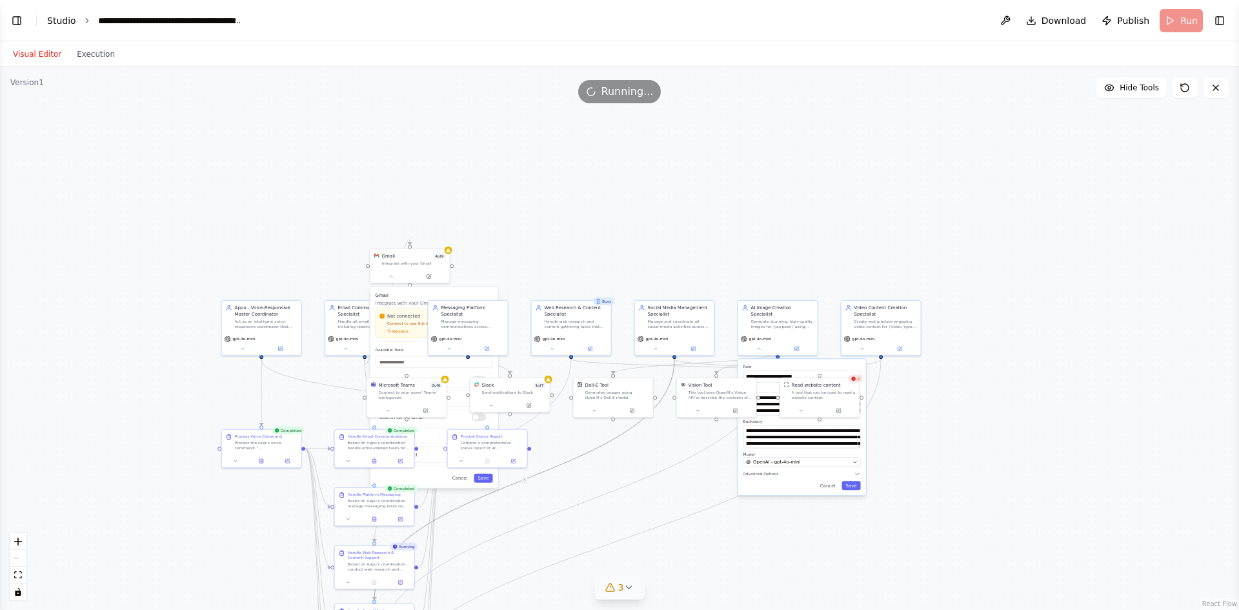
click at [63, 17] on link "Studio" at bounding box center [61, 20] width 29 height 10
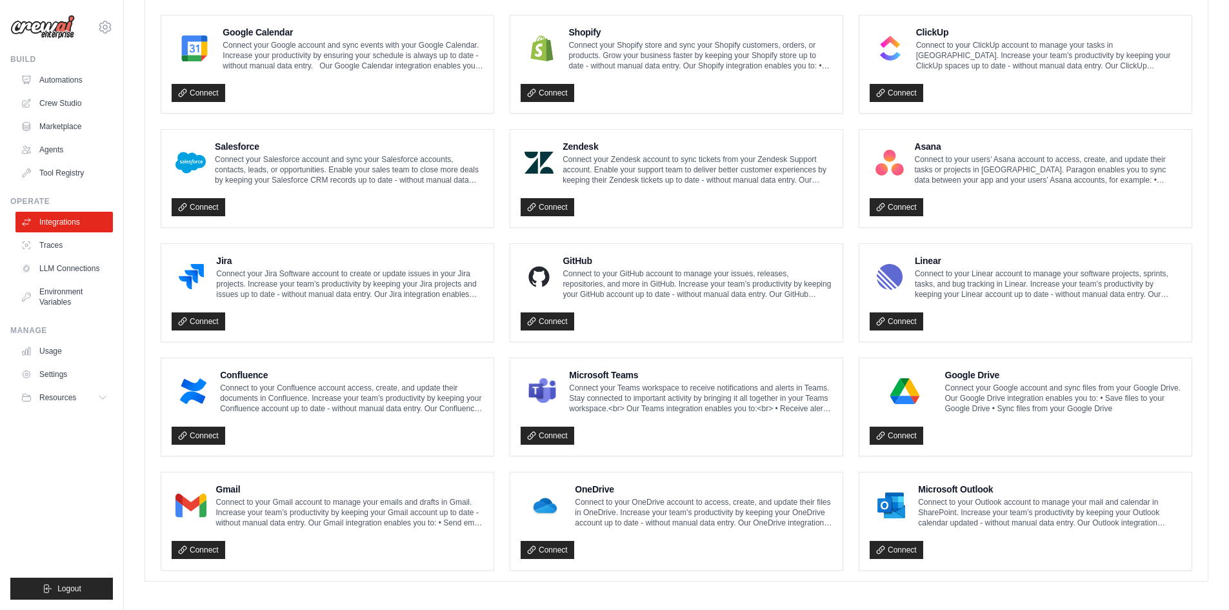
scroll to position [604, 0]
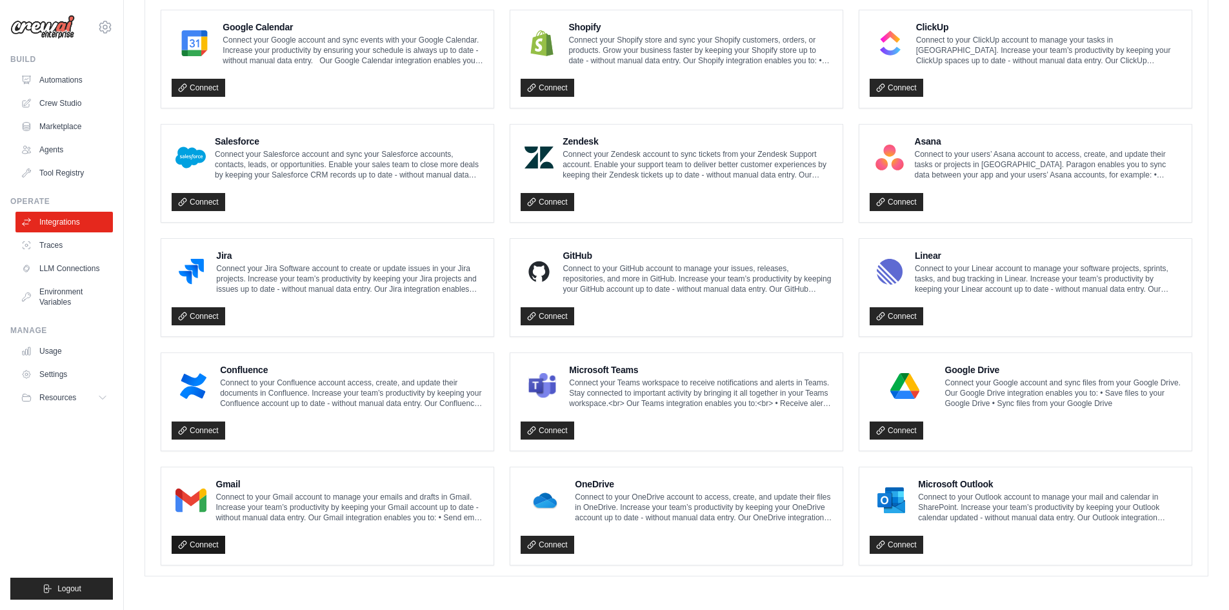
click at [217, 543] on link "Connect" at bounding box center [199, 545] width 54 height 18
click at [553, 435] on link "Connect" at bounding box center [548, 430] width 54 height 18
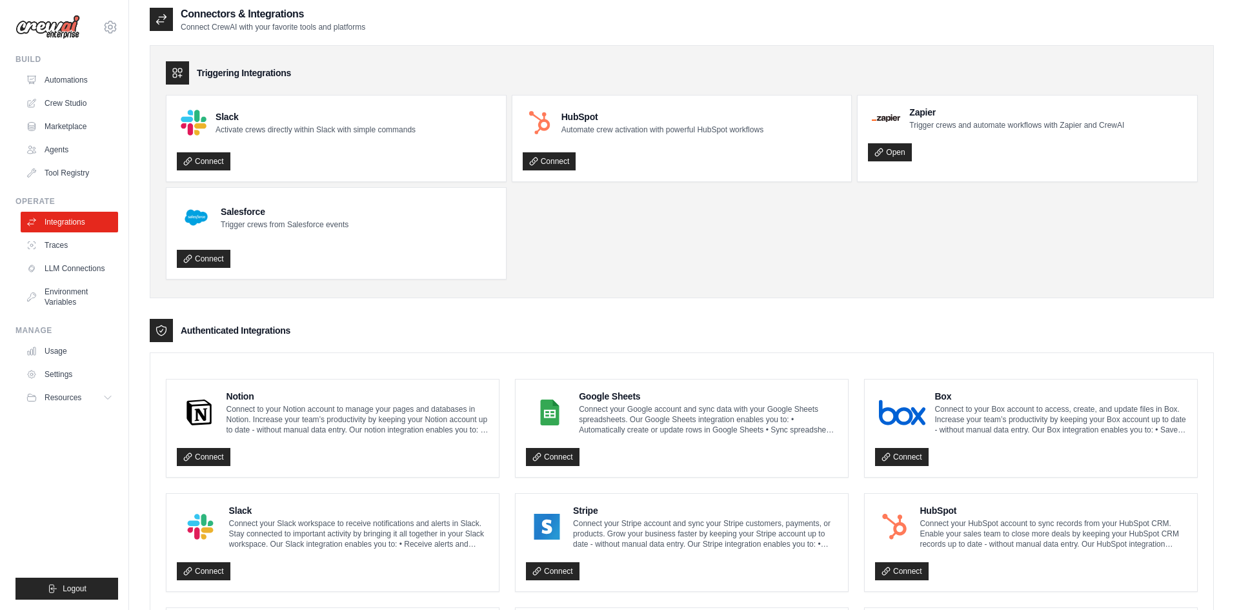
scroll to position [0, 0]
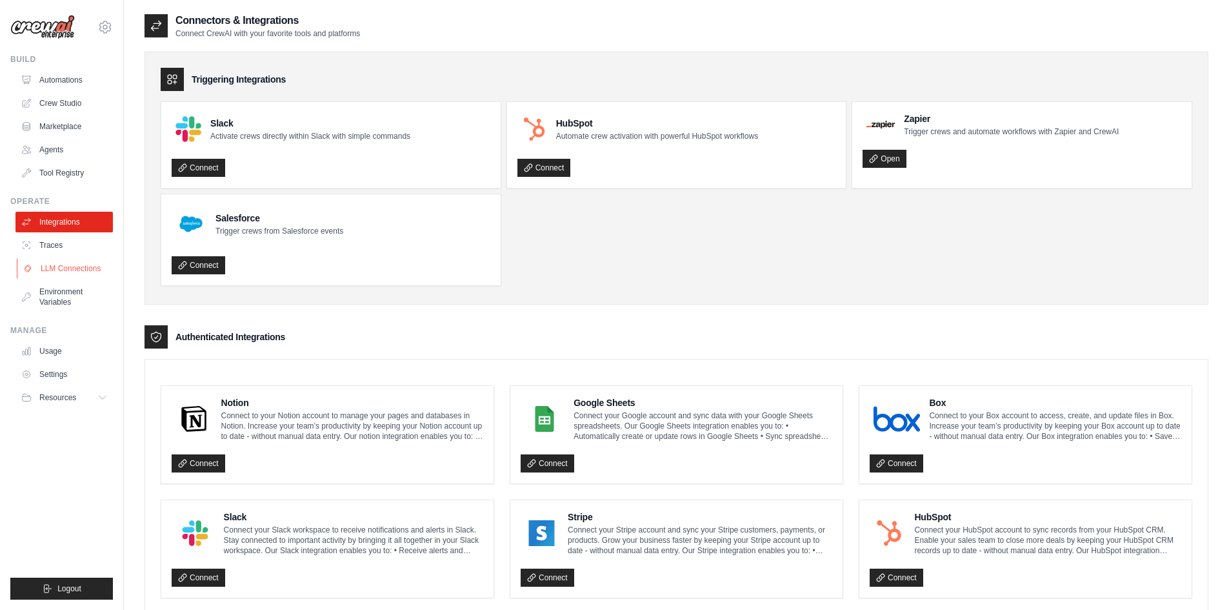
click at [65, 266] on link "LLM Connections" at bounding box center [65, 268] width 97 height 21
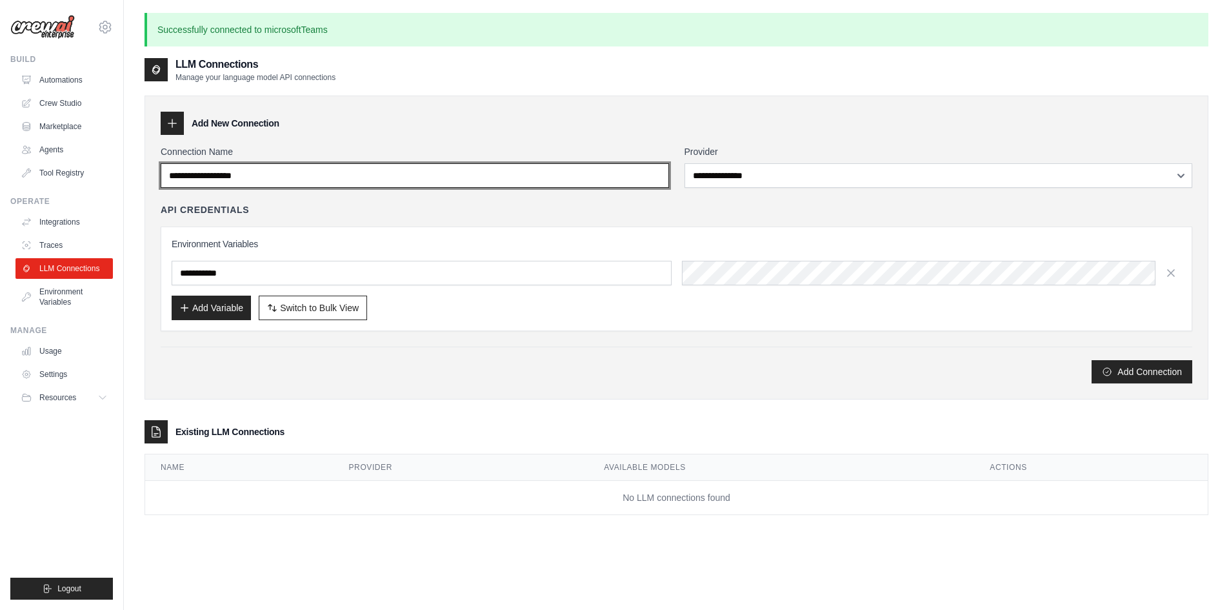
click at [579, 181] on input "Connection Name" at bounding box center [415, 175] width 508 height 25
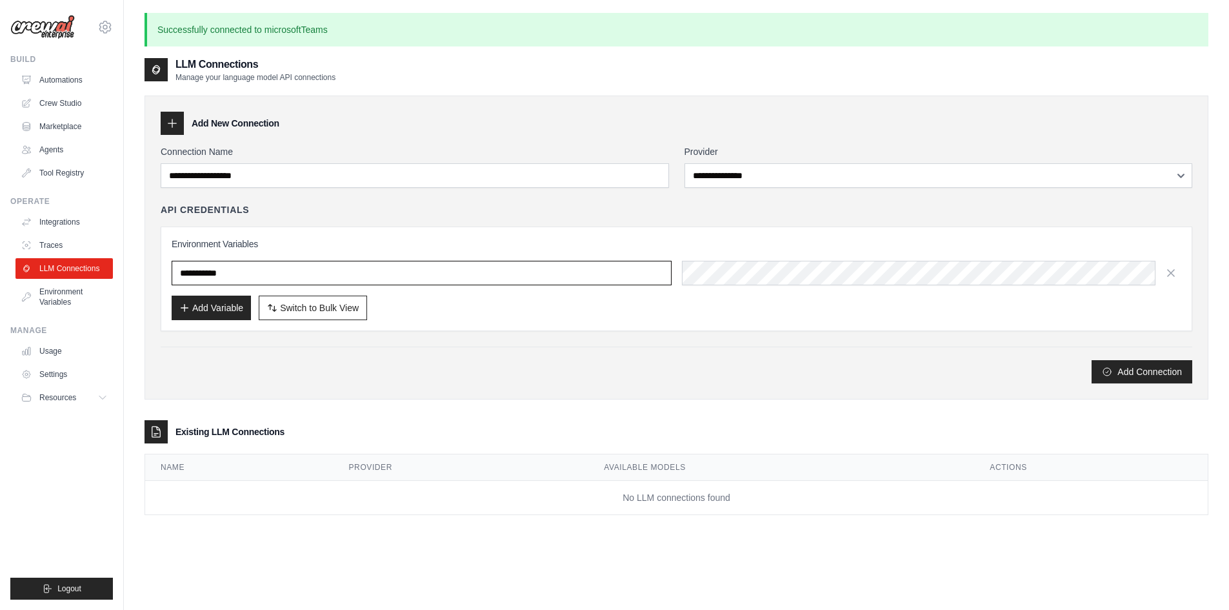
click at [550, 273] on input "text" at bounding box center [422, 273] width 500 height 25
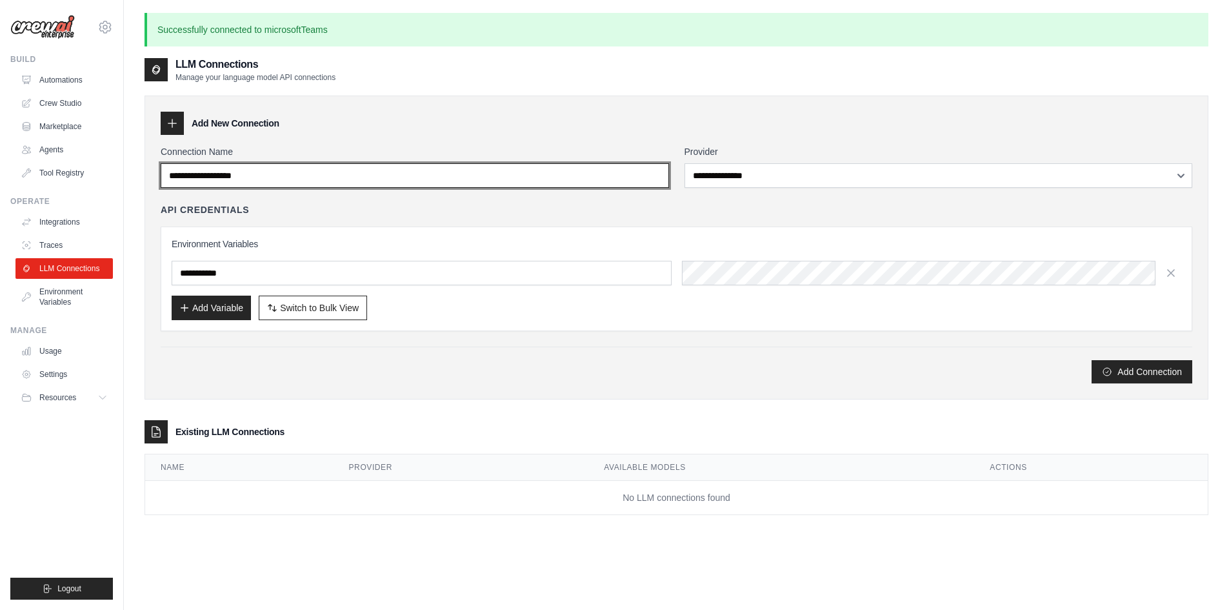
click at [536, 181] on input "Connection Name" at bounding box center [415, 175] width 508 height 25
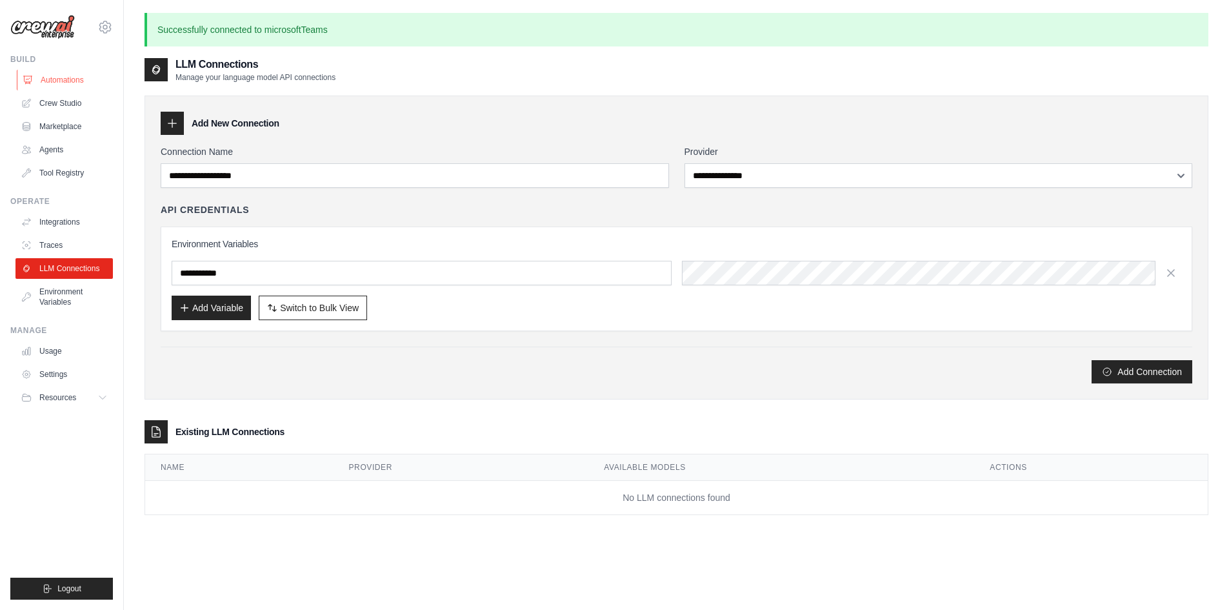
click at [66, 78] on link "Automations" at bounding box center [65, 80] width 97 height 21
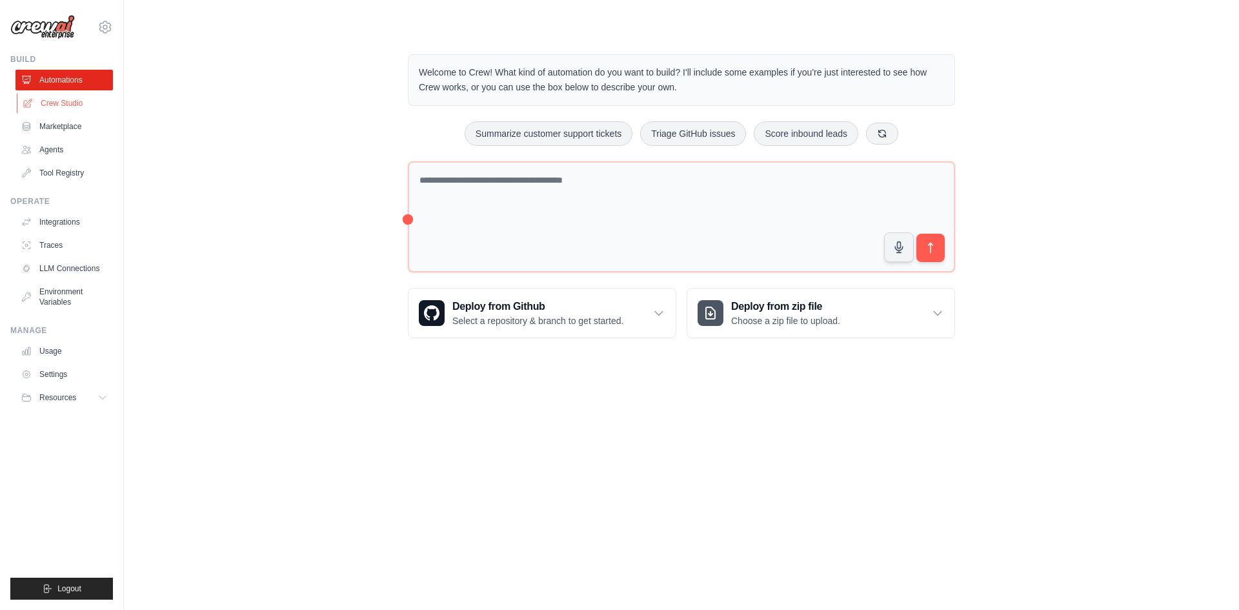
click at [67, 103] on link "Crew Studio" at bounding box center [65, 103] width 97 height 21
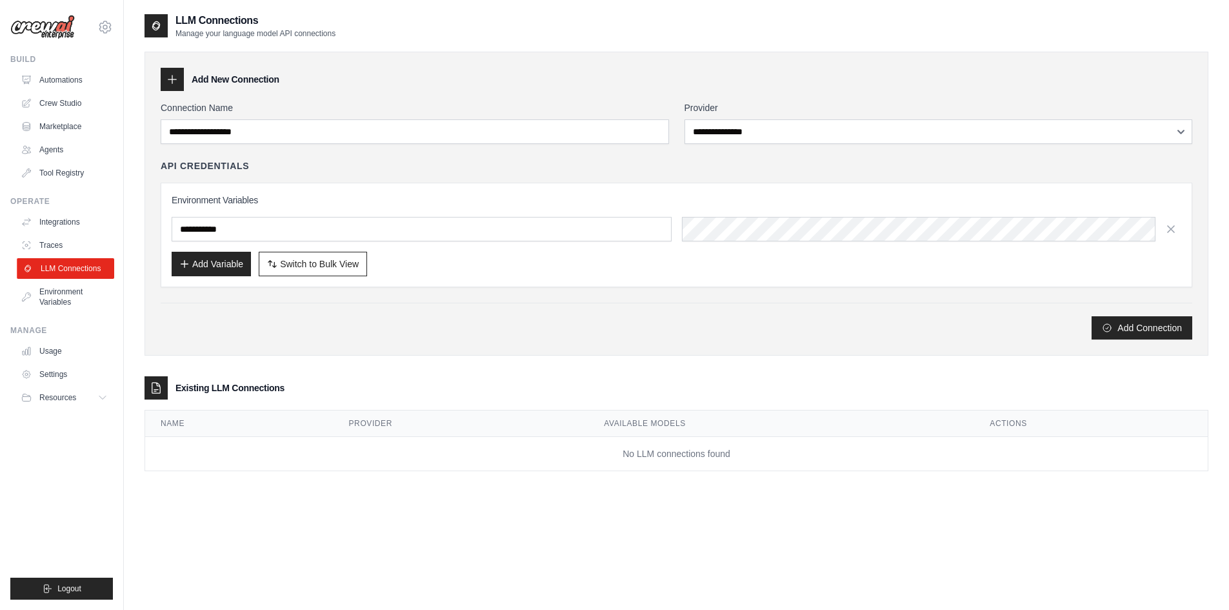
click at [96, 270] on link "LLM Connections" at bounding box center [65, 268] width 97 height 21
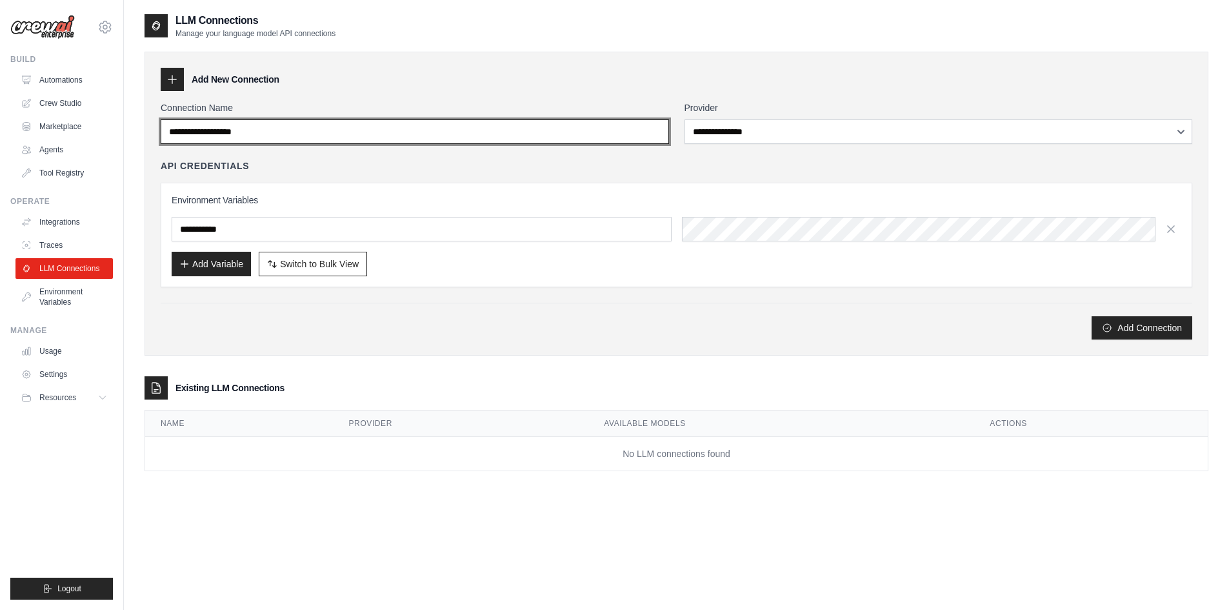
click at [321, 141] on input "Connection Name" at bounding box center [415, 131] width 508 height 25
click at [290, 135] on input "Connection Name" at bounding box center [415, 131] width 508 height 25
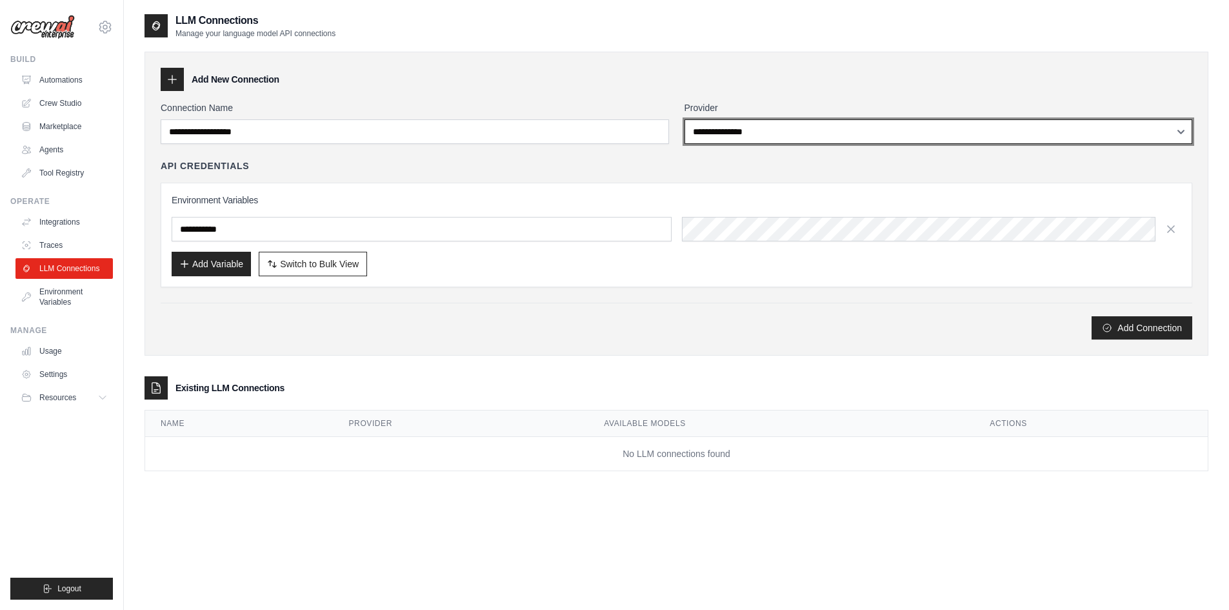
click at [731, 139] on select "**********" at bounding box center [939, 131] width 508 height 25
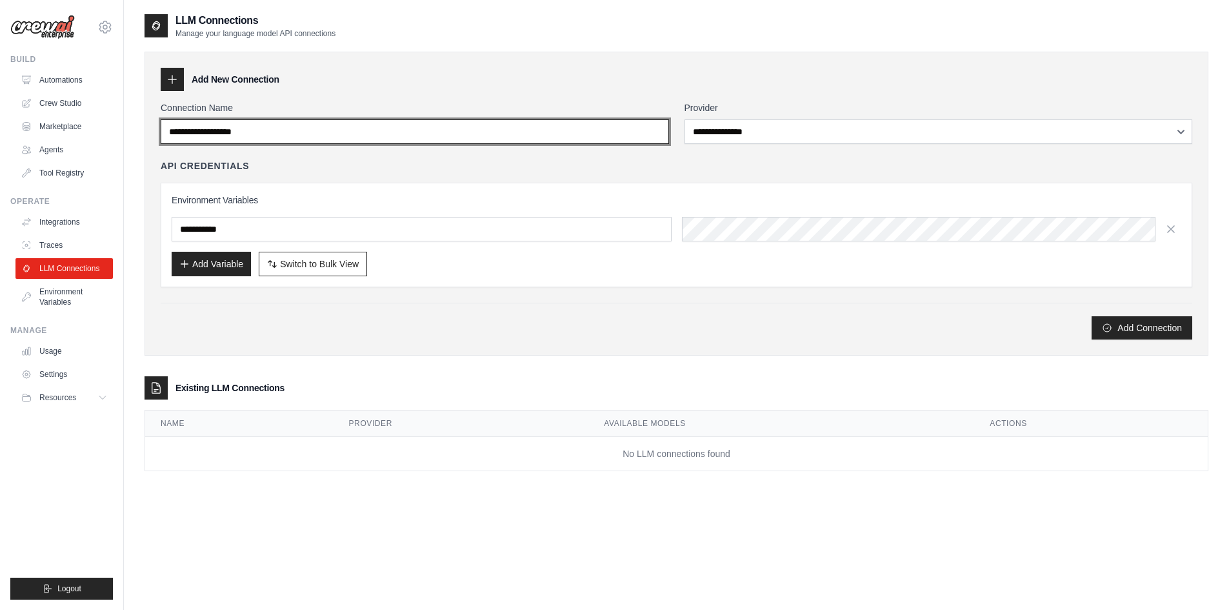
click at [279, 124] on input "Connection Name" at bounding box center [415, 131] width 508 height 25
drag, startPoint x: 278, startPoint y: 126, endPoint x: 114, endPoint y: 133, distance: 164.0
click at [114, 133] on div "rootcybernet@gmail.com Settings Build Automations Crew Studio" at bounding box center [614, 318] width 1229 height 636
type input "*****"
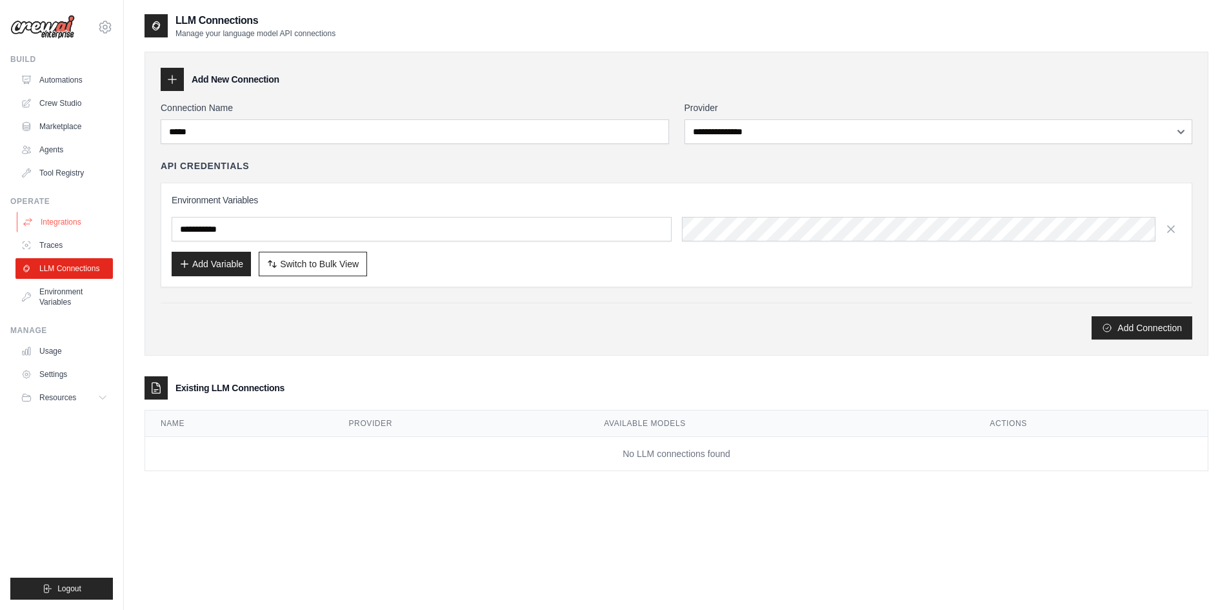
click at [63, 225] on link "Integrations" at bounding box center [65, 222] width 97 height 21
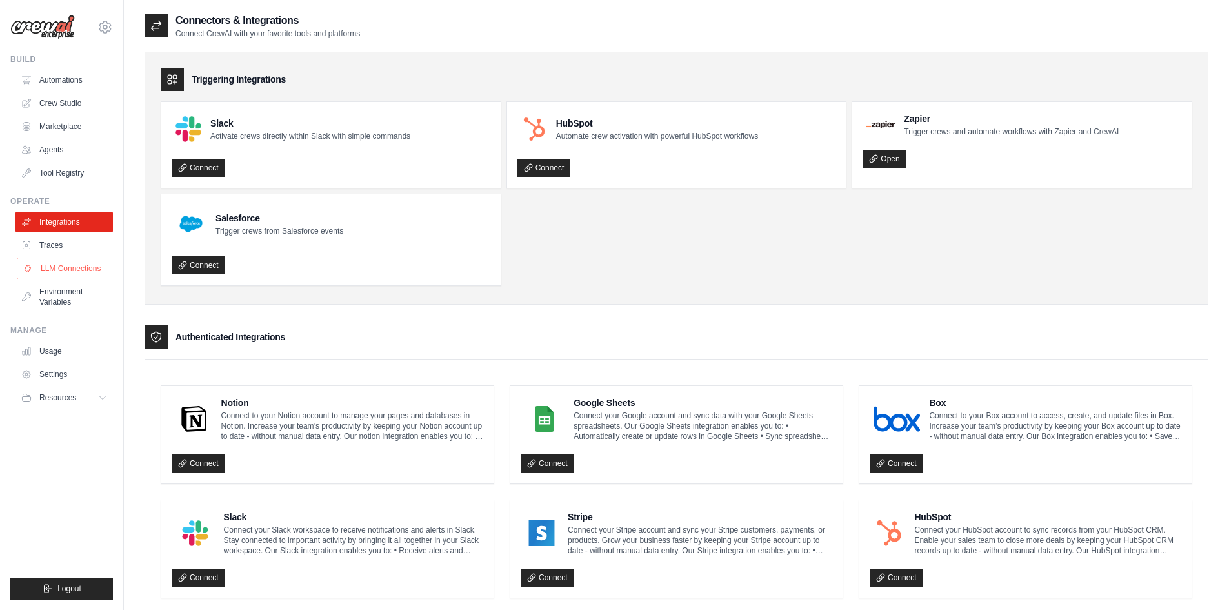
click at [57, 270] on link "LLM Connections" at bounding box center [65, 268] width 97 height 21
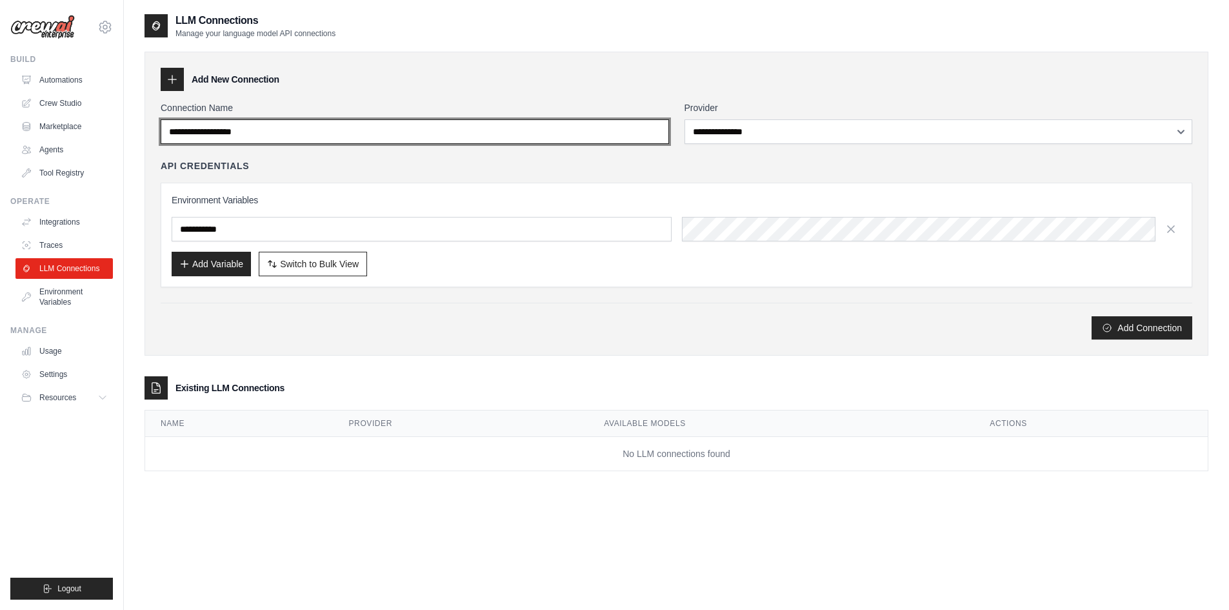
click at [279, 134] on input "Connection Name" at bounding box center [415, 131] width 508 height 25
drag, startPoint x: 279, startPoint y: 134, endPoint x: 155, endPoint y: 124, distance: 124.9
click at [155, 124] on div "**********" at bounding box center [677, 204] width 1064 height 304
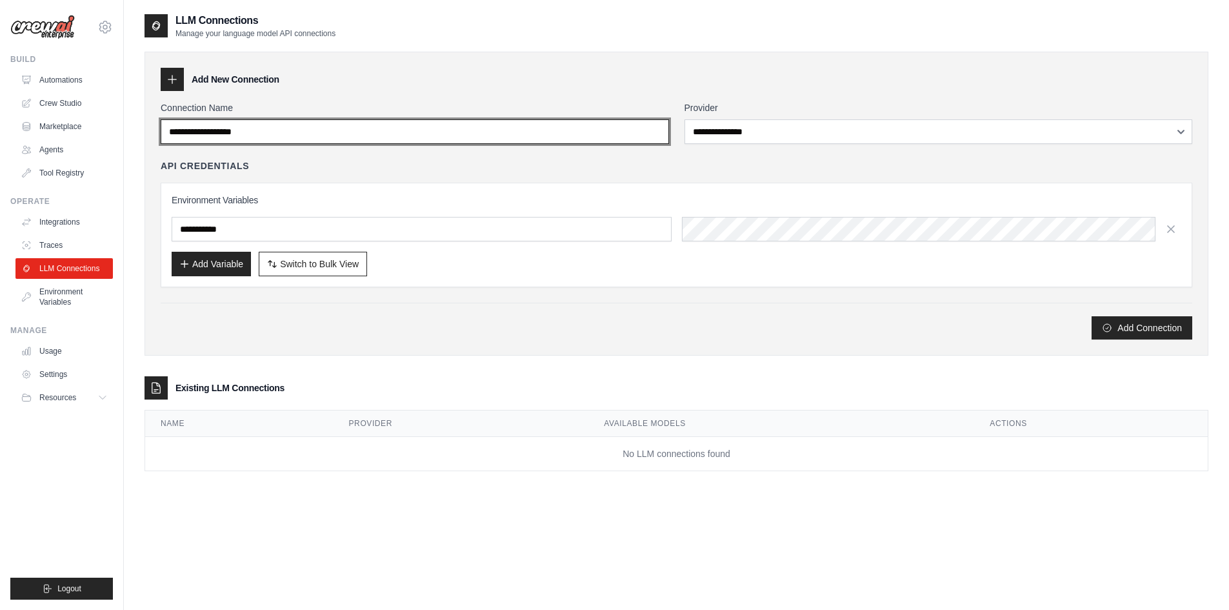
drag, startPoint x: 259, startPoint y: 128, endPoint x: 125, endPoint y: 128, distance: 133.6
click at [125, 128] on div "**********" at bounding box center [676, 318] width 1105 height 610
type input "*****"
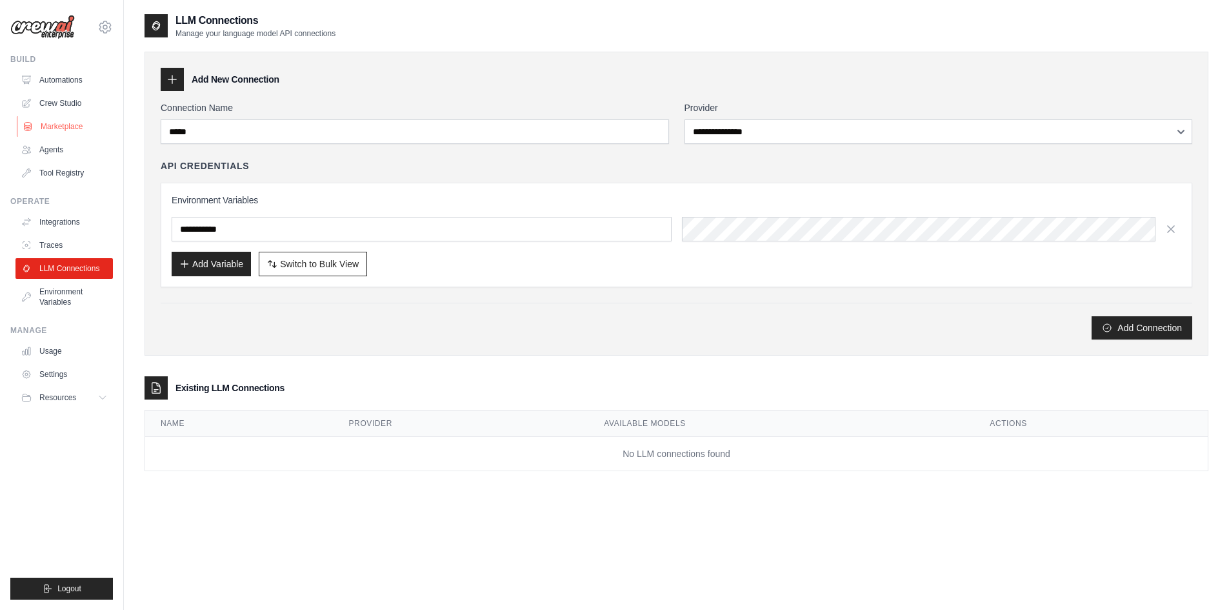
click at [66, 122] on link "Marketplace" at bounding box center [65, 126] width 97 height 21
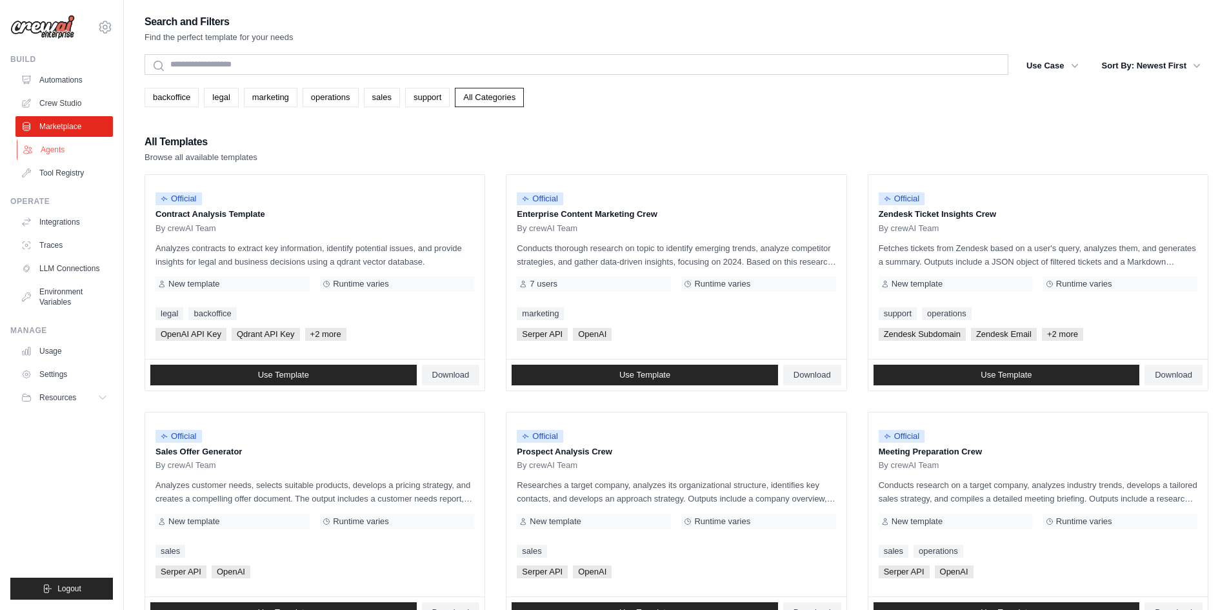
click at [62, 144] on link "Agents" at bounding box center [65, 149] width 97 height 21
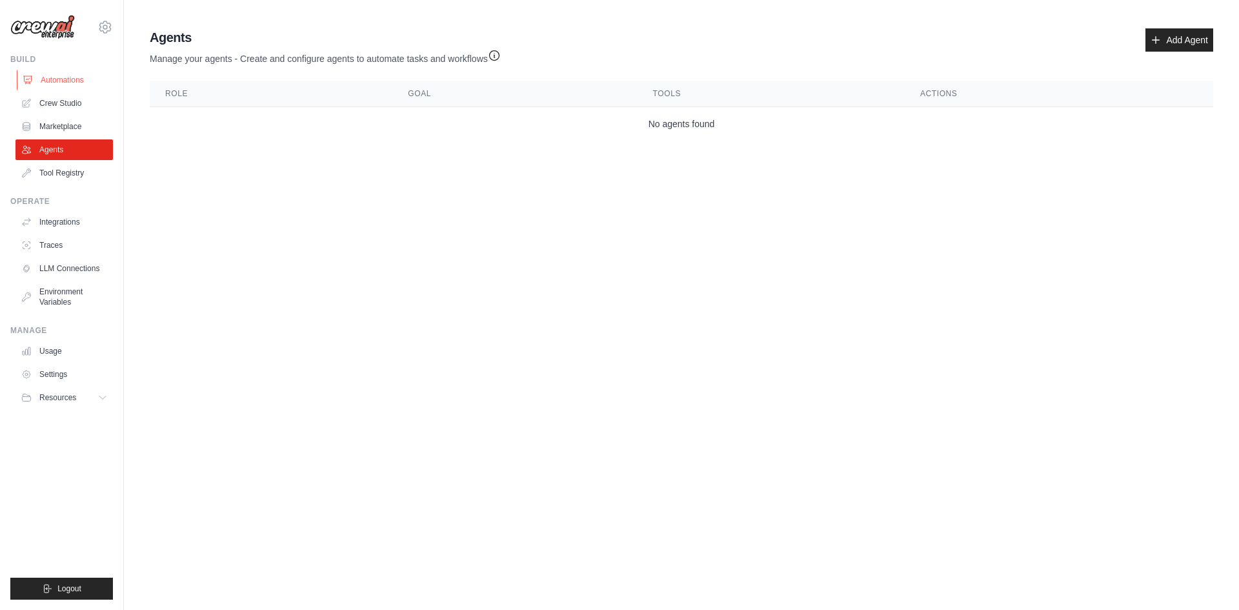
click at [65, 75] on link "Automations" at bounding box center [65, 80] width 97 height 21
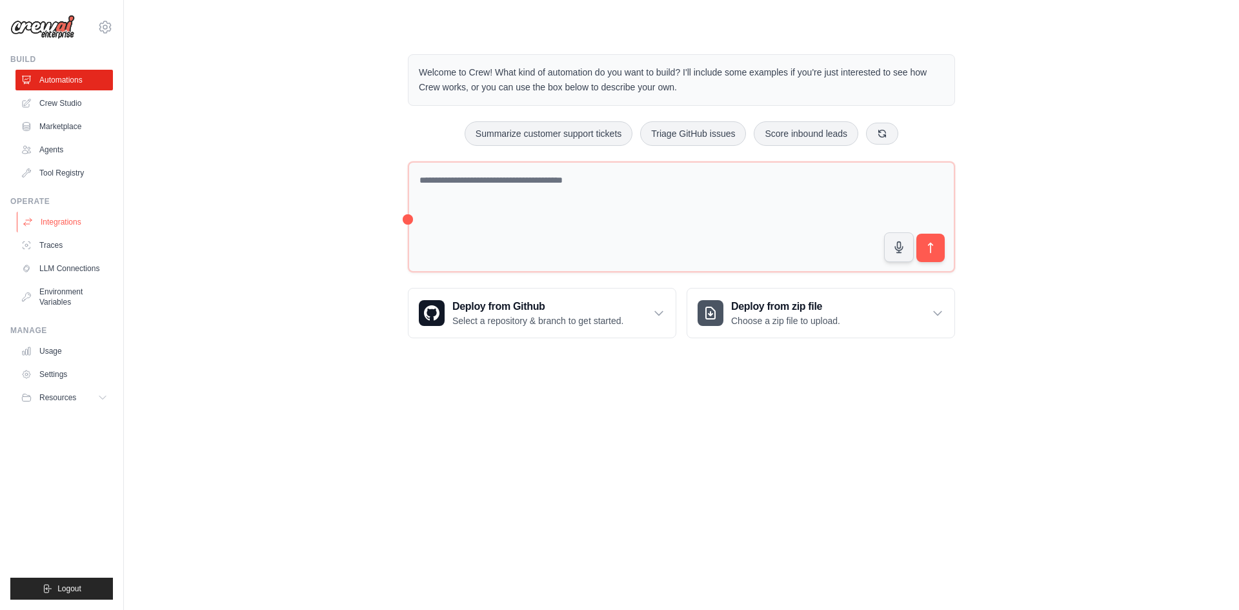
click at [63, 220] on link "Integrations" at bounding box center [65, 222] width 97 height 21
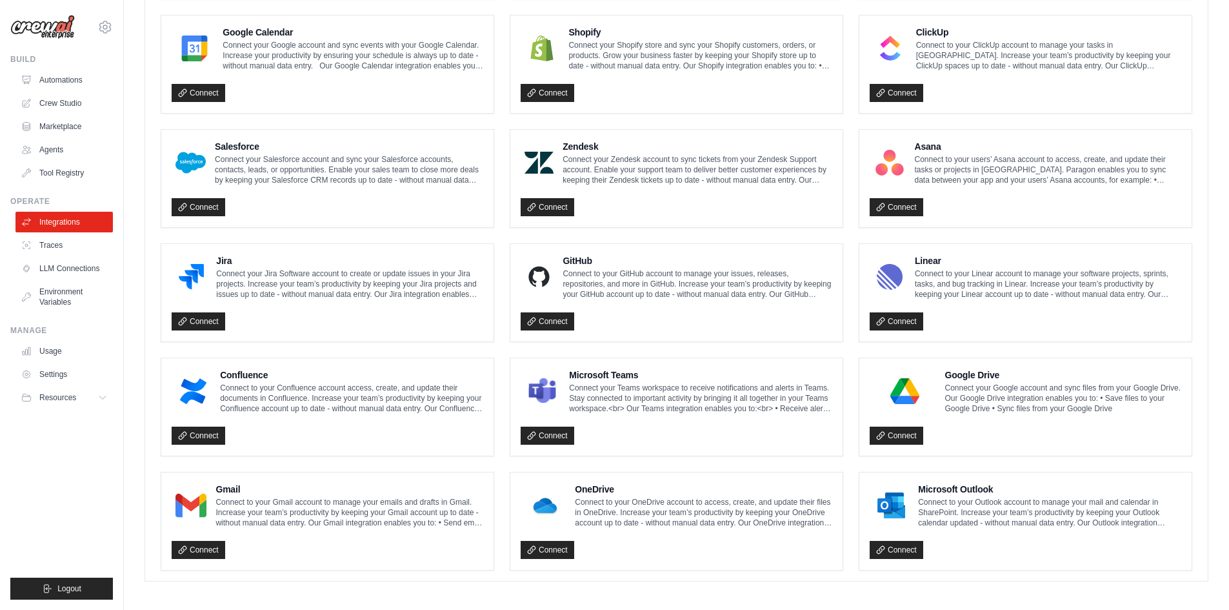
scroll to position [604, 0]
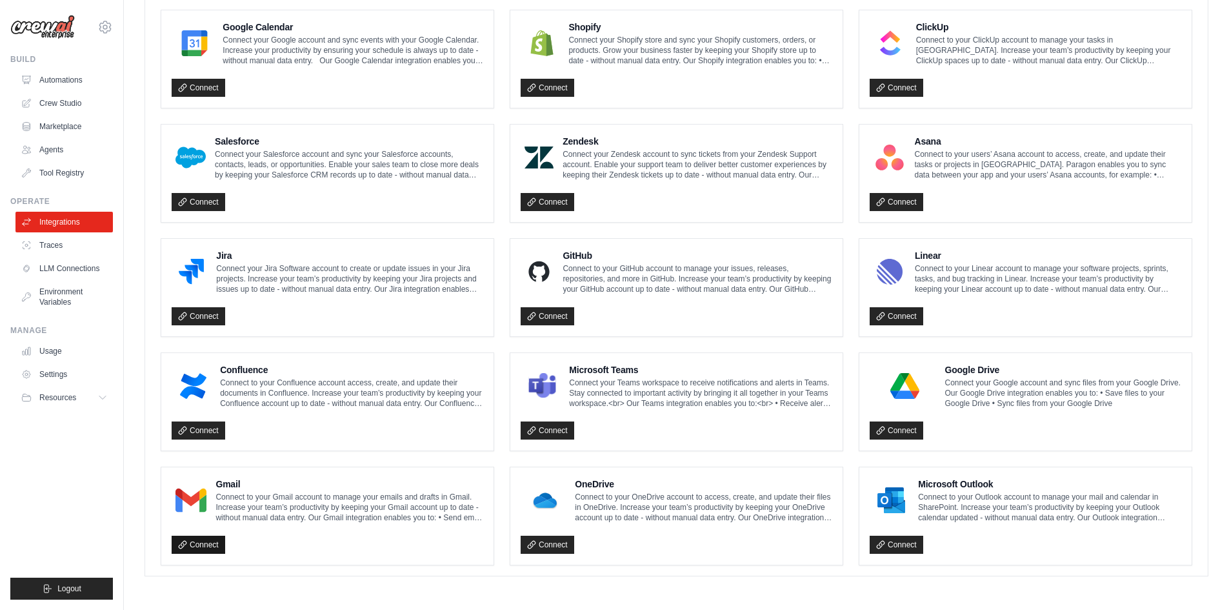
click at [200, 548] on link "Connect" at bounding box center [199, 545] width 54 height 18
click at [63, 266] on link "LLM Connections" at bounding box center [65, 268] width 97 height 21
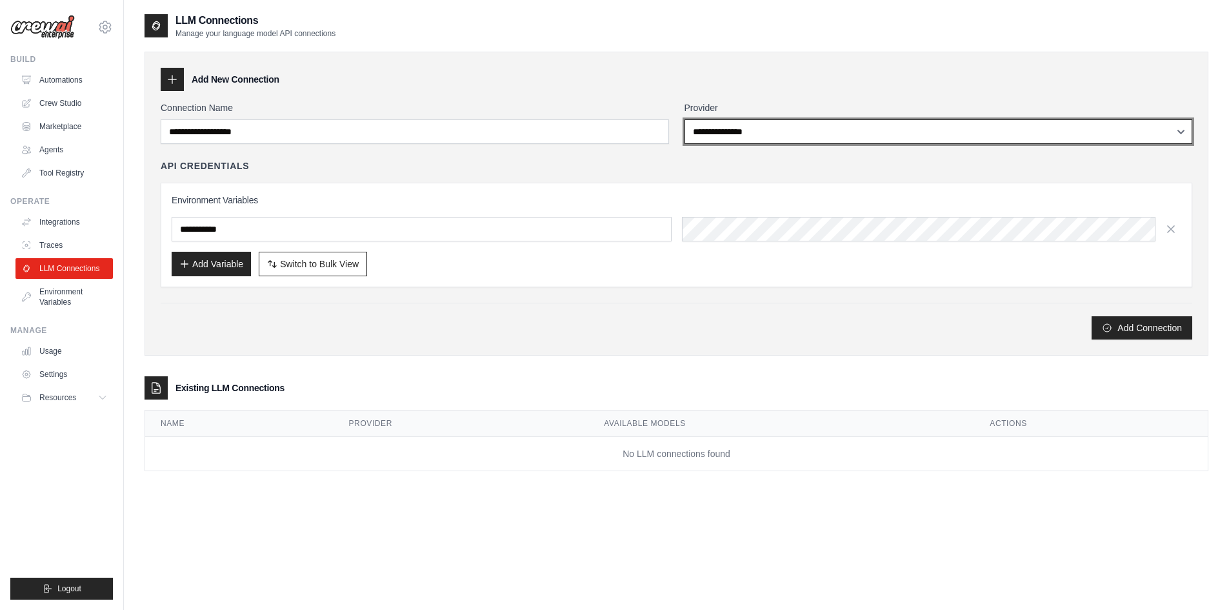
click at [867, 134] on select "**********" at bounding box center [939, 131] width 508 height 25
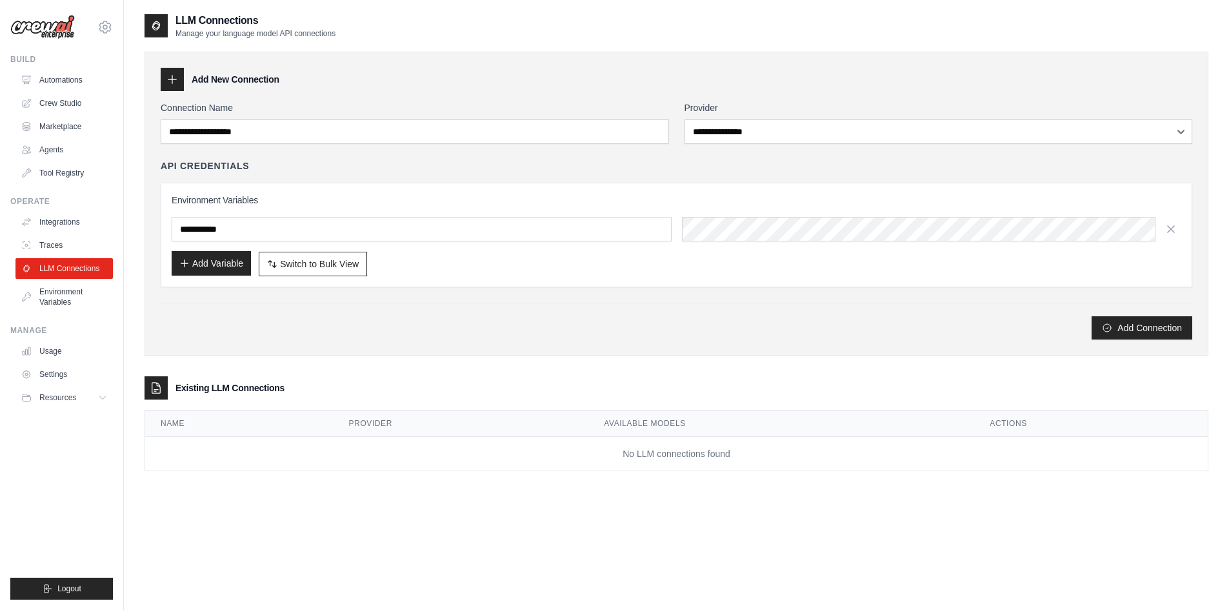
click at [196, 267] on button "Add Variable" at bounding box center [211, 263] width 79 height 25
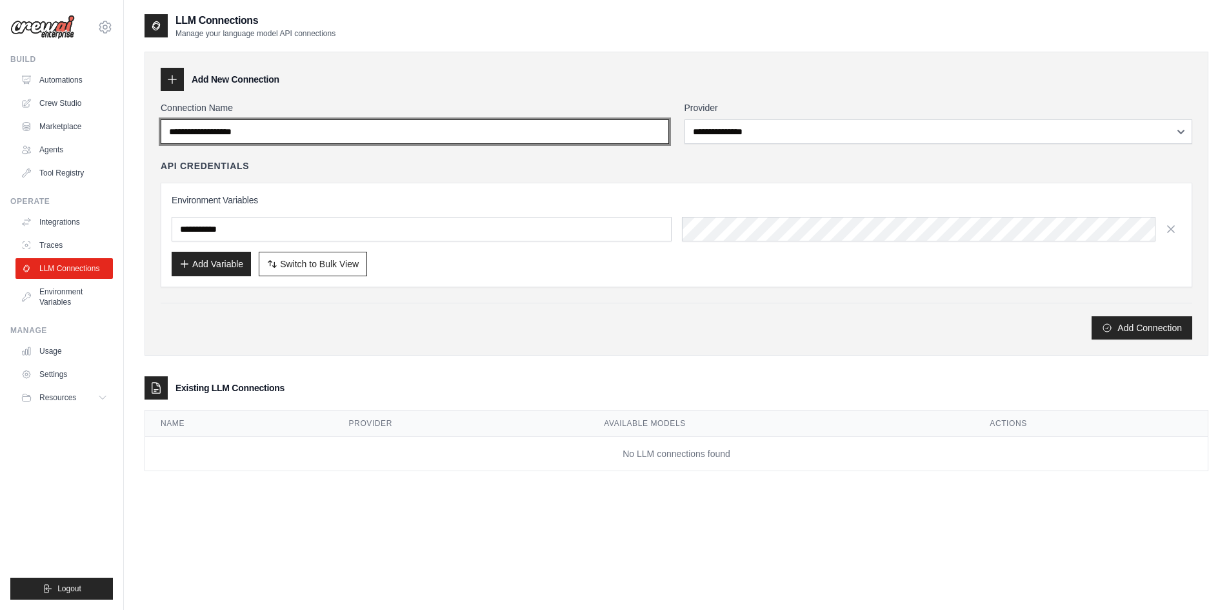
click at [216, 137] on input "Connection Name" at bounding box center [415, 131] width 508 height 25
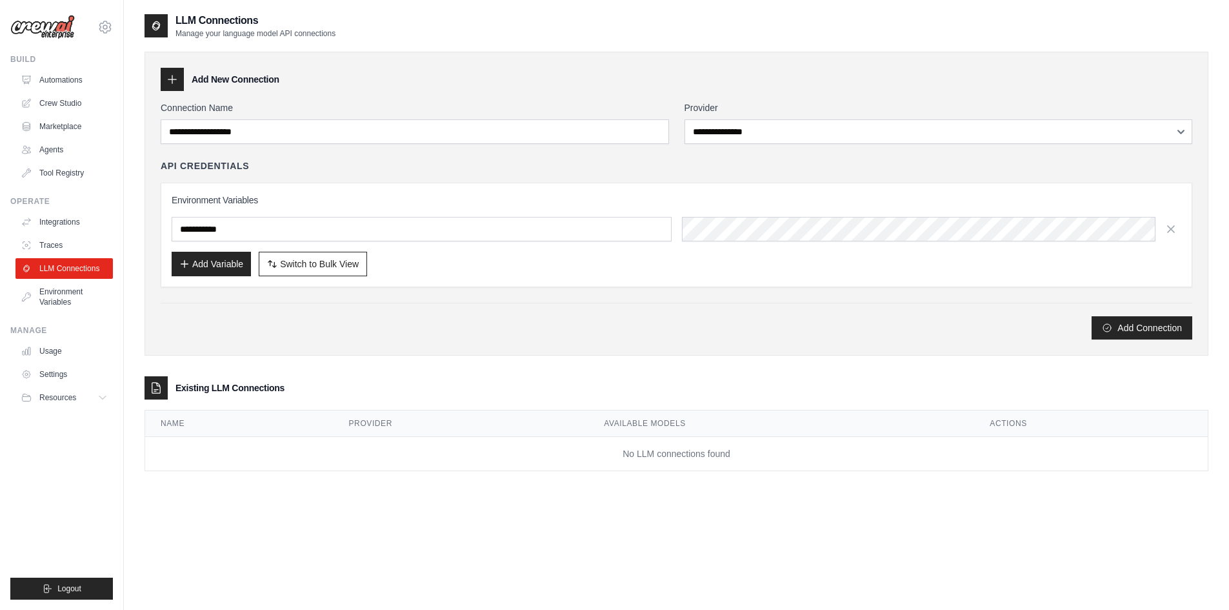
click at [173, 71] on div at bounding box center [172, 79] width 23 height 23
click at [173, 86] on div at bounding box center [172, 79] width 23 height 23
click at [212, 80] on h3 "Add New Connection" at bounding box center [236, 79] width 88 height 13
click at [248, 79] on h3 "Add New Connection" at bounding box center [236, 79] width 88 height 13
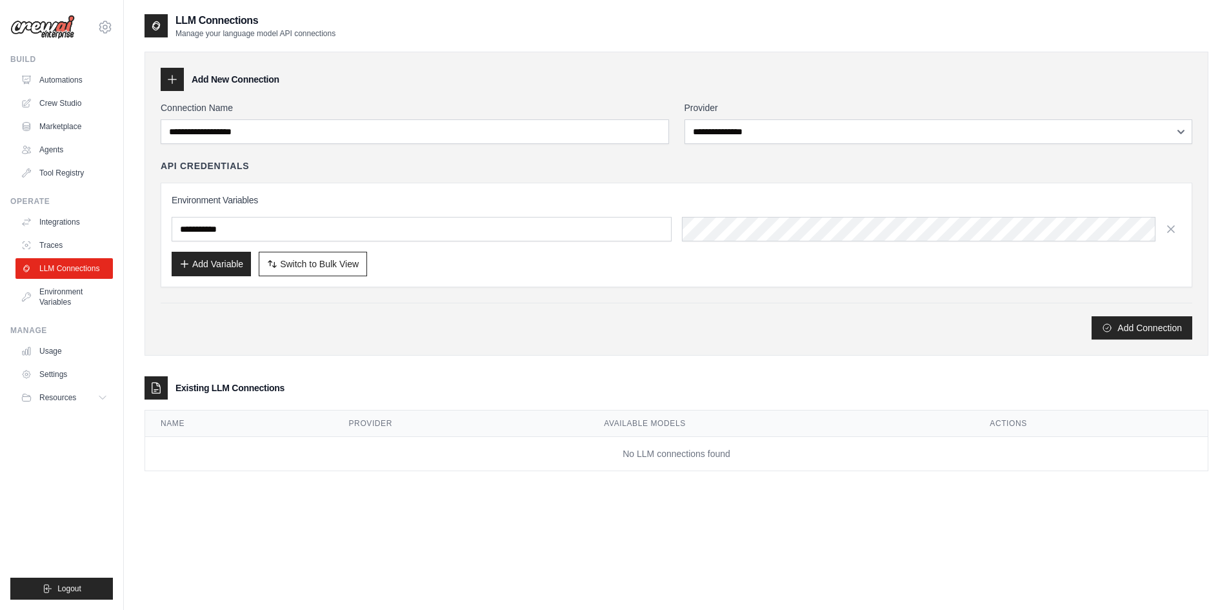
click at [174, 82] on icon at bounding box center [172, 79] width 13 height 13
click at [172, 77] on icon at bounding box center [172, 79] width 8 height 8
click at [60, 237] on link "Traces" at bounding box center [65, 245] width 97 height 21
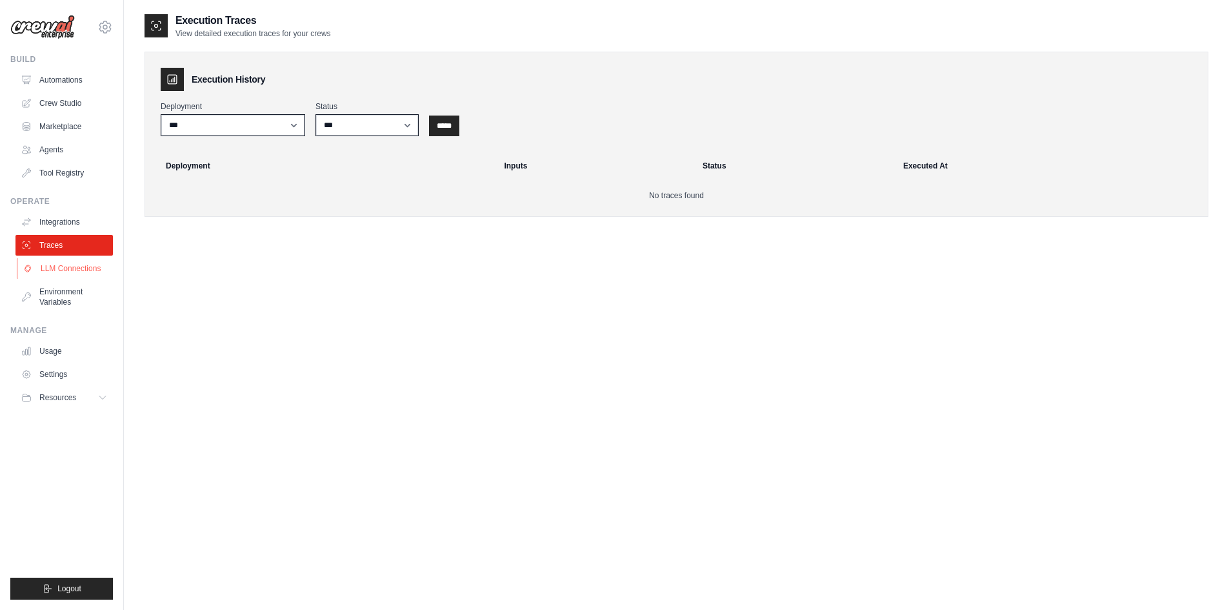
click at [61, 264] on link "LLM Connections" at bounding box center [65, 268] width 97 height 21
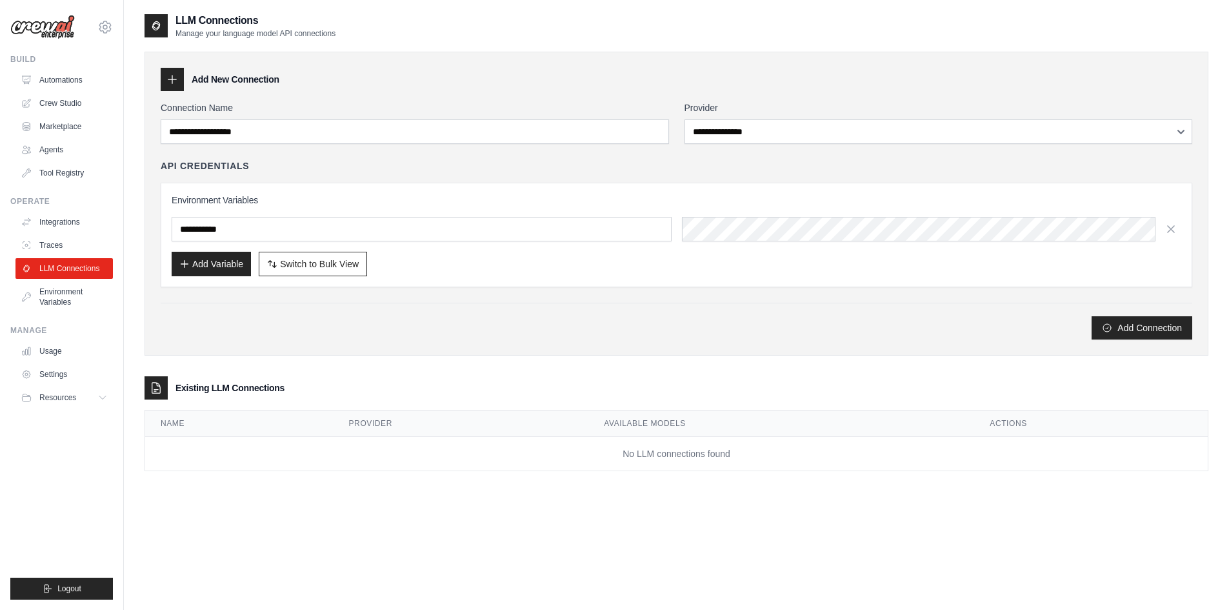
click at [170, 81] on icon at bounding box center [172, 79] width 13 height 13
click at [205, 80] on h3 "Add New Connection" at bounding box center [236, 79] width 88 height 13
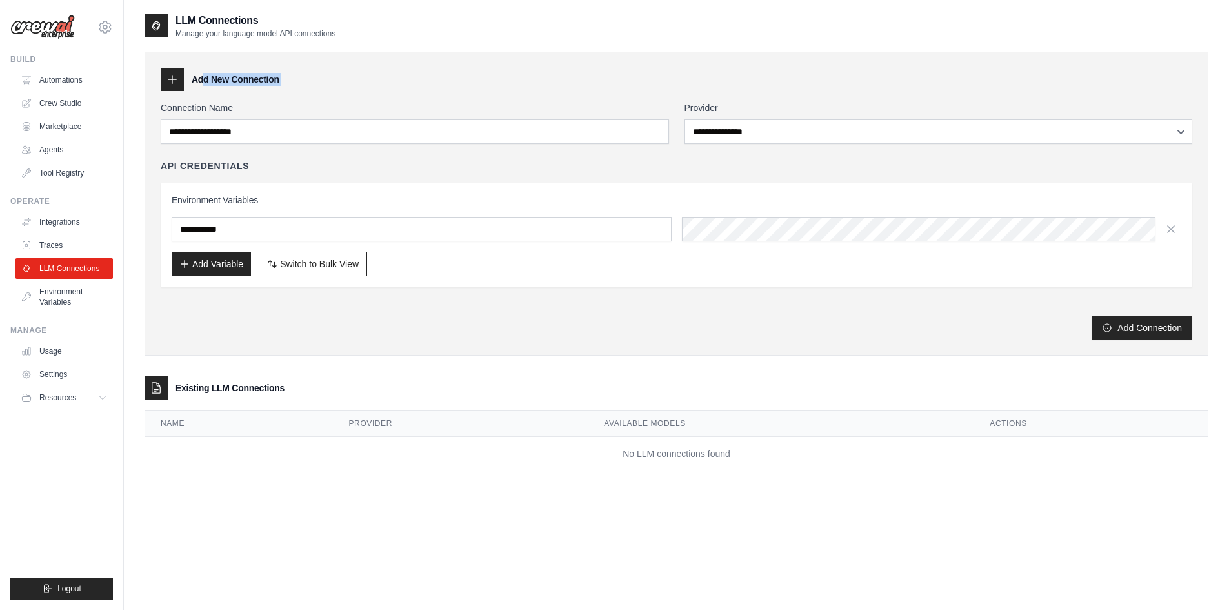
click at [205, 80] on h3 "Add New Connection" at bounding box center [236, 79] width 88 height 13
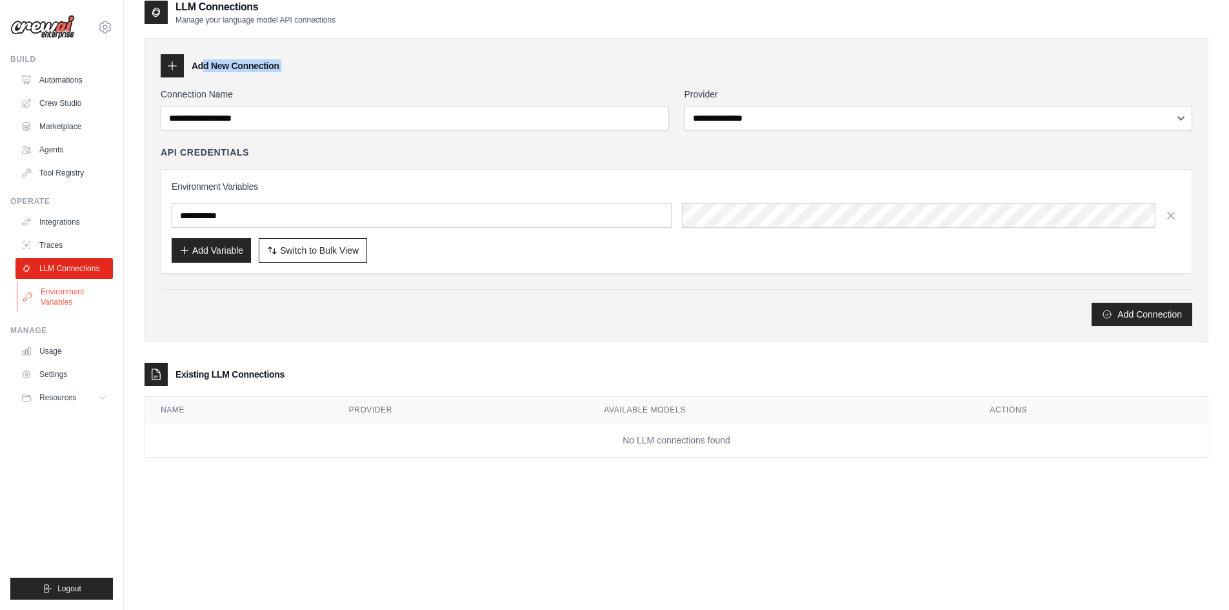
scroll to position [26, 0]
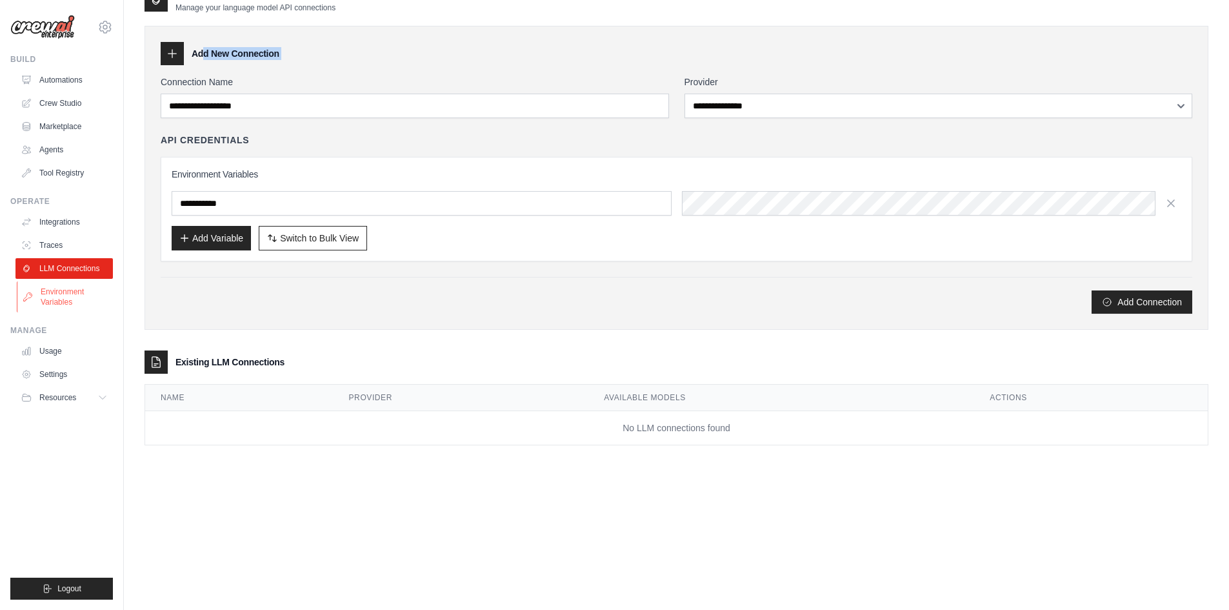
click at [64, 294] on link "Environment Variables" at bounding box center [65, 296] width 97 height 31
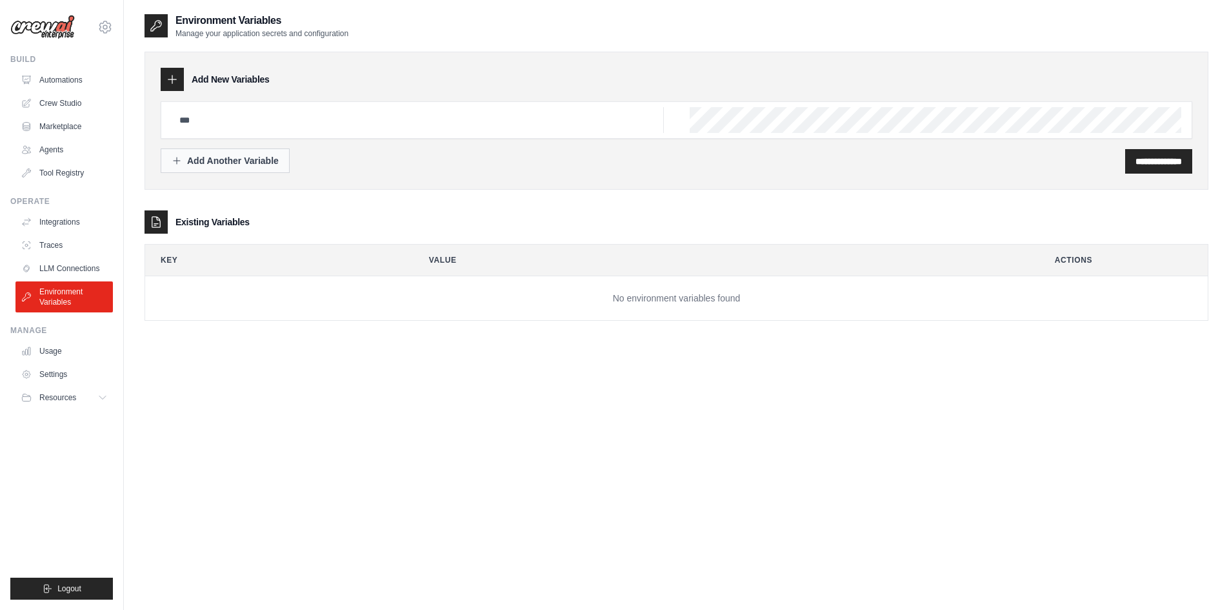
click at [237, 166] on div "Add Another Variable" at bounding box center [225, 160] width 107 height 13
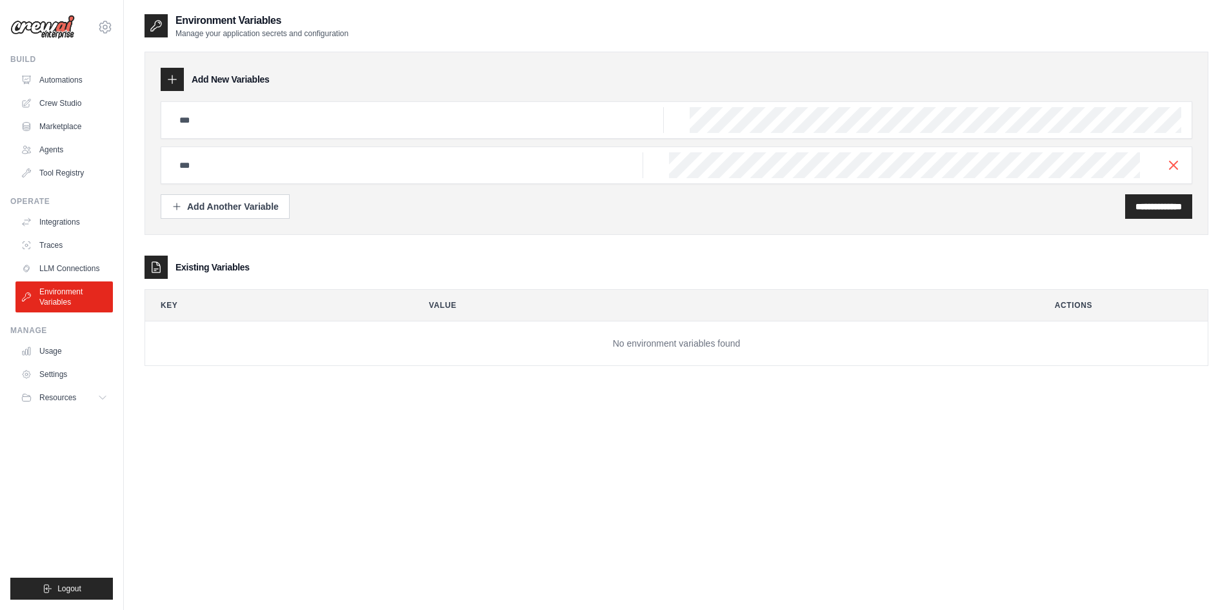
click at [230, 80] on h3 "Add New Variables" at bounding box center [231, 79] width 78 height 13
click at [63, 145] on link "Agents" at bounding box center [65, 149] width 97 height 21
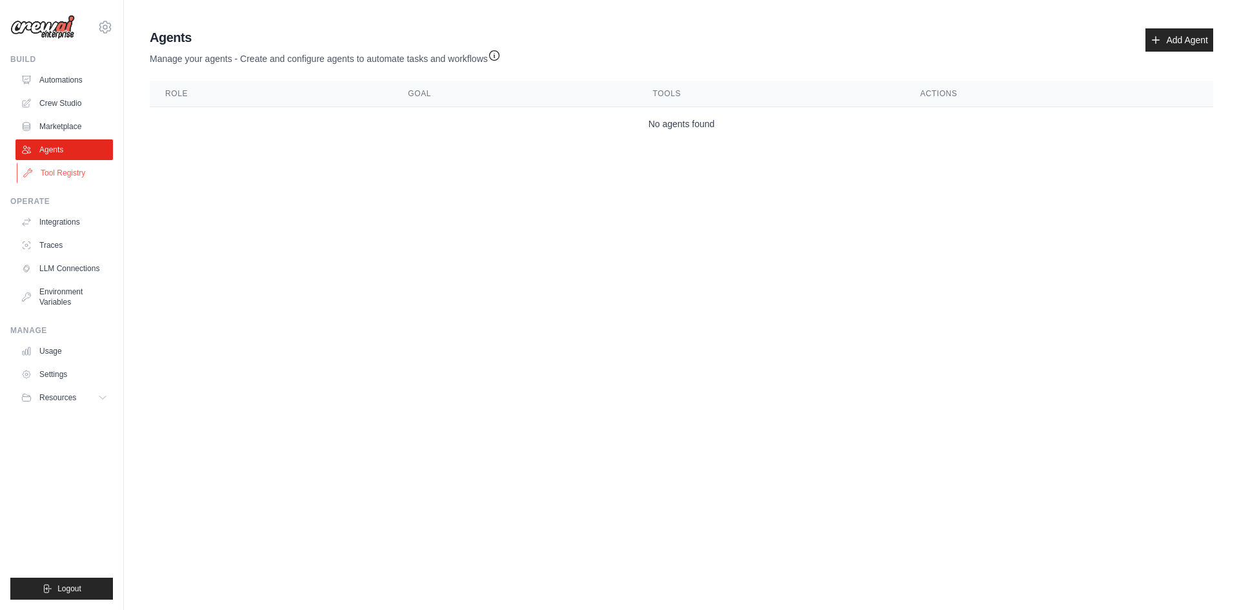
click at [55, 176] on link "Tool Registry" at bounding box center [65, 173] width 97 height 21
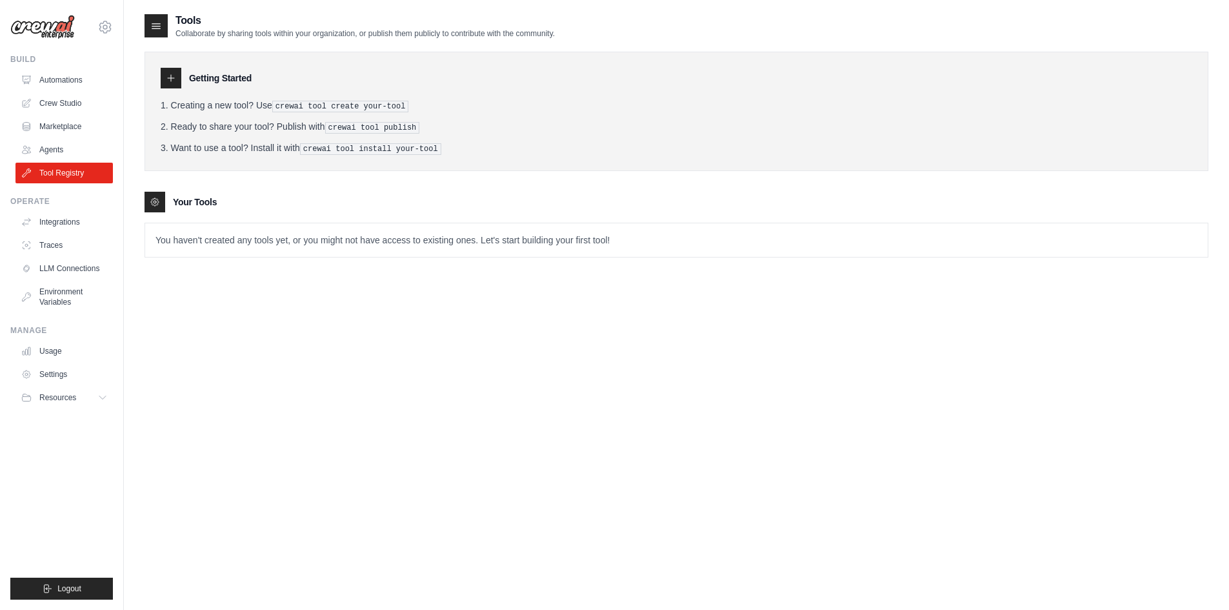
click at [51, 208] on div "Operate Integrations Traces LLM Connections Environment Variables" at bounding box center [61, 254] width 103 height 116
click at [67, 125] on link "Marketplace" at bounding box center [65, 126] width 97 height 21
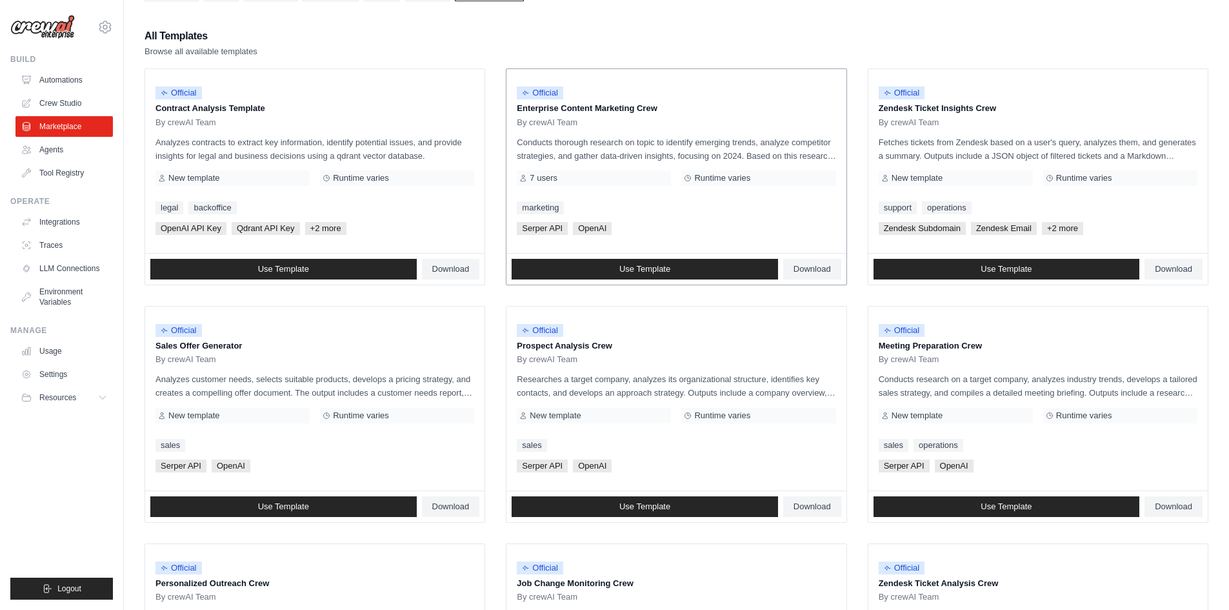
scroll to position [129, 0]
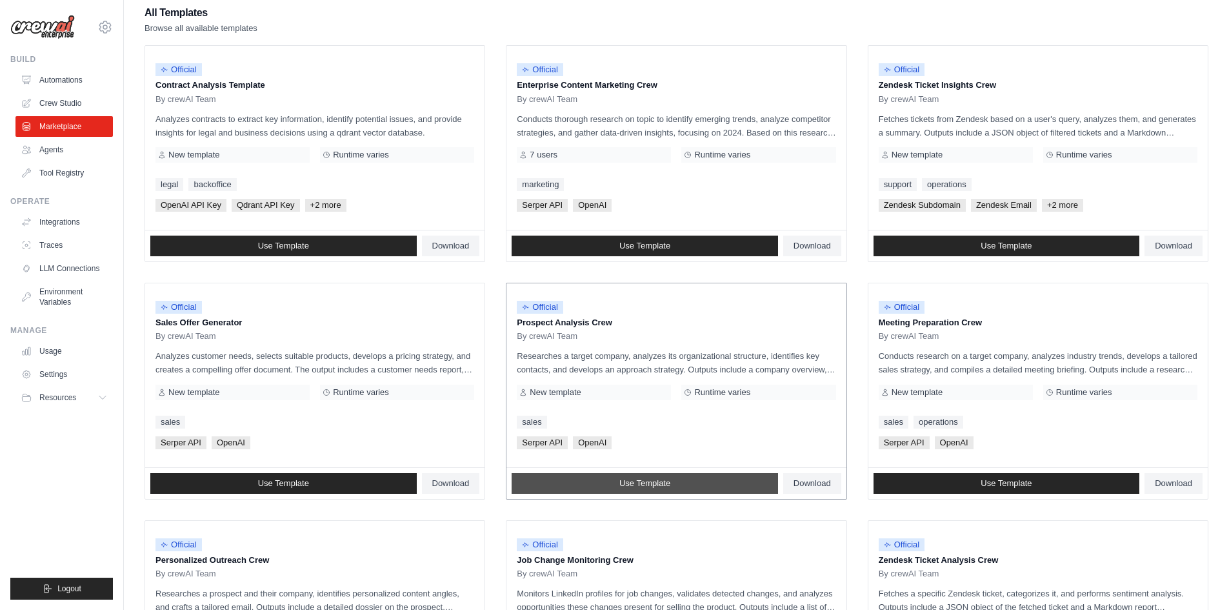
click at [627, 481] on span "Use Template" at bounding box center [644, 483] width 51 height 10
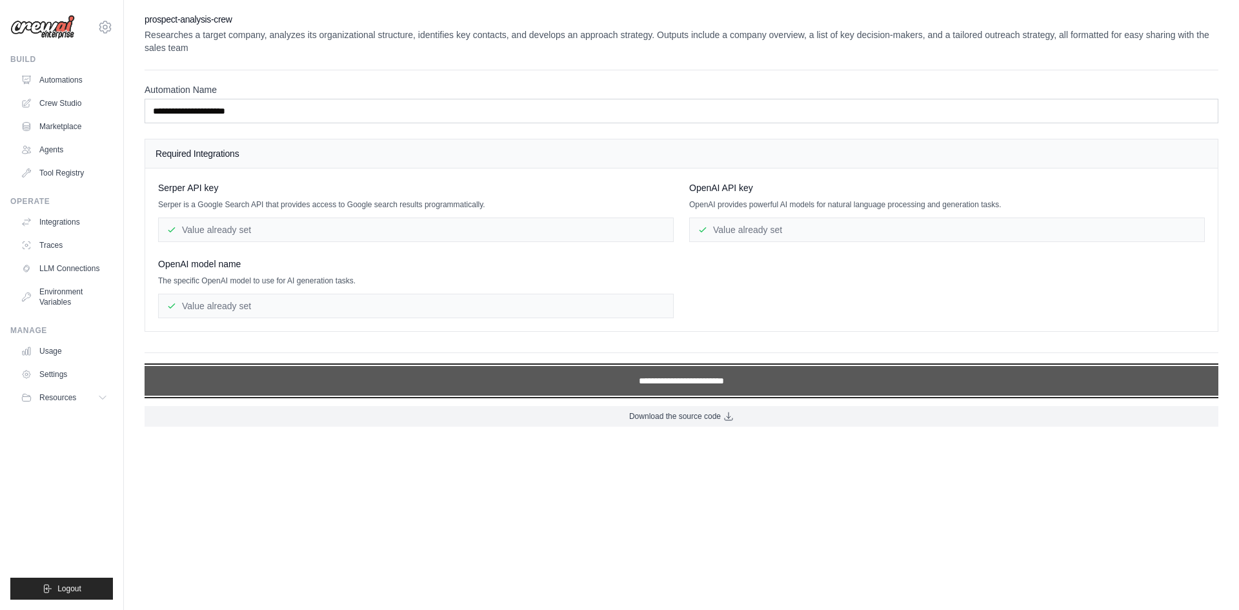
click at [632, 384] on input "**********" at bounding box center [682, 381] width 1074 height 30
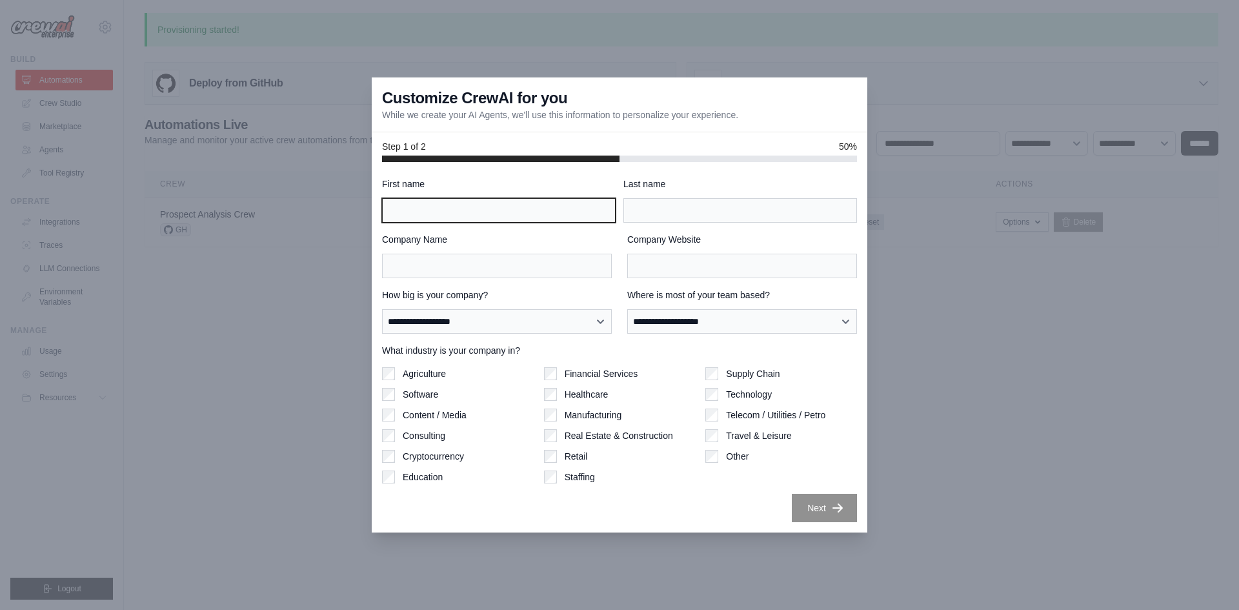
click at [527, 218] on input "First name" at bounding box center [499, 210] width 234 height 25
type input "*******"
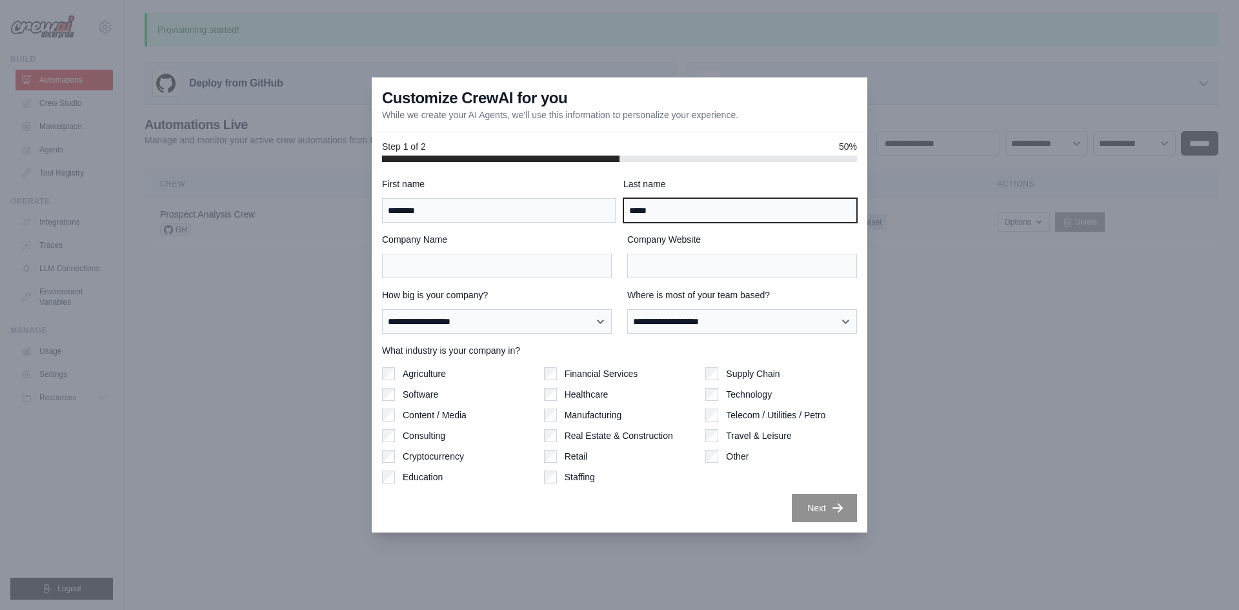
type input "*****"
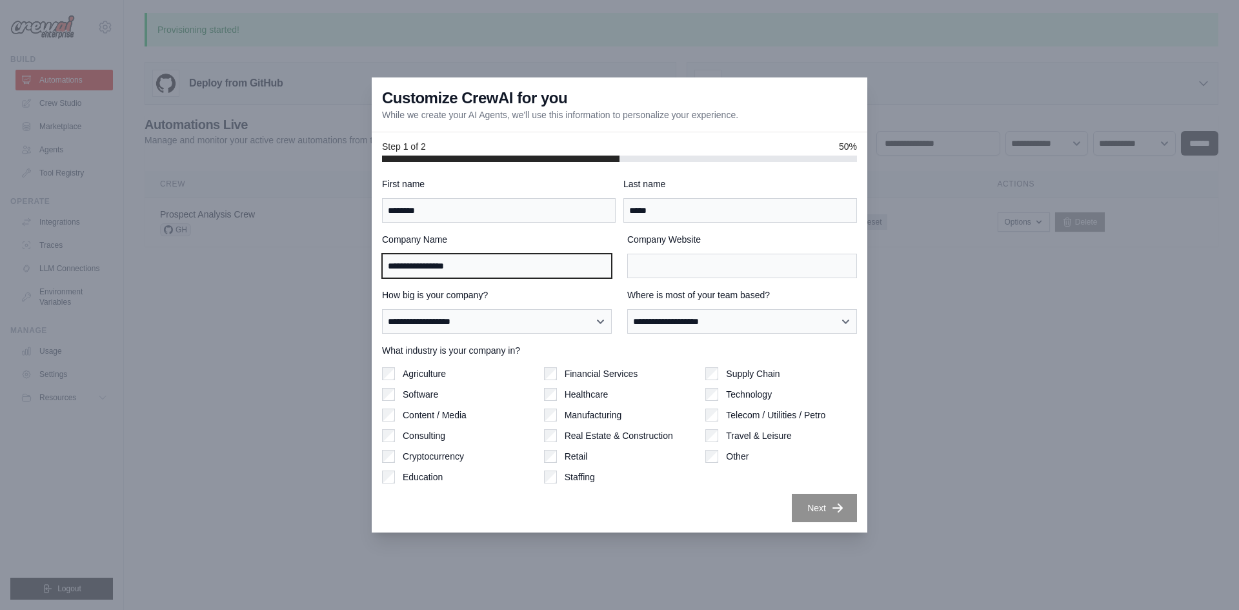
type input "**********"
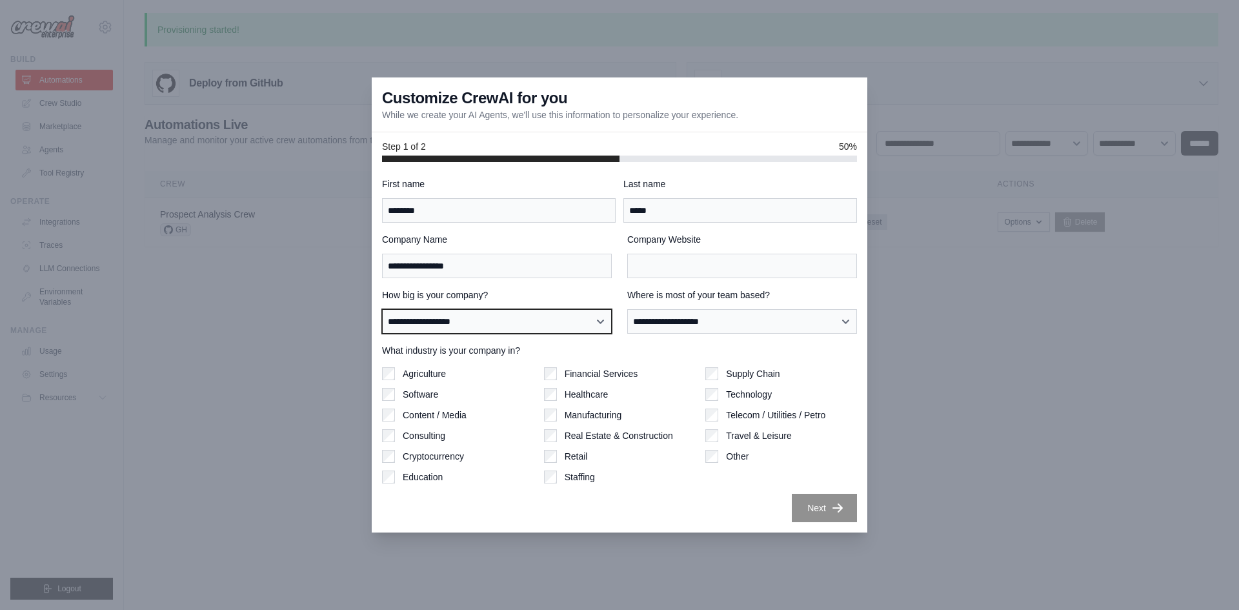
click at [592, 318] on select "**********" at bounding box center [497, 321] width 230 height 25
select select "**********"
click at [382, 309] on select "**********" at bounding box center [497, 321] width 230 height 25
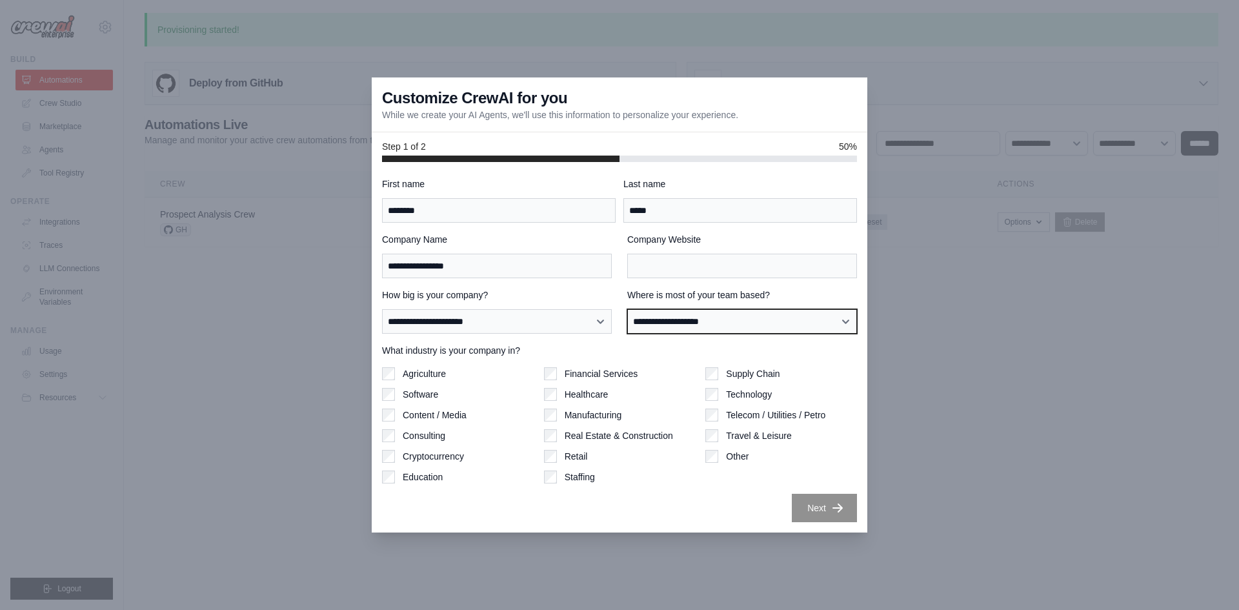
click at [718, 326] on select "**********" at bounding box center [742, 321] width 230 height 25
select select "**********"
click at [627, 309] on select "**********" at bounding box center [742, 321] width 230 height 25
click at [707, 463] on div "Supply Chain Technology Telecom / Utilities / Petro Travel & Leisure Other" at bounding box center [781, 425] width 152 height 116
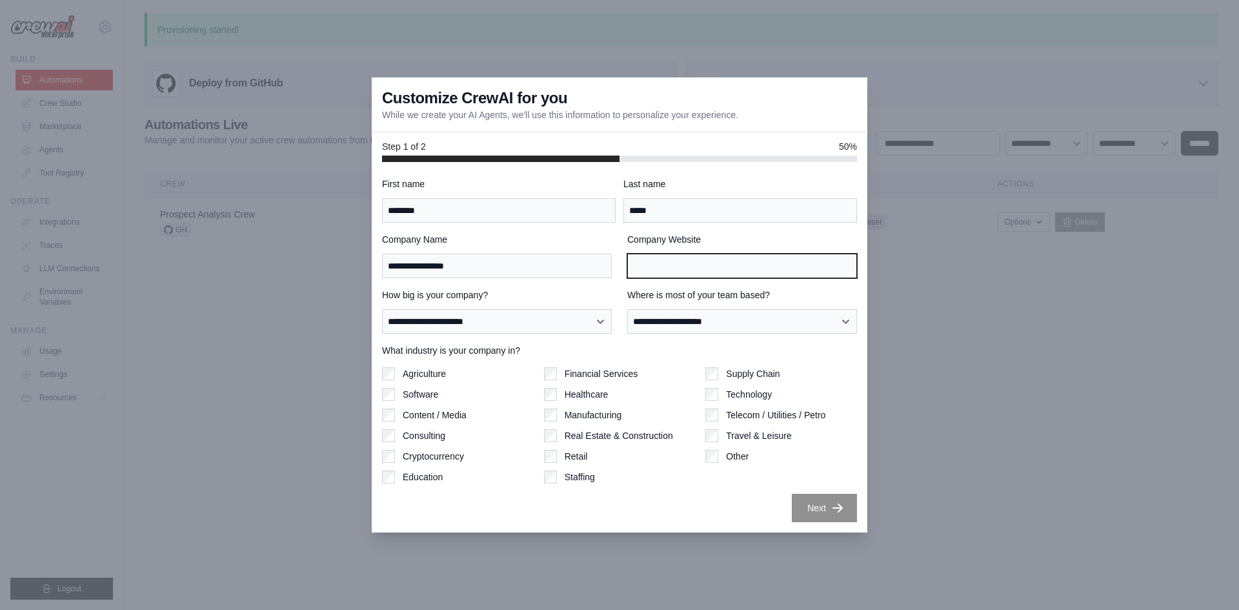
click at [707, 268] on input "Company Website" at bounding box center [742, 266] width 230 height 25
type input "**********"
click at [822, 506] on button "Next" at bounding box center [824, 507] width 65 height 28
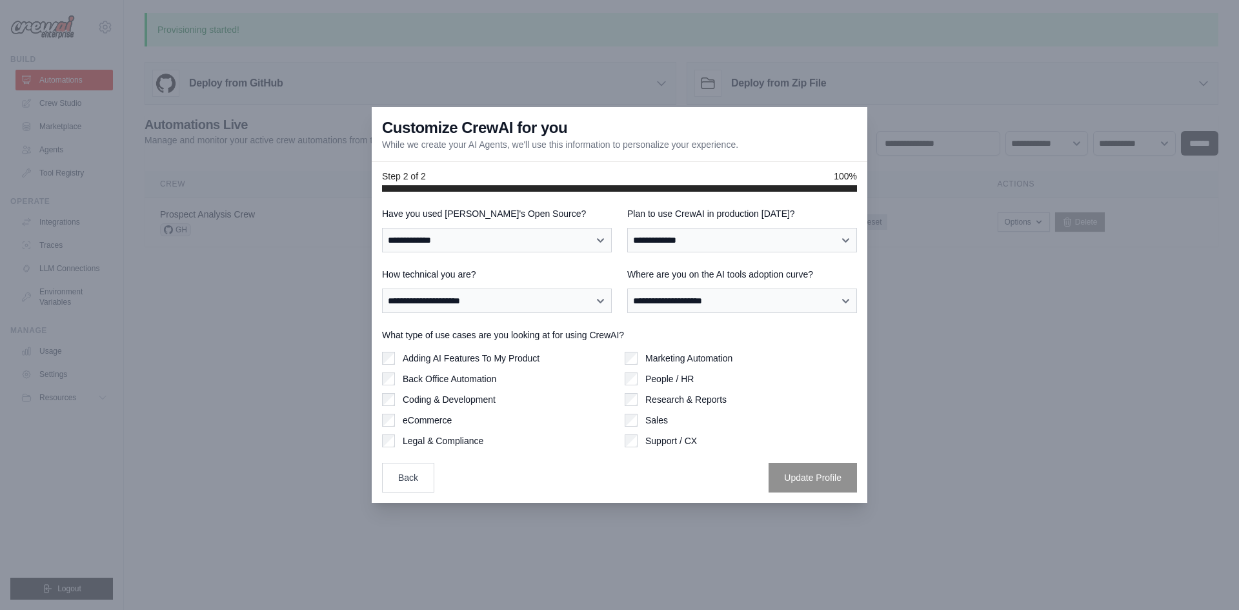
click at [629, 447] on div "**********" at bounding box center [619, 349] width 475 height 285
click at [597, 241] on select "**********" at bounding box center [497, 240] width 230 height 25
select select "**"
click at [382, 228] on select "**********" at bounding box center [497, 240] width 230 height 25
click at [695, 243] on select "**********" at bounding box center [742, 240] width 230 height 25
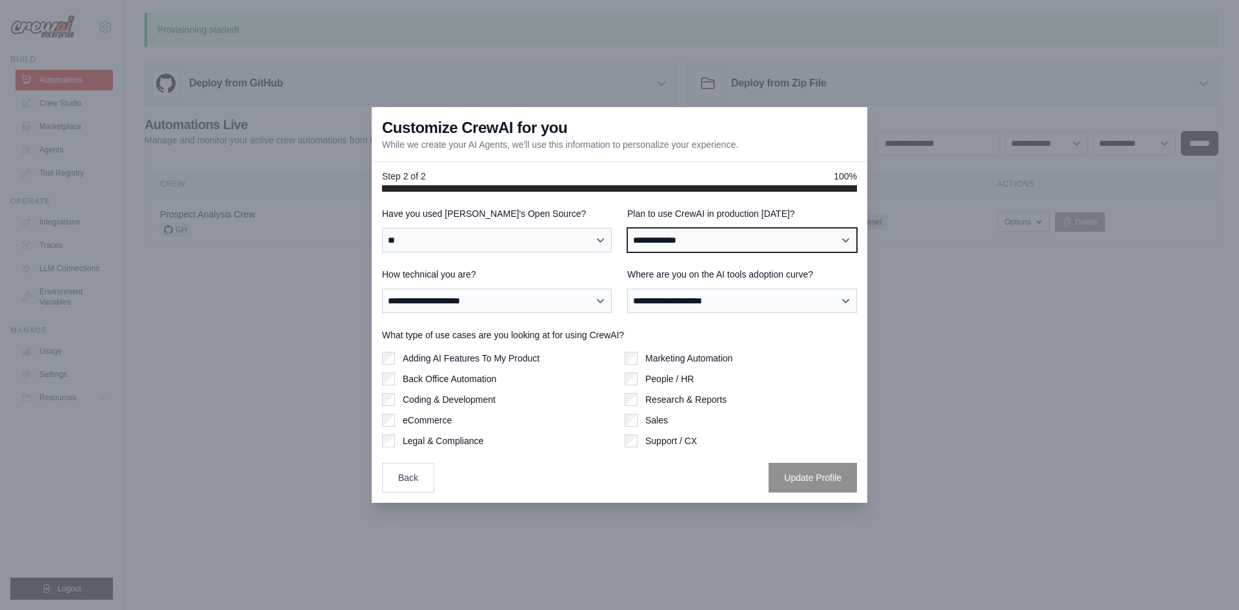
select select "****"
click at [627, 228] on select "**********" at bounding box center [742, 240] width 230 height 25
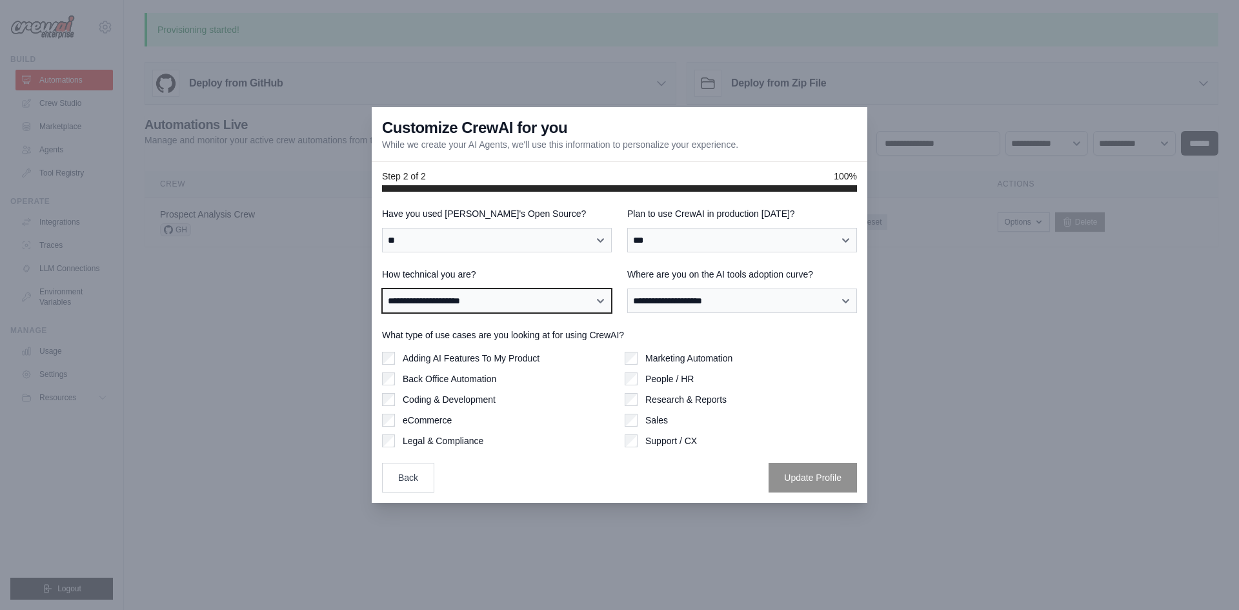
click at [580, 299] on select "**********" at bounding box center [497, 300] width 230 height 25
select select "**********"
click at [382, 288] on select "**********" at bounding box center [497, 300] width 230 height 25
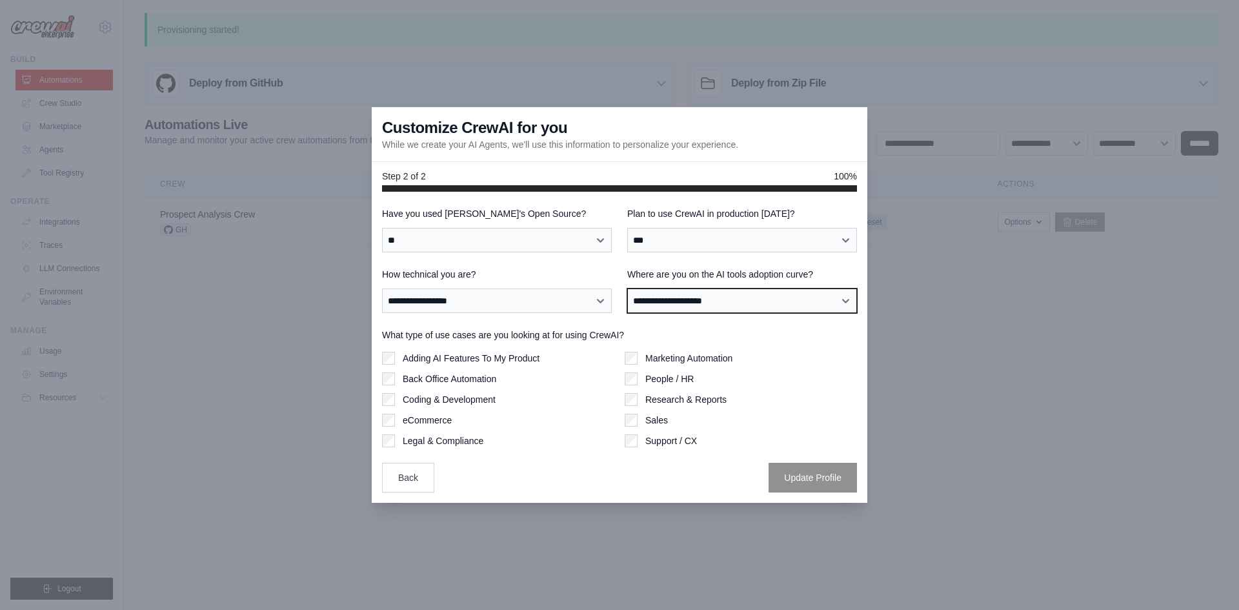
click at [720, 305] on select "**********" at bounding box center [742, 300] width 230 height 25
select select "**********"
click at [627, 288] on select "**********" at bounding box center [742, 300] width 230 height 25
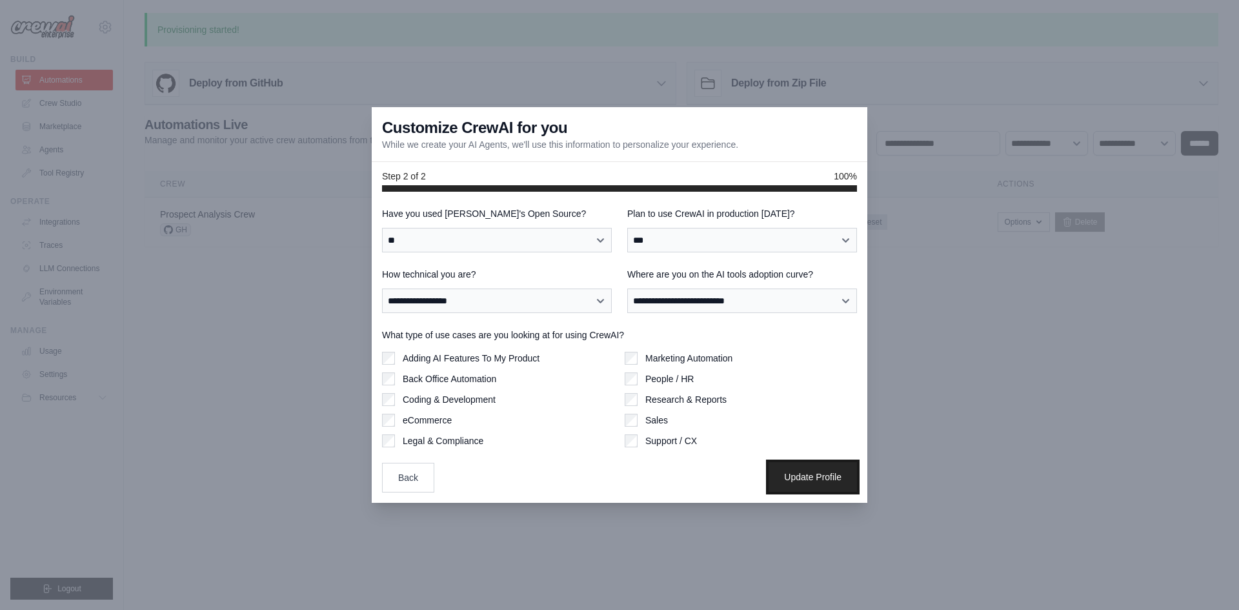
click at [813, 472] on button "Update Profile" at bounding box center [812, 477] width 88 height 30
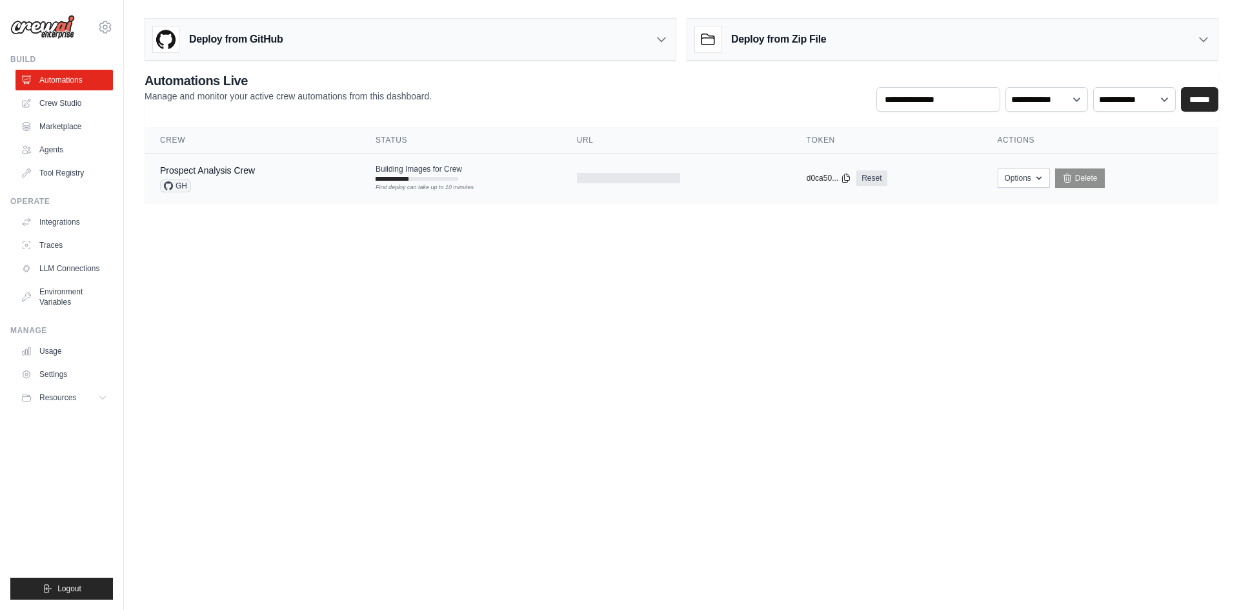
click at [417, 181] on td "Building Images for Crew First deploy can take up to 10 minutes" at bounding box center [460, 172] width 201 height 37
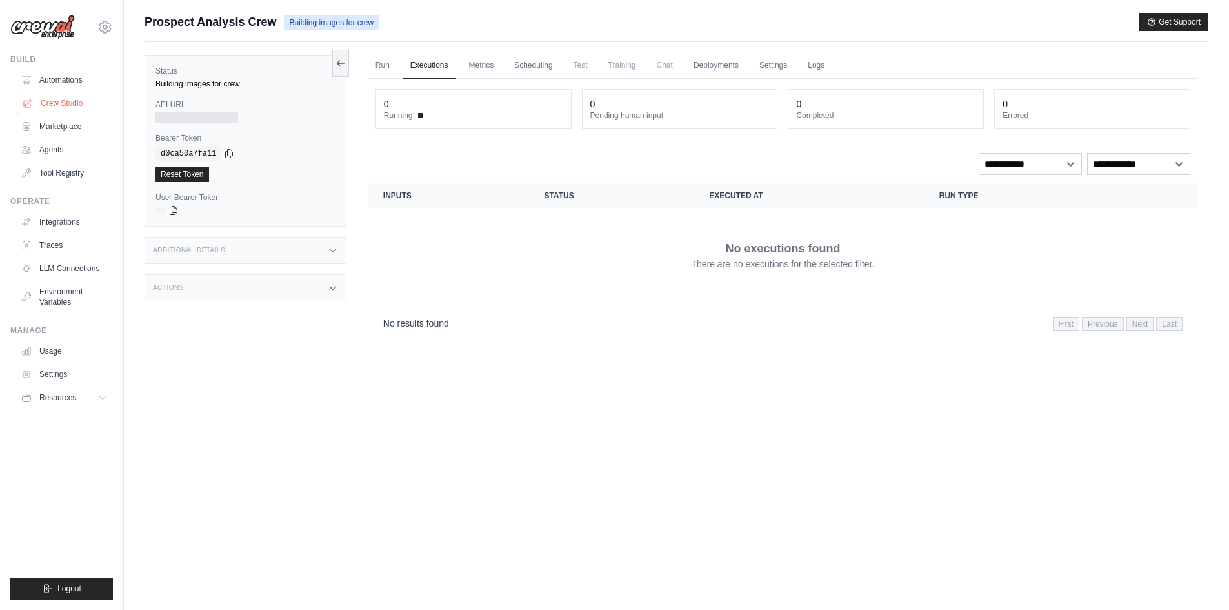
click at [57, 103] on link "Crew Studio" at bounding box center [65, 103] width 97 height 21
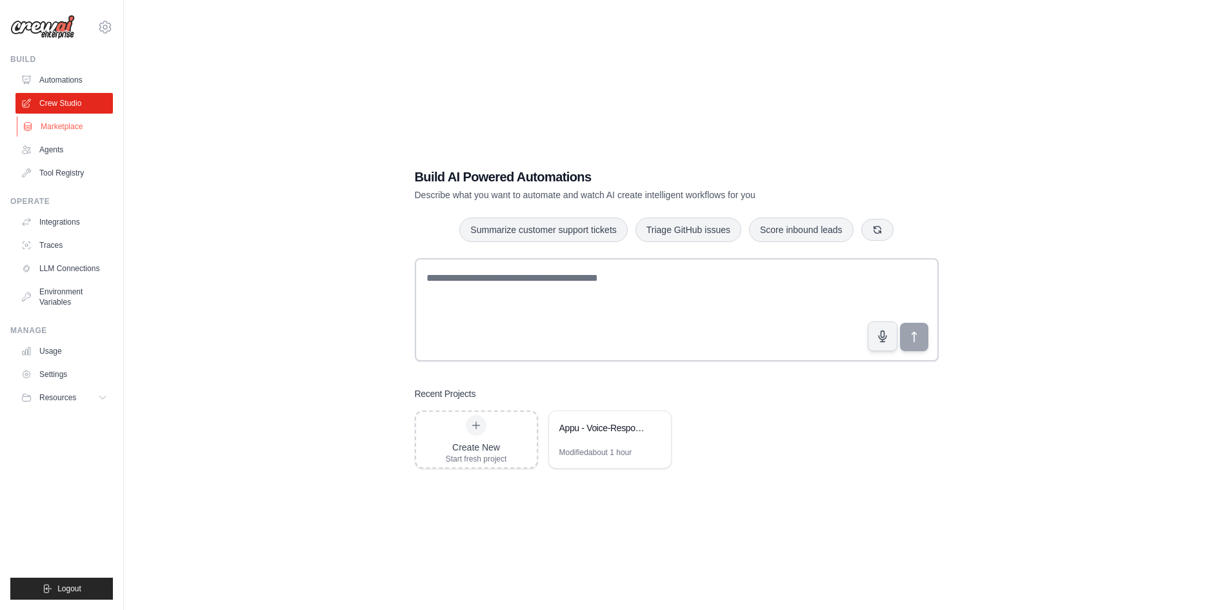
click at [54, 121] on link "Marketplace" at bounding box center [65, 126] width 97 height 21
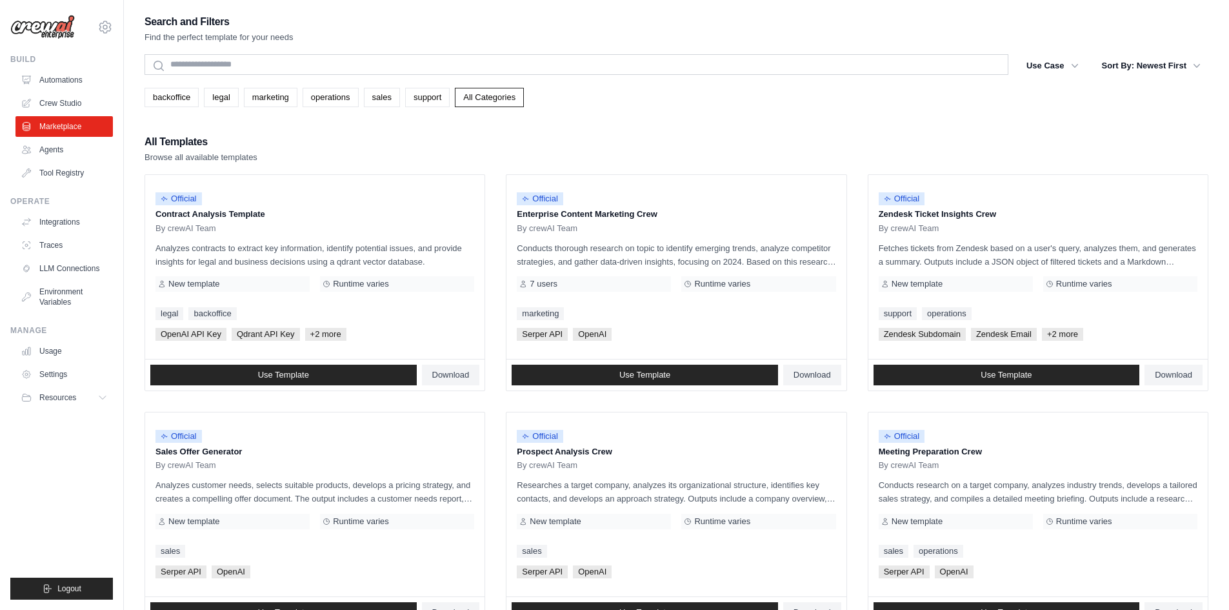
click at [50, 153] on link "Agents" at bounding box center [63, 149] width 97 height 21
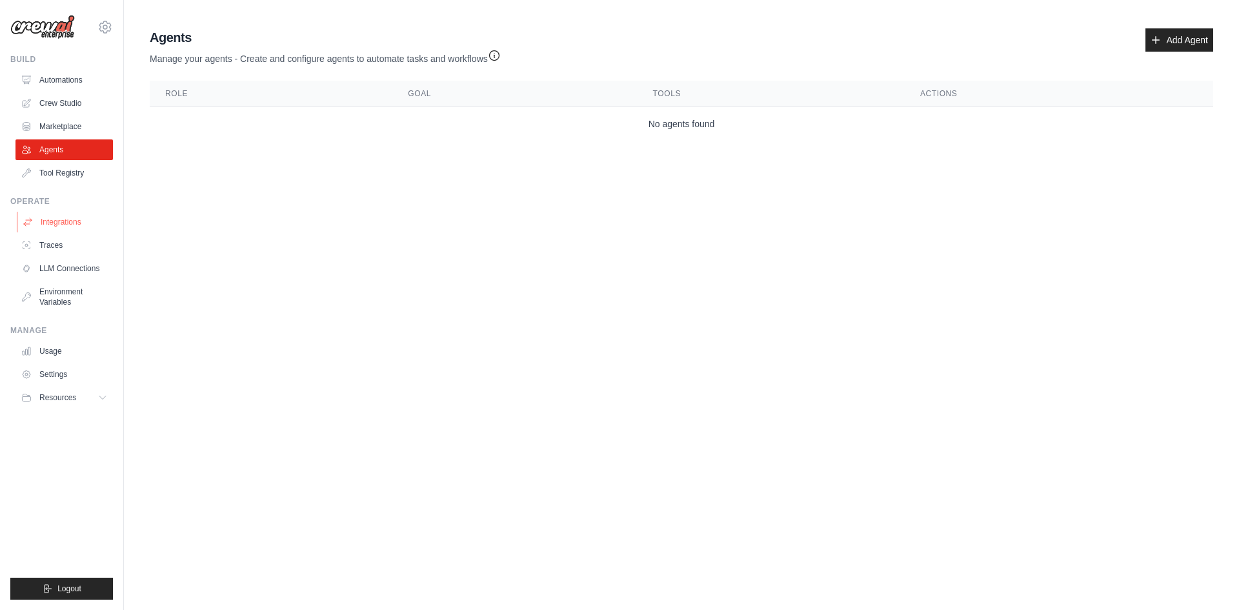
click at [58, 218] on link "Integrations" at bounding box center [65, 222] width 97 height 21
click at [55, 241] on link "Traces" at bounding box center [65, 245] width 97 height 21
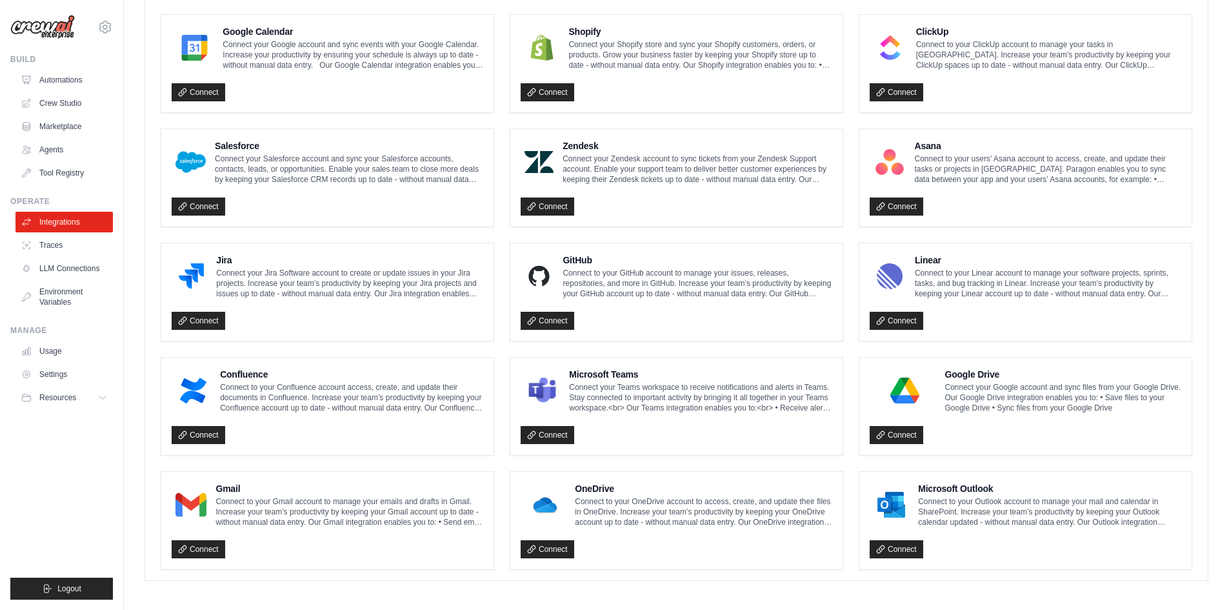
scroll to position [604, 0]
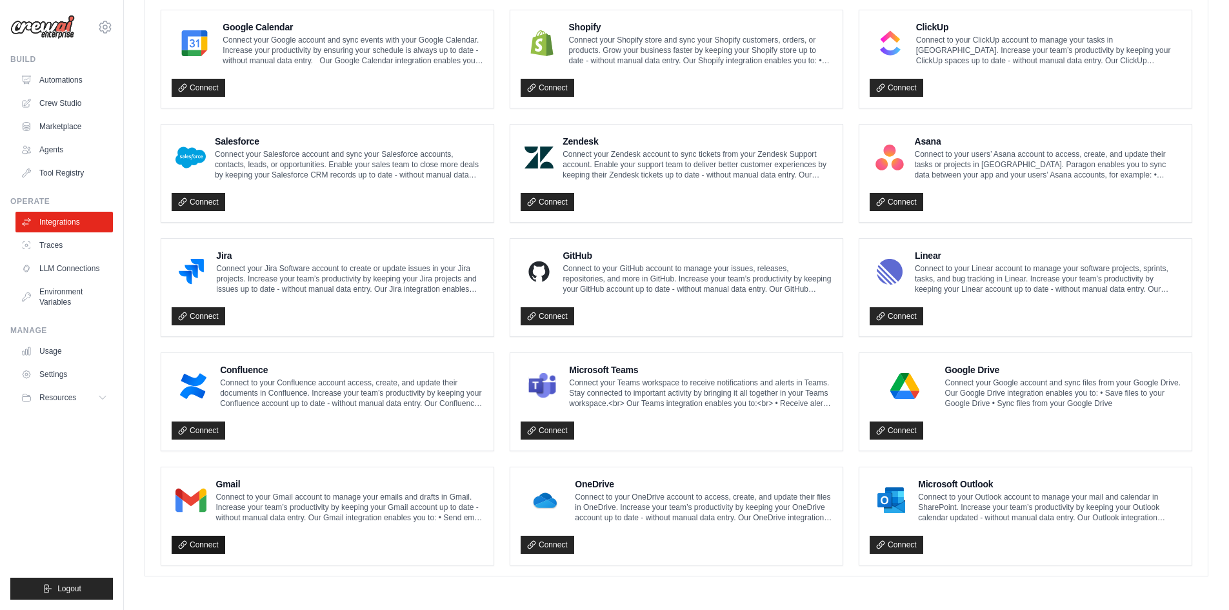
click at [201, 544] on link "Connect" at bounding box center [199, 545] width 54 height 18
click at [55, 260] on link "LLM Connections" at bounding box center [65, 268] width 97 height 21
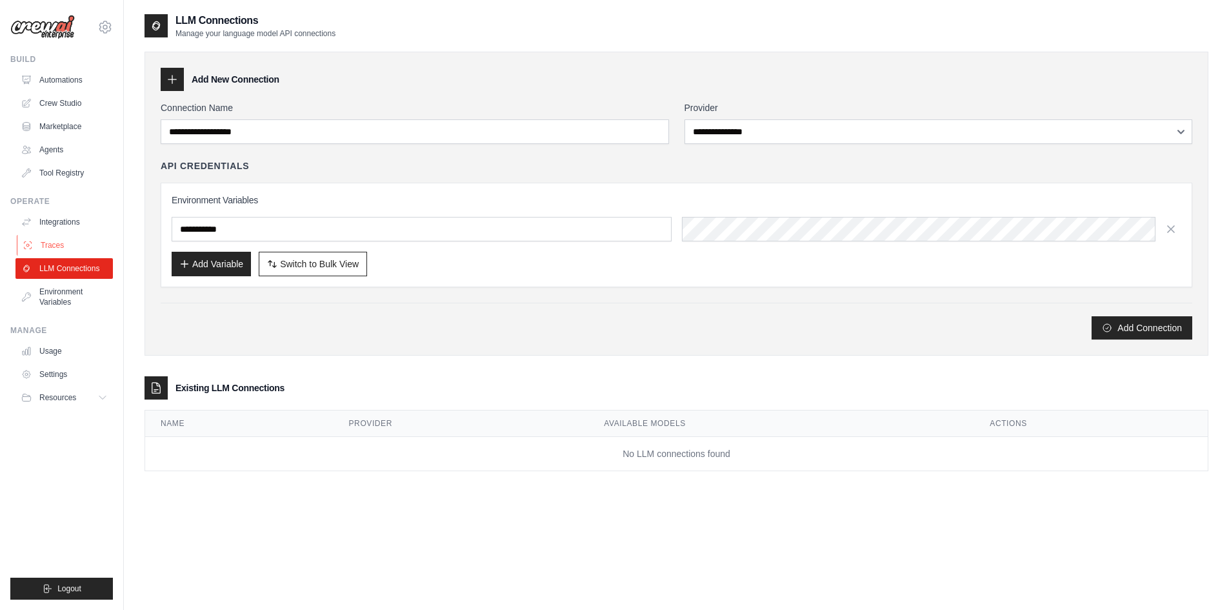
click at [61, 242] on link "Traces" at bounding box center [65, 245] width 97 height 21
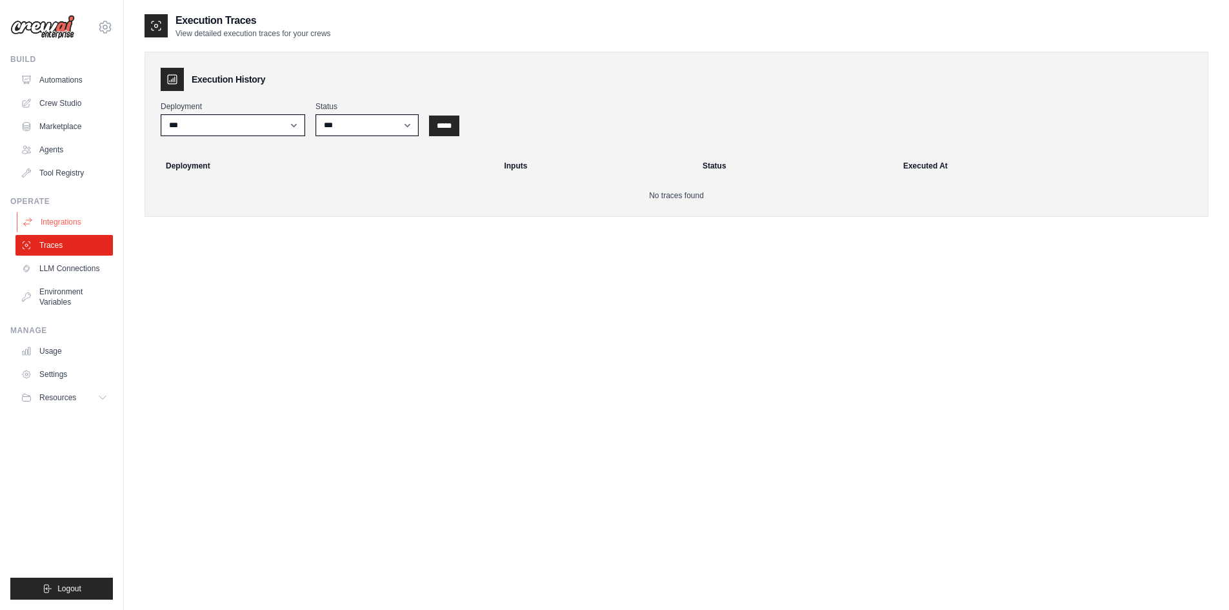
click at [68, 219] on link "Integrations" at bounding box center [65, 222] width 97 height 21
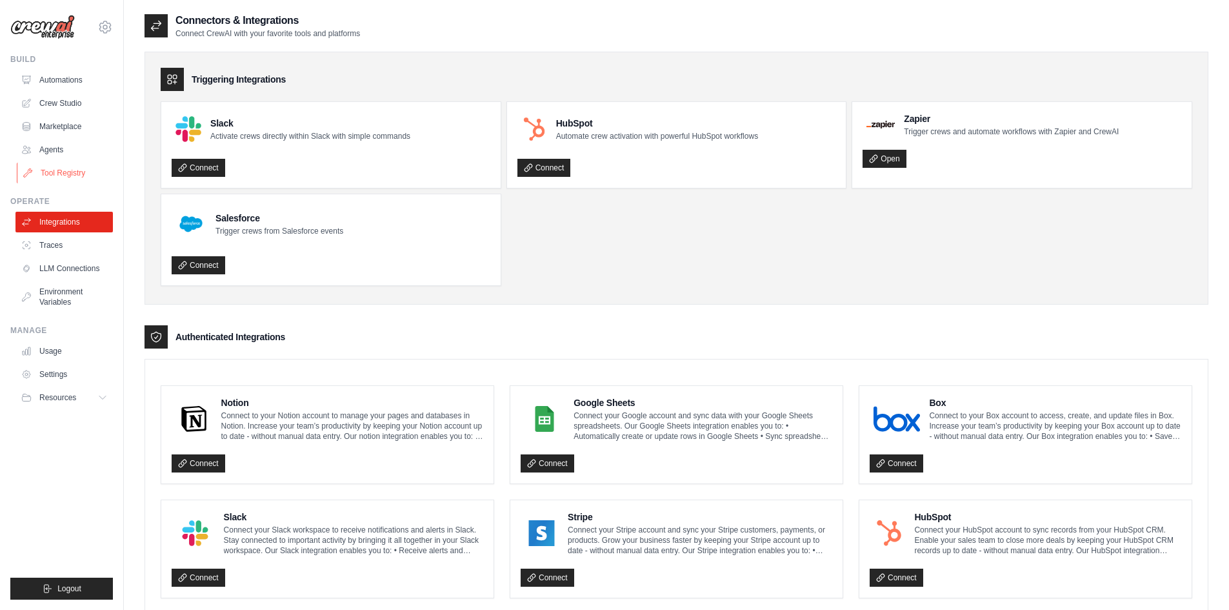
click at [56, 174] on link "Tool Registry" at bounding box center [65, 173] width 97 height 21
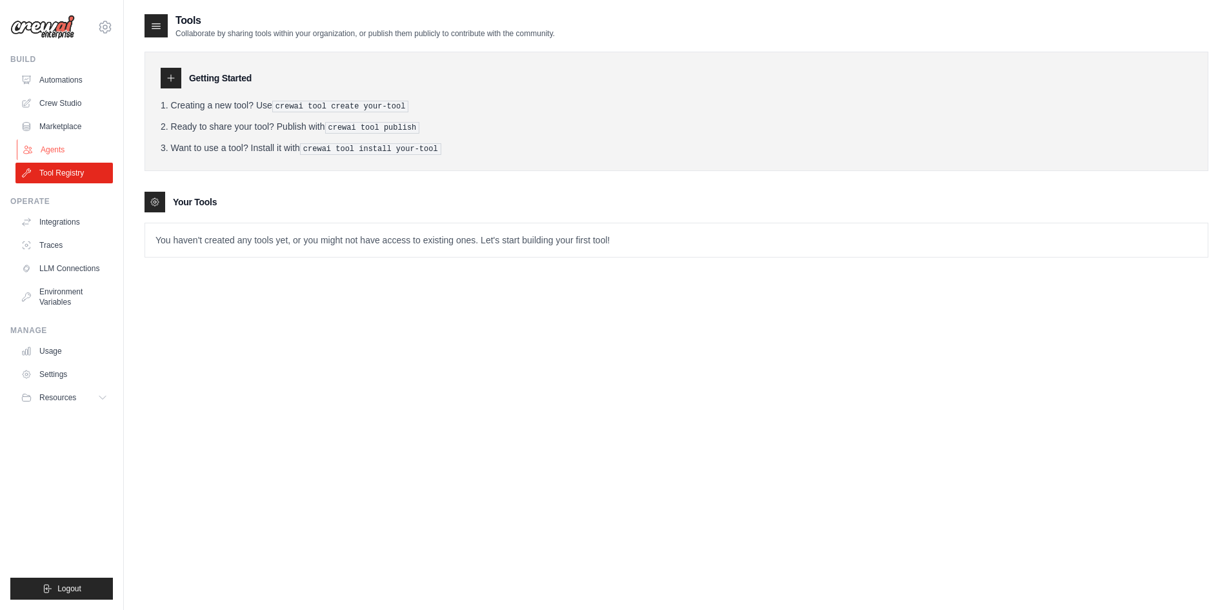
click at [48, 145] on link "Agents" at bounding box center [65, 149] width 97 height 21
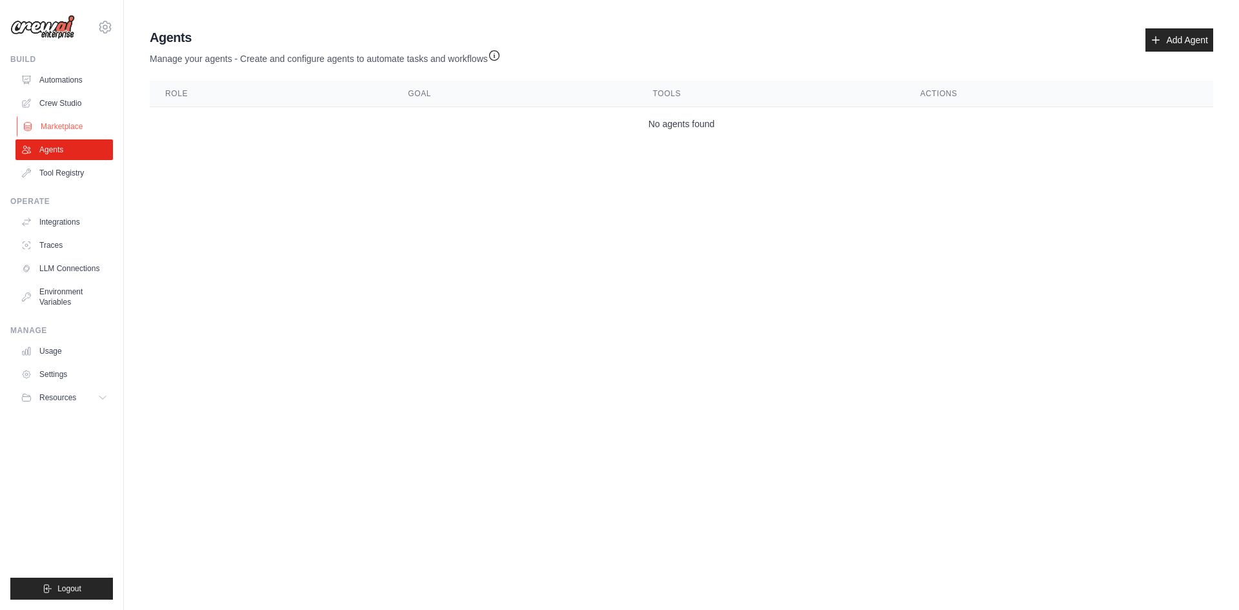
click at [63, 119] on link "Marketplace" at bounding box center [65, 126] width 97 height 21
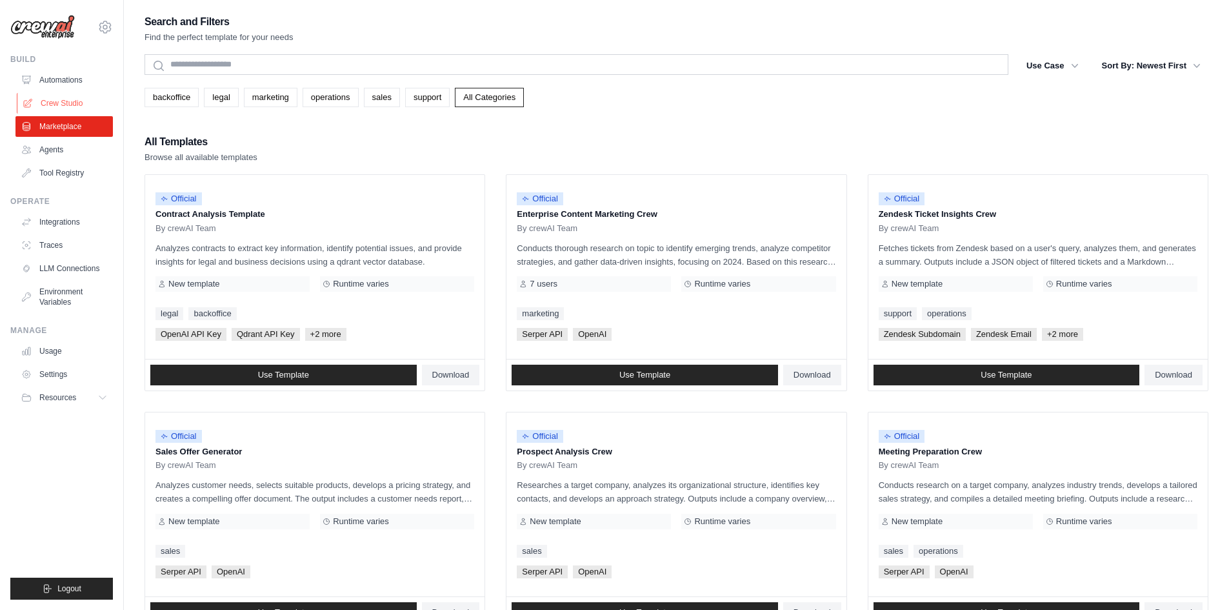
click at [66, 103] on link "Crew Studio" at bounding box center [65, 103] width 97 height 21
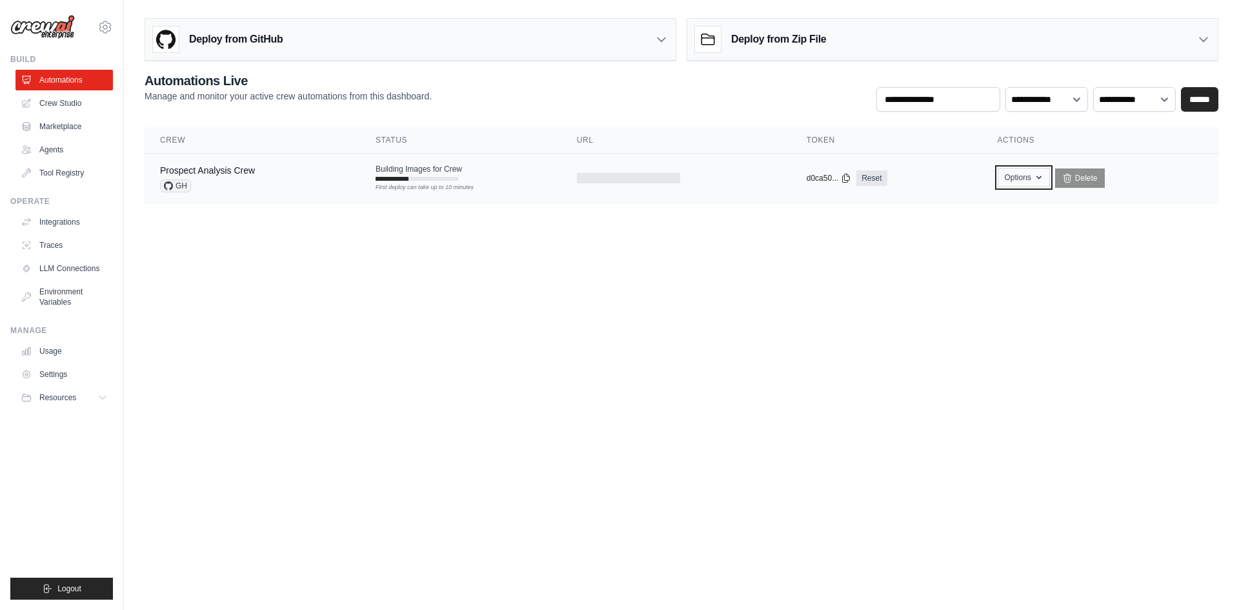
click at [1030, 183] on button "Options" at bounding box center [1024, 177] width 52 height 19
click at [759, 291] on body "[EMAIL_ADDRESS][DOMAIN_NAME] Settings Build Automations Crew Studio" at bounding box center [619, 305] width 1239 height 610
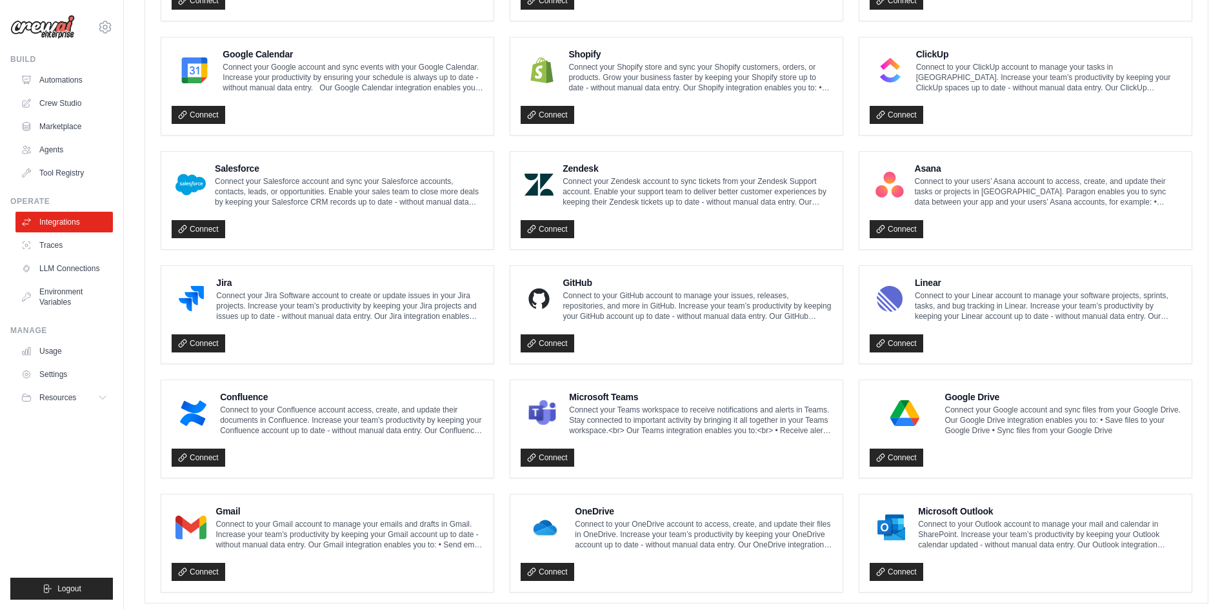
scroll to position [604, 0]
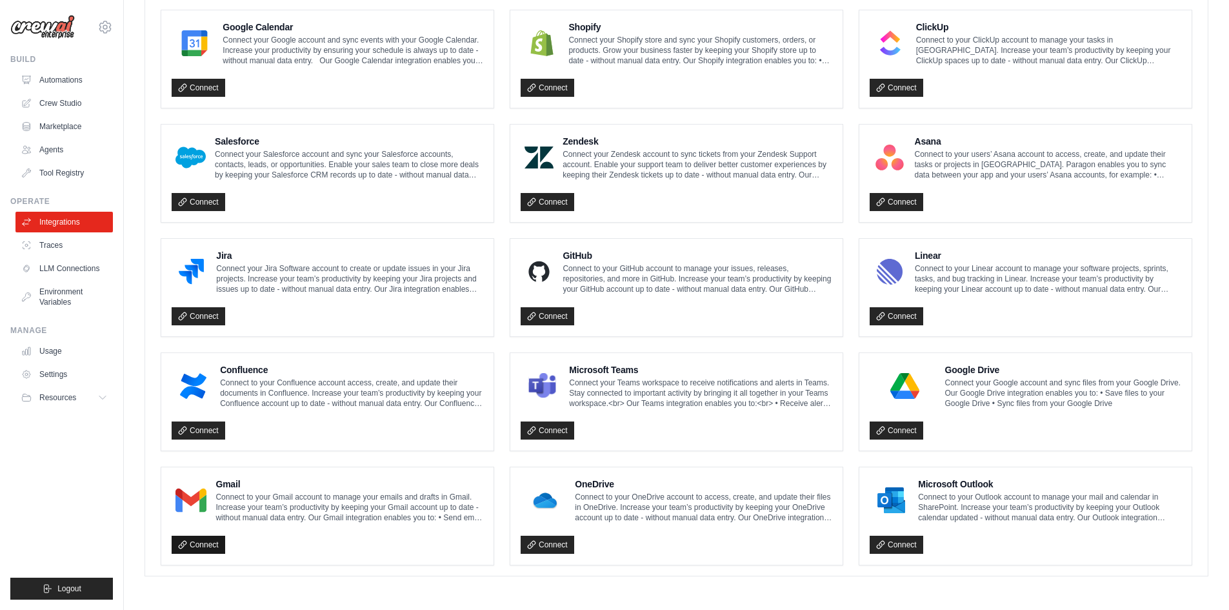
click at [200, 536] on link "Connect" at bounding box center [199, 545] width 54 height 18
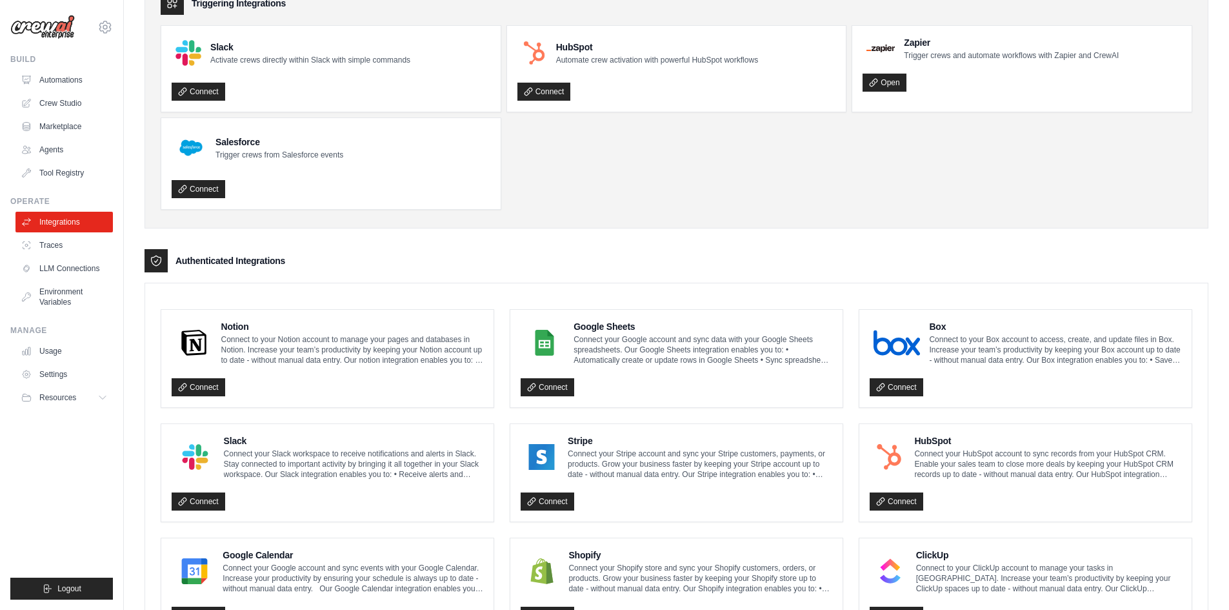
scroll to position [0, 0]
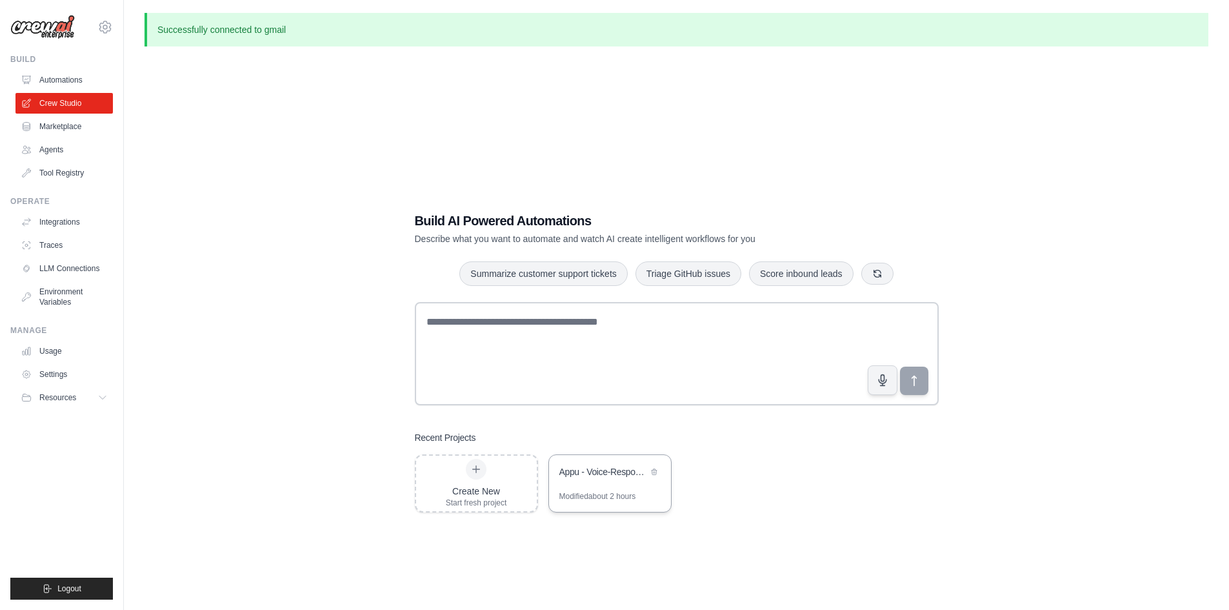
click at [621, 483] on div "Appu - Voice-Responsive Multi-Communication Bot System" at bounding box center [610, 473] width 122 height 36
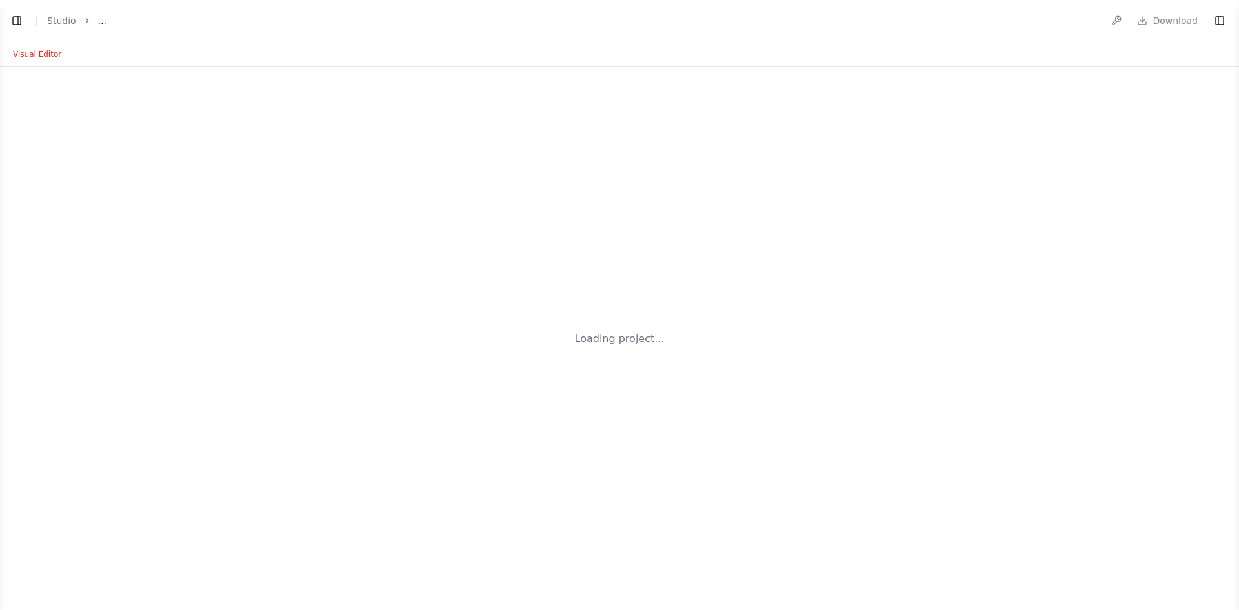
select select "****"
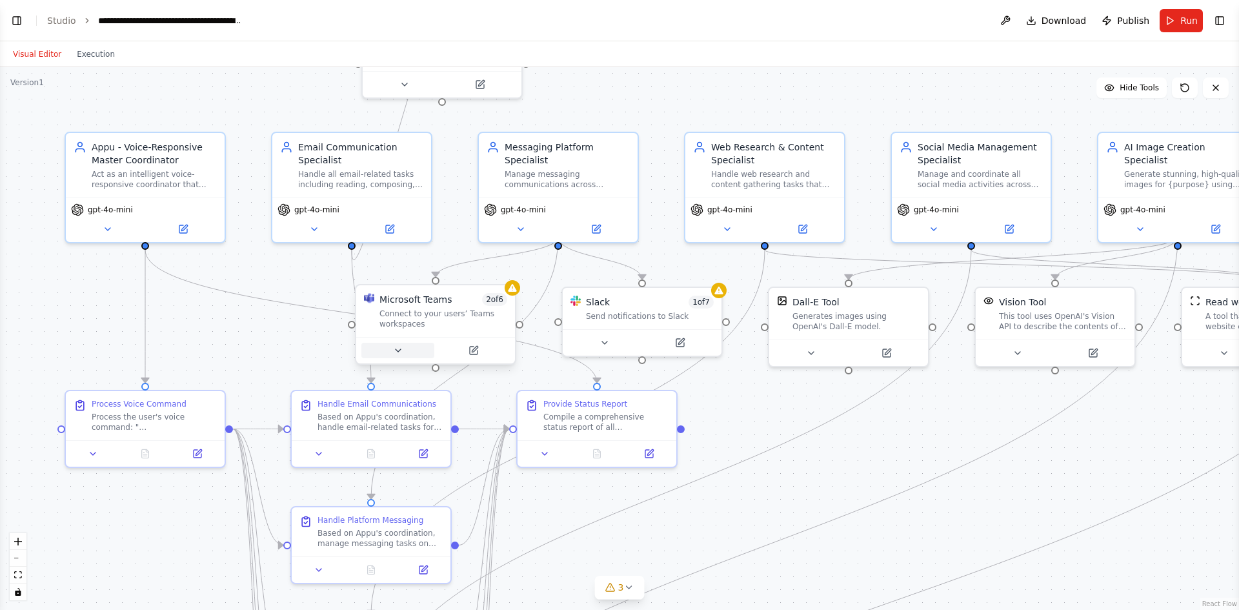
scroll to position [6451, 0]
click at [1134, 26] on span "Publish" at bounding box center [1133, 20] width 32 height 13
click at [1187, 26] on span "Run" at bounding box center [1188, 20] width 17 height 13
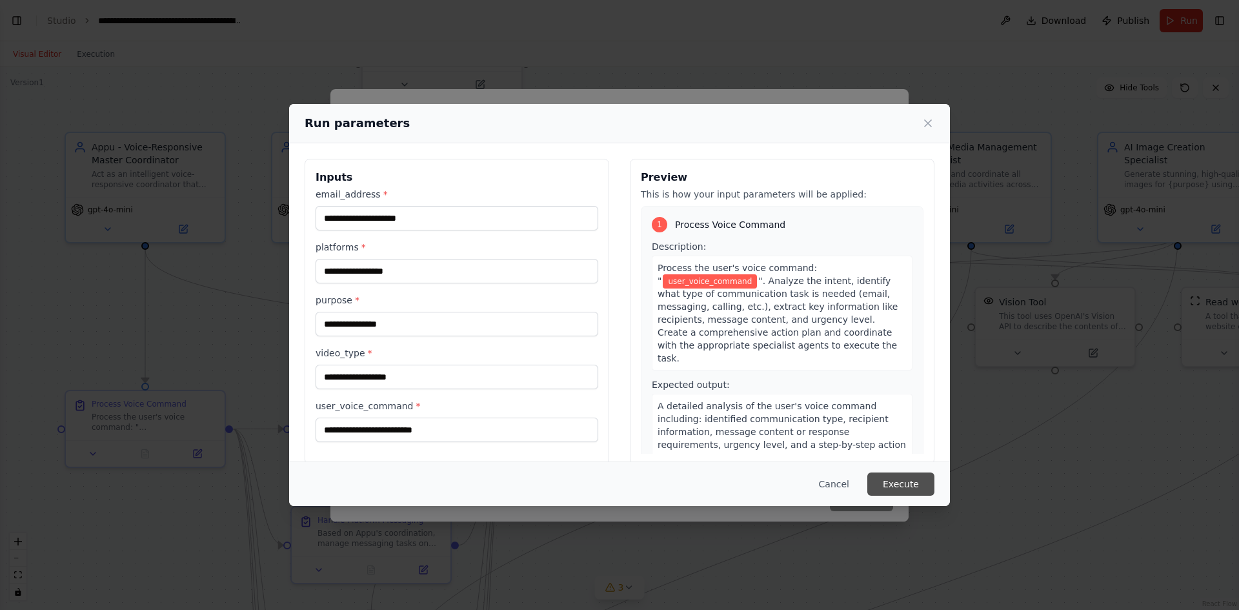
click at [921, 479] on button "Execute" at bounding box center [900, 483] width 67 height 23
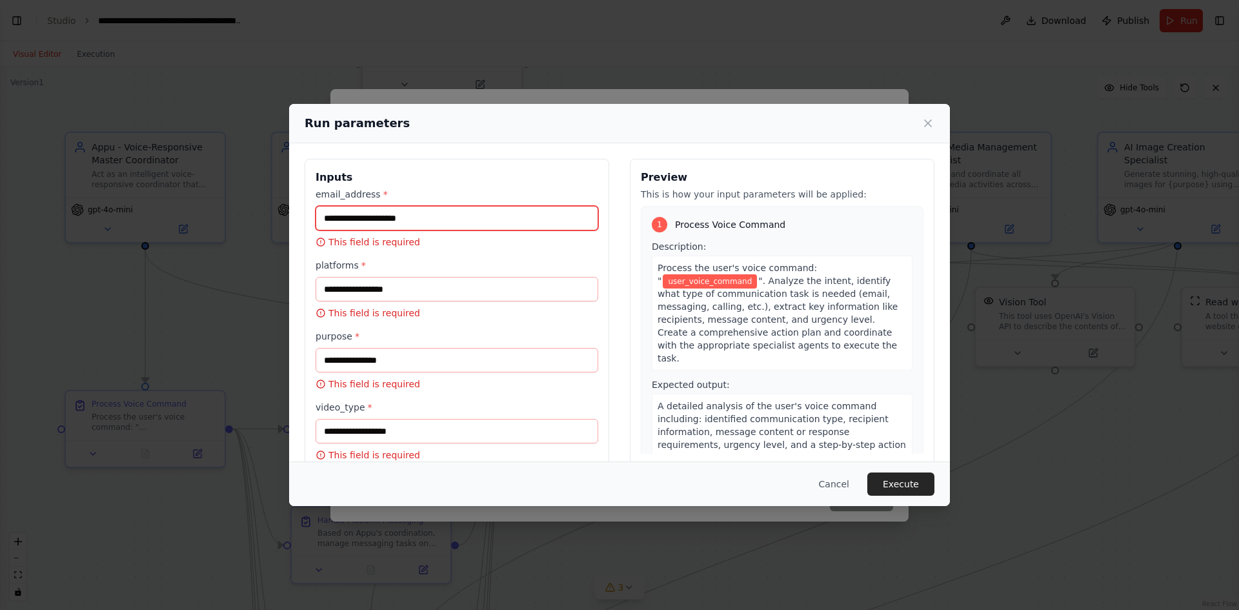
click at [419, 221] on input "email_address *" at bounding box center [457, 218] width 283 height 25
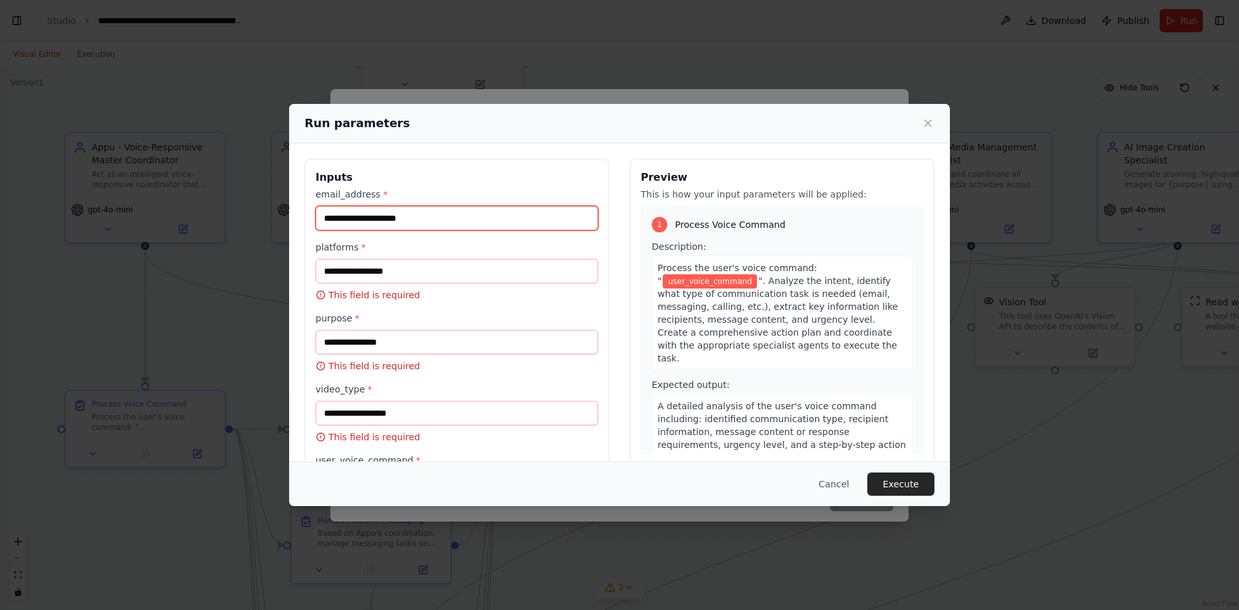
type input "**********"
click at [652, 226] on div "1" at bounding box center [659, 224] width 15 height 15
click at [703, 279] on span "user_voice_command" at bounding box center [710, 281] width 94 height 14
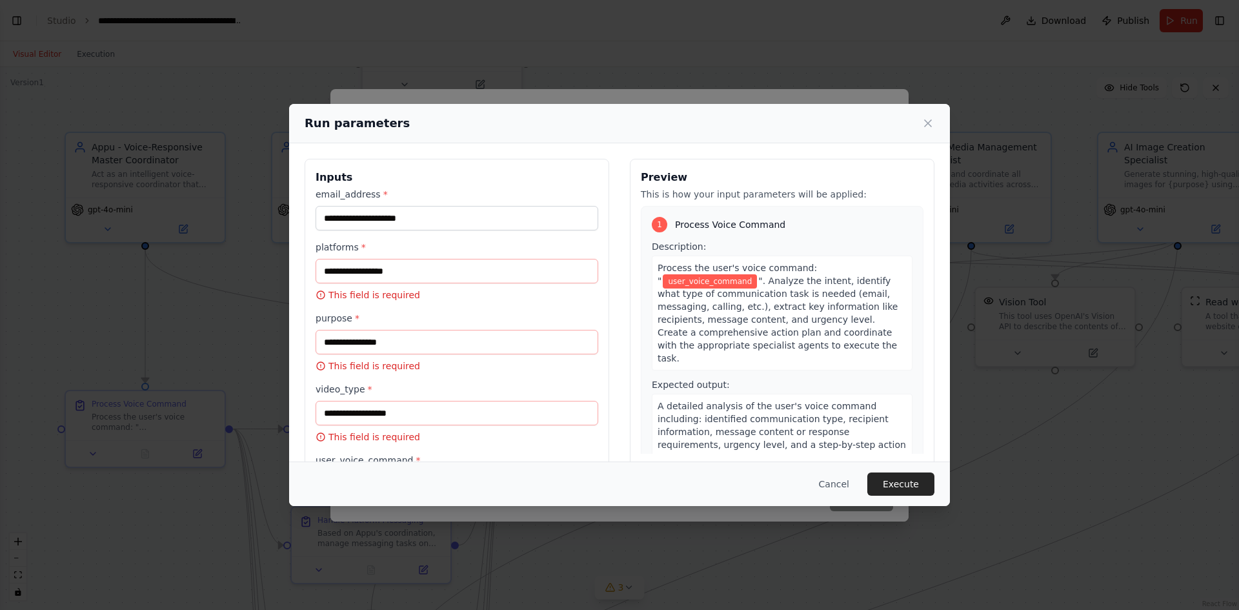
click at [780, 244] on div "Description: Process the user's voice command: " user_voice_command ". Analyze …" at bounding box center [782, 305] width 261 height 130
click at [787, 232] on div "1 Process Voice Command" at bounding box center [782, 224] width 261 height 15
click at [791, 221] on div "1 Process Voice Command" at bounding box center [782, 224] width 261 height 15
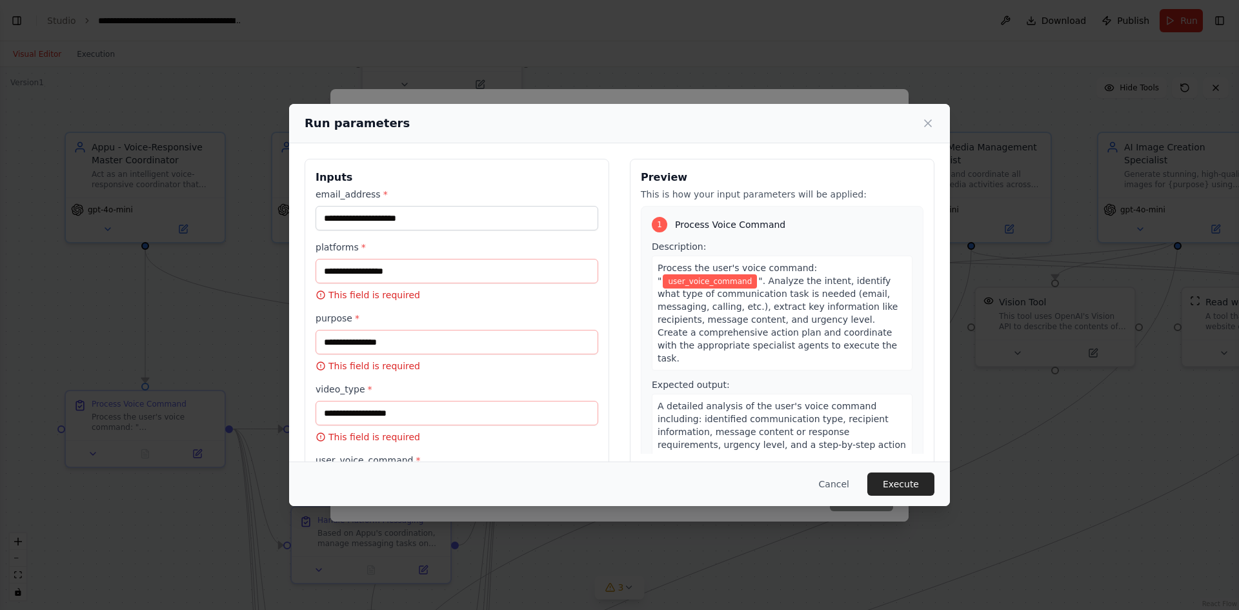
click at [791, 221] on div "1 Process Voice Command" at bounding box center [782, 224] width 261 height 15
click at [878, 338] on div "Process the user's voice command: " user_voice_command ". Analyze the intent, i…" at bounding box center [782, 313] width 261 height 115
click at [396, 265] on input "platforms *" at bounding box center [457, 271] width 283 height 25
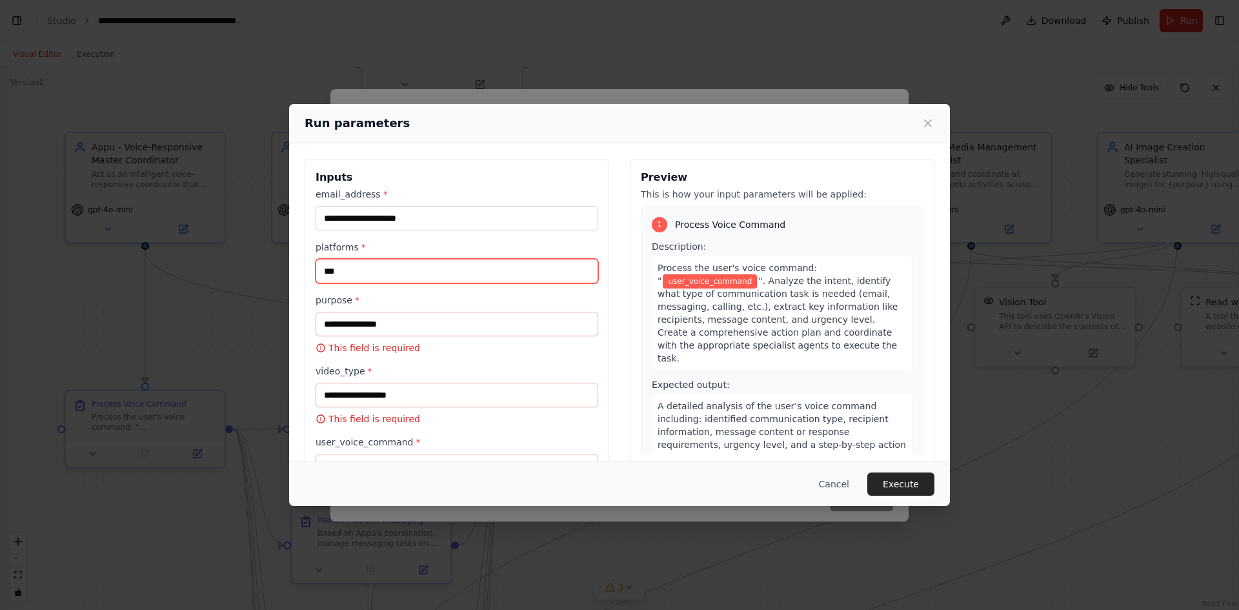
type input "***"
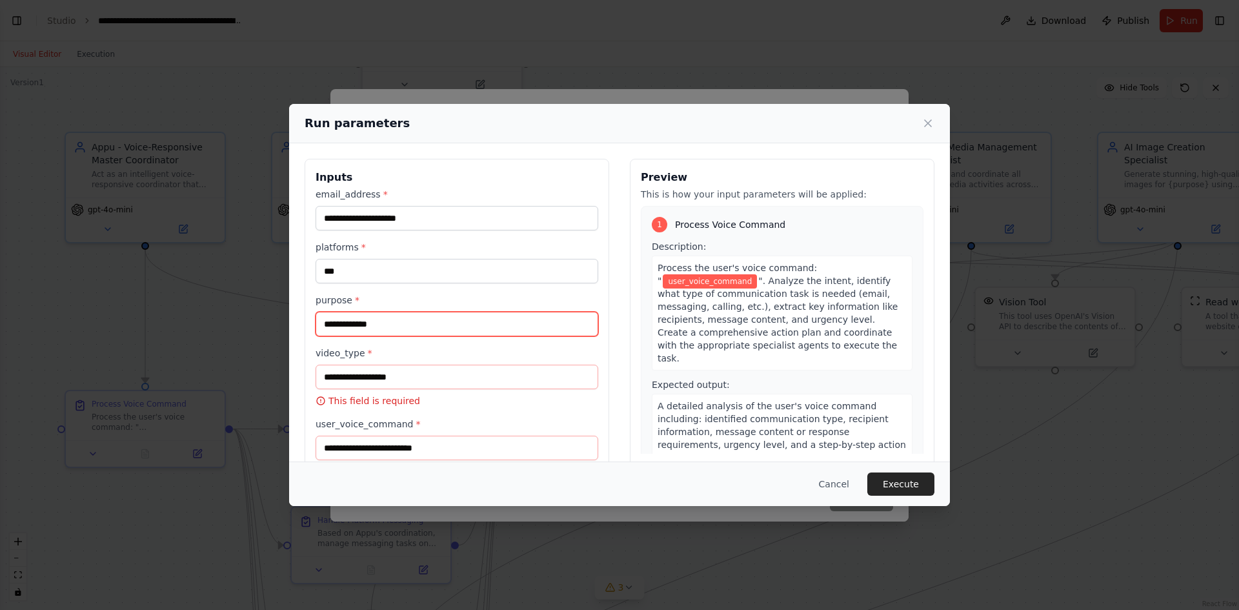
type input "**********"
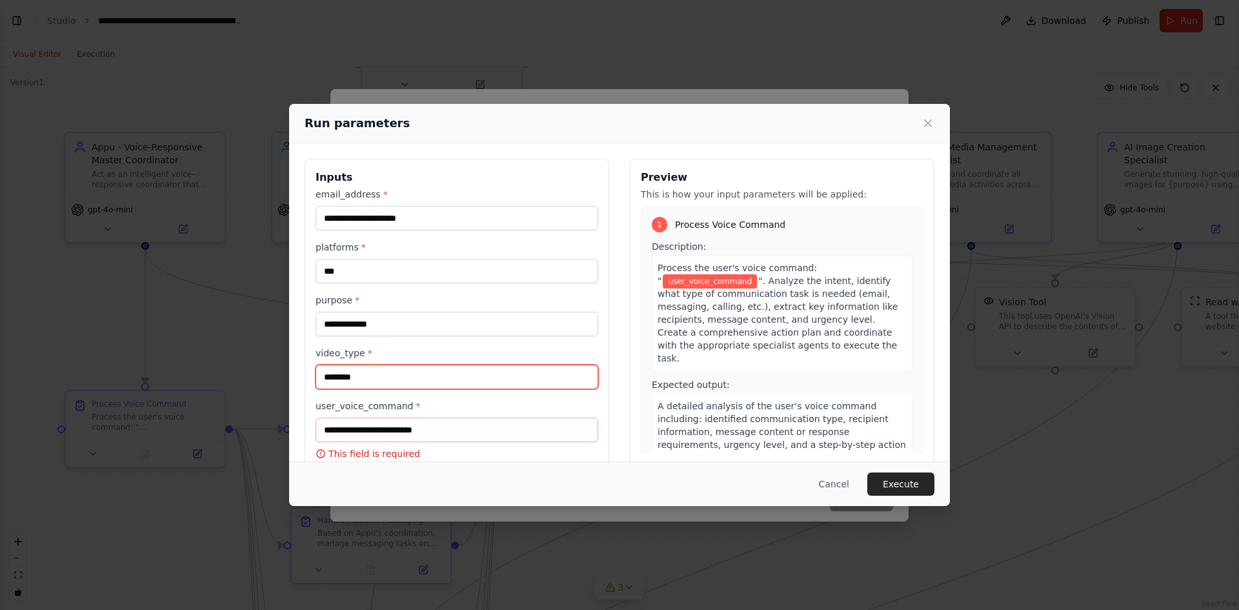
type input "********"
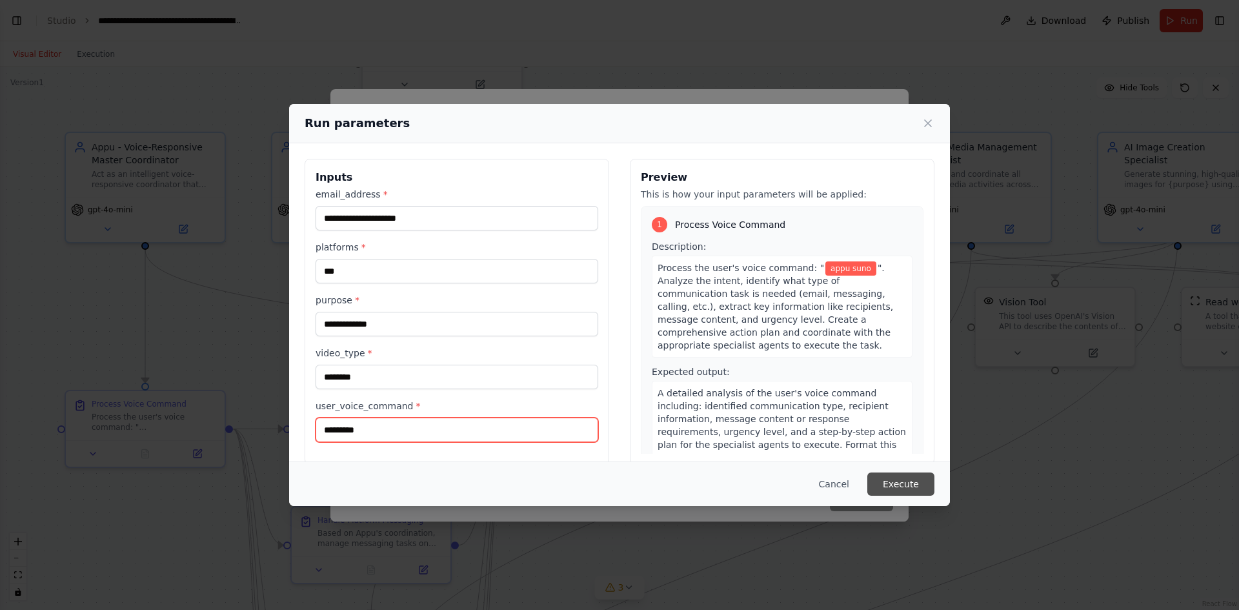
type input "*********"
click at [905, 476] on button "Execute" at bounding box center [900, 483] width 67 height 23
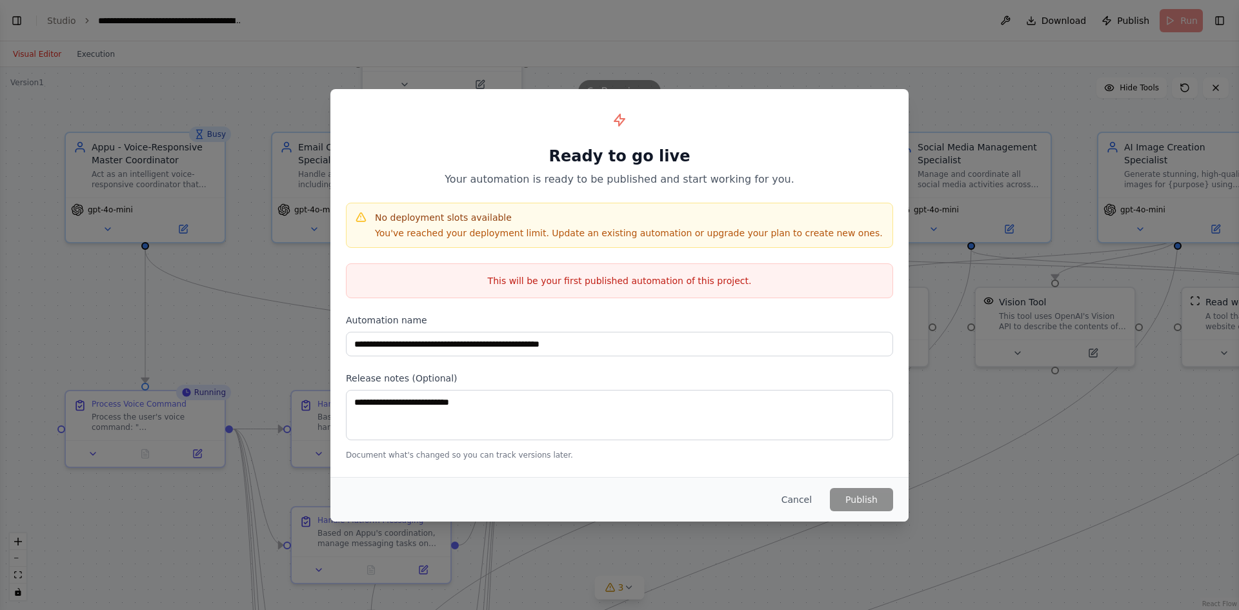
click at [523, 133] on div "Ready to go live Your automation is ready to be published and start working for…" at bounding box center [619, 146] width 547 height 83
click at [556, 287] on div "This will be your first published automation of this project." at bounding box center [619, 280] width 547 height 35
click at [797, 502] on button "Cancel" at bounding box center [796, 499] width 51 height 23
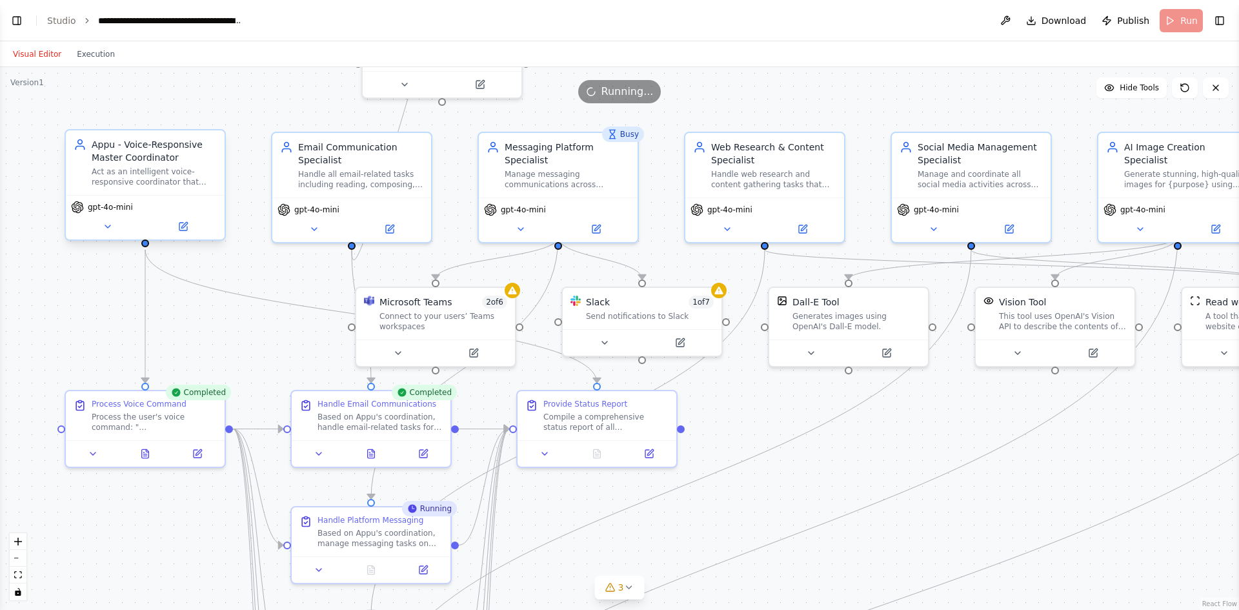
click at [144, 163] on div "Appu - Voice-Responsive Master Coordinator" at bounding box center [154, 151] width 125 height 26
click at [18, 21] on button "Toggle Left Sidebar" at bounding box center [17, 21] width 18 height 18
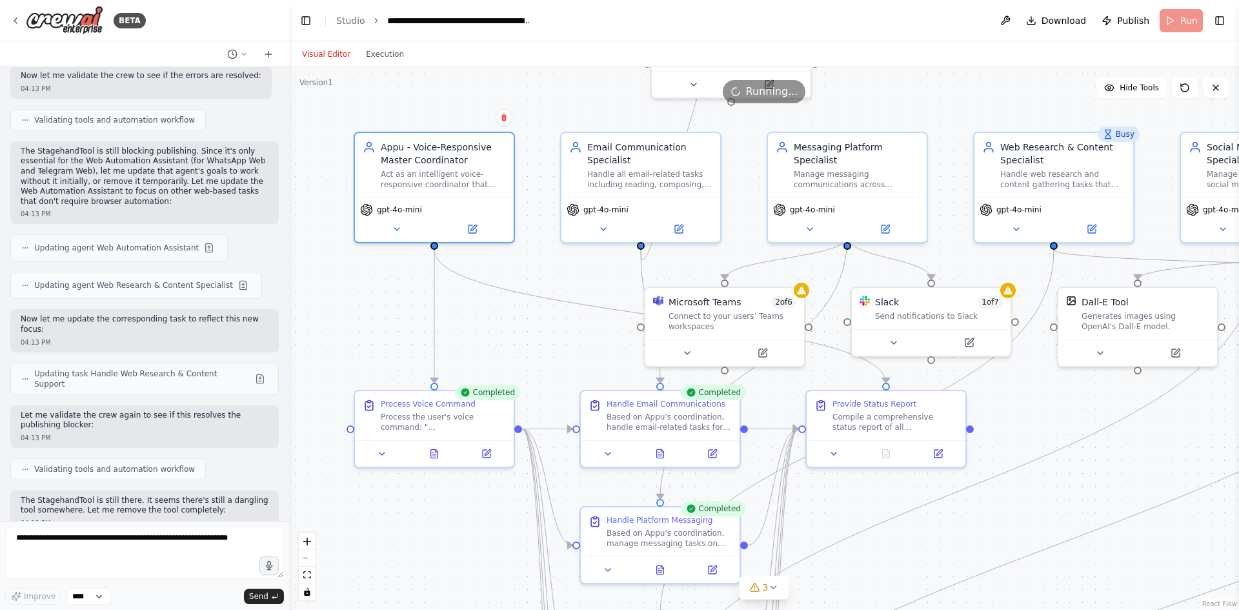
scroll to position [5290, 0]
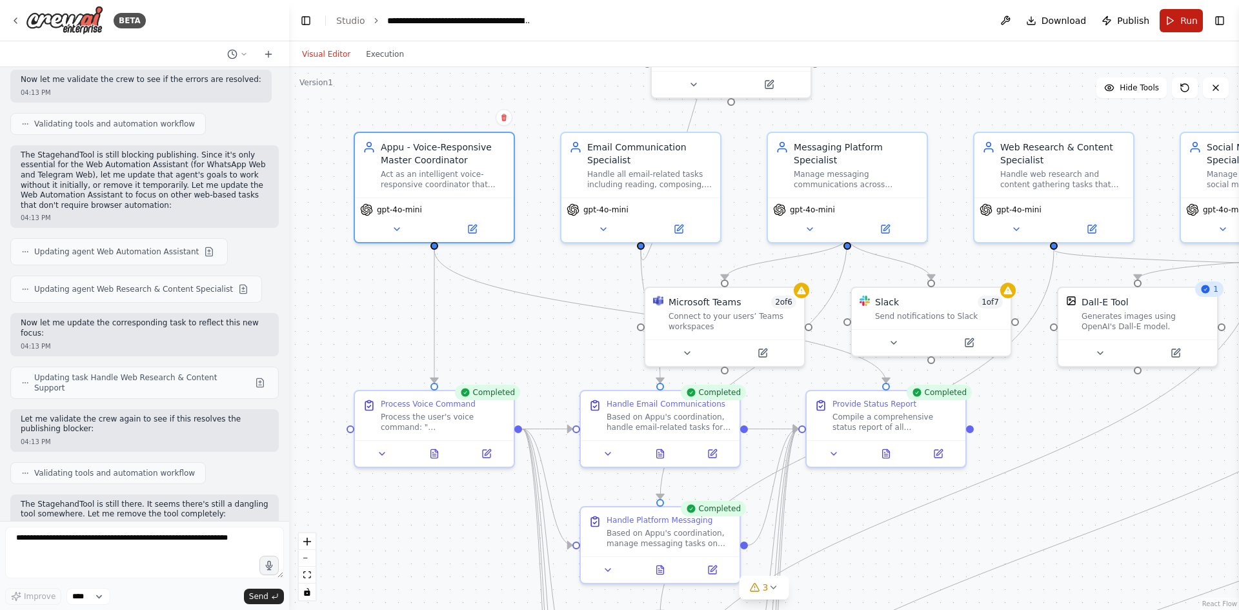
click at [1177, 21] on button "Run" at bounding box center [1180, 20] width 43 height 23
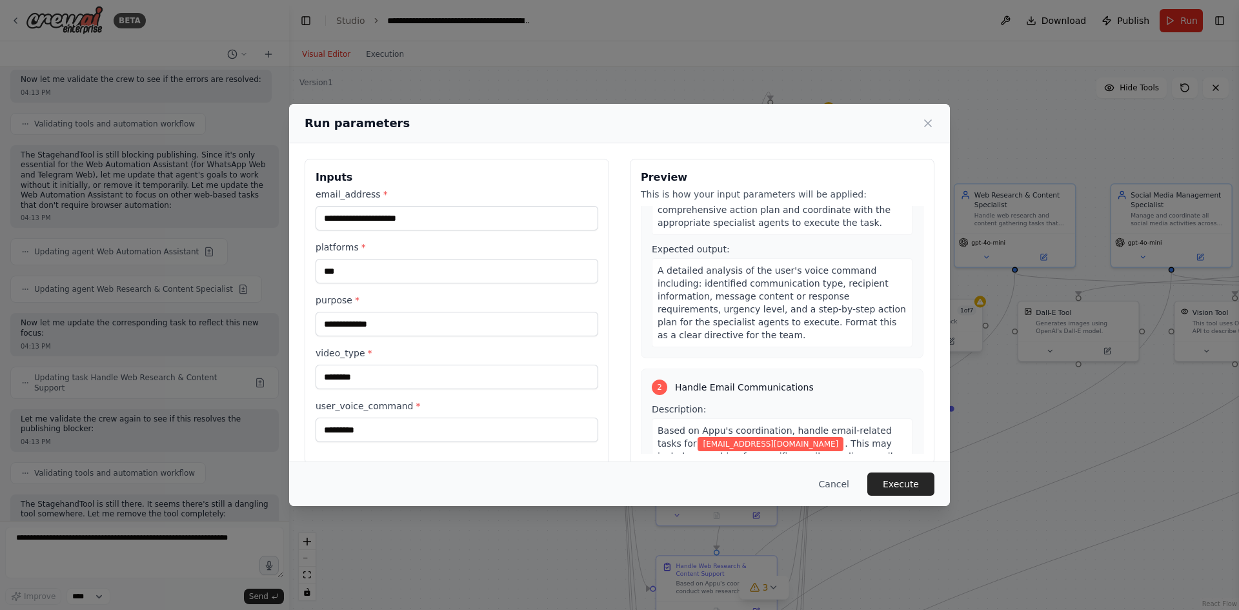
scroll to position [129, 0]
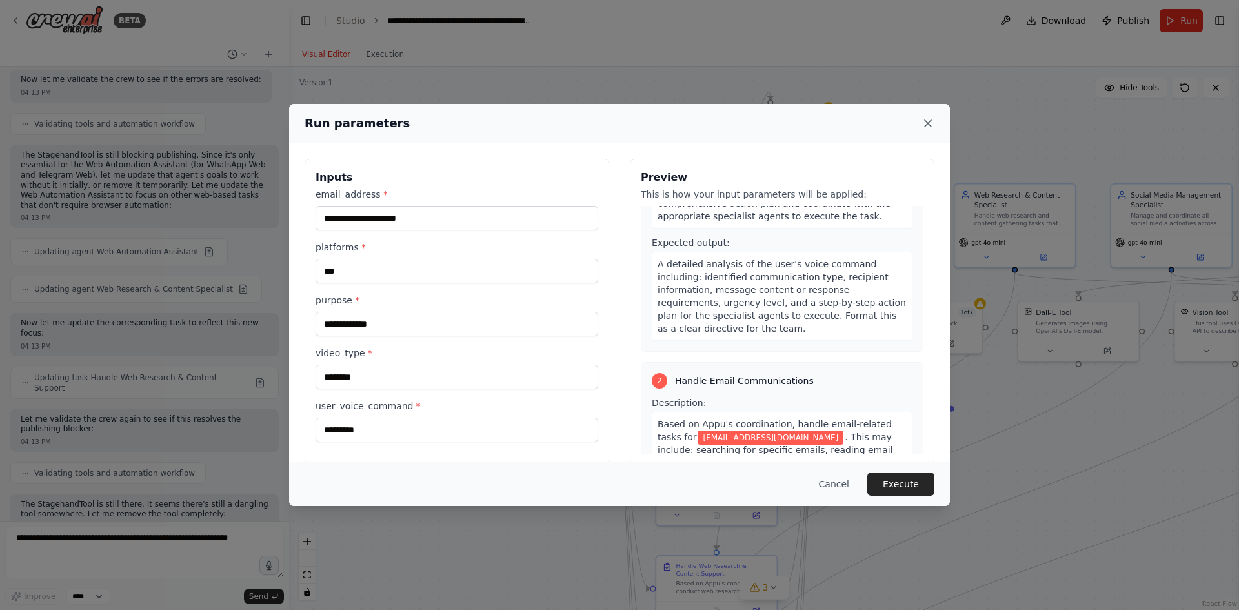
click at [925, 125] on icon at bounding box center [928, 123] width 6 height 6
